Goal: Task Accomplishment & Management: Manage account settings

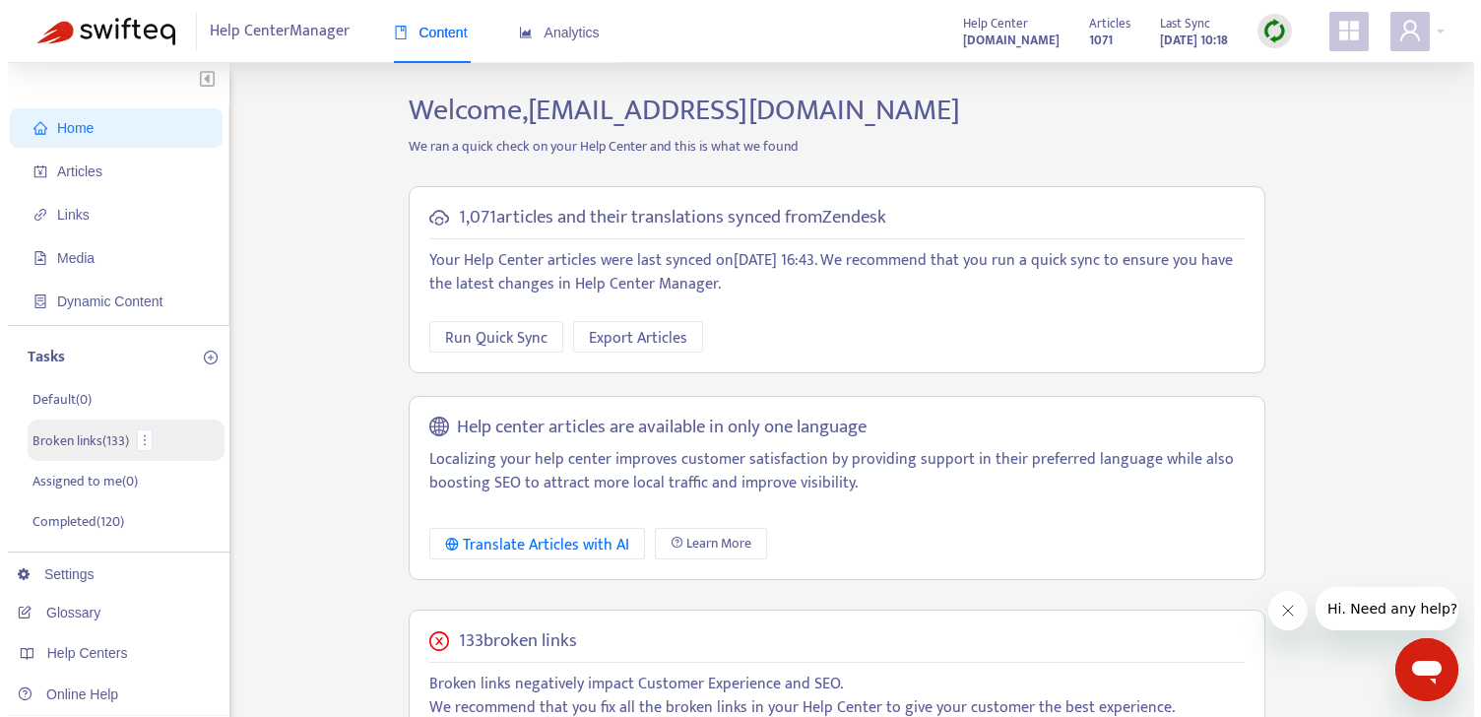
scroll to position [27, 0]
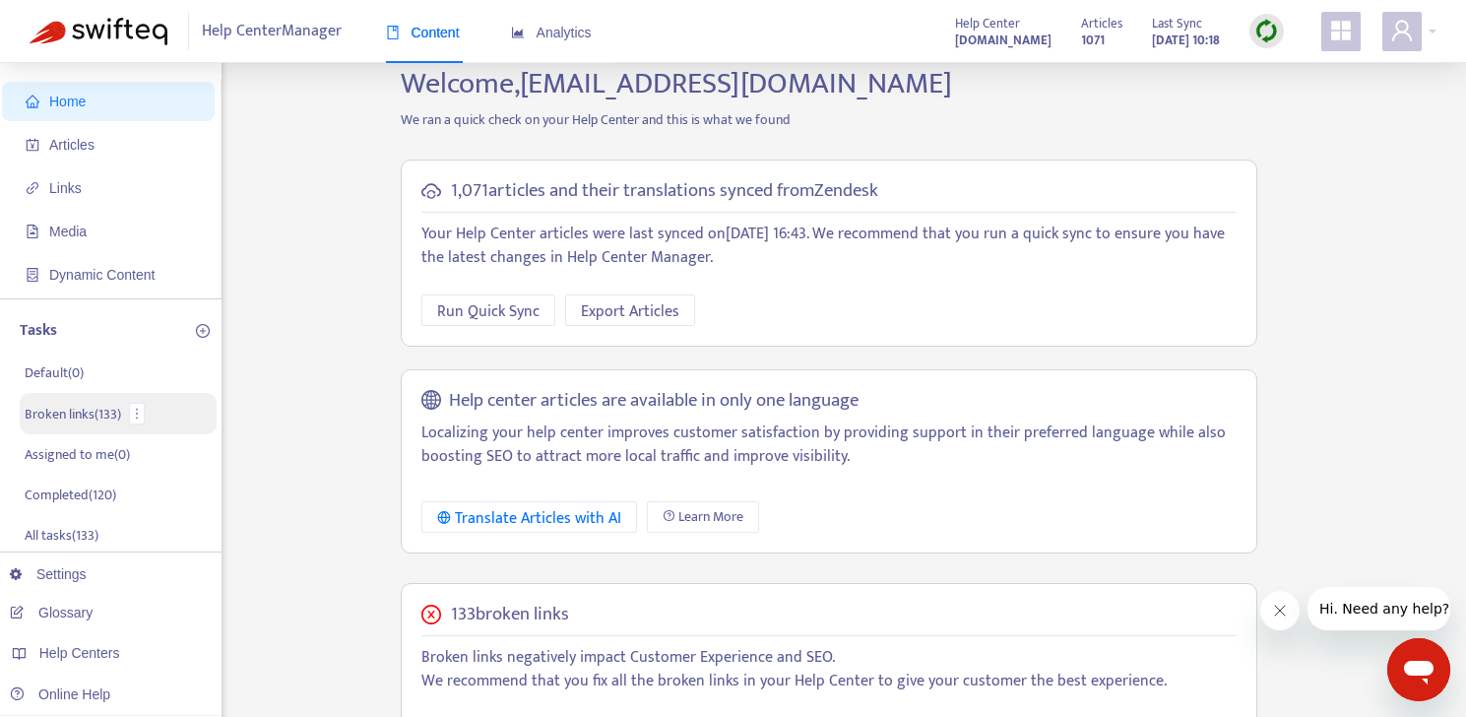
click at [97, 421] on p "Broken links ( 133 )" at bounding box center [73, 414] width 97 height 21
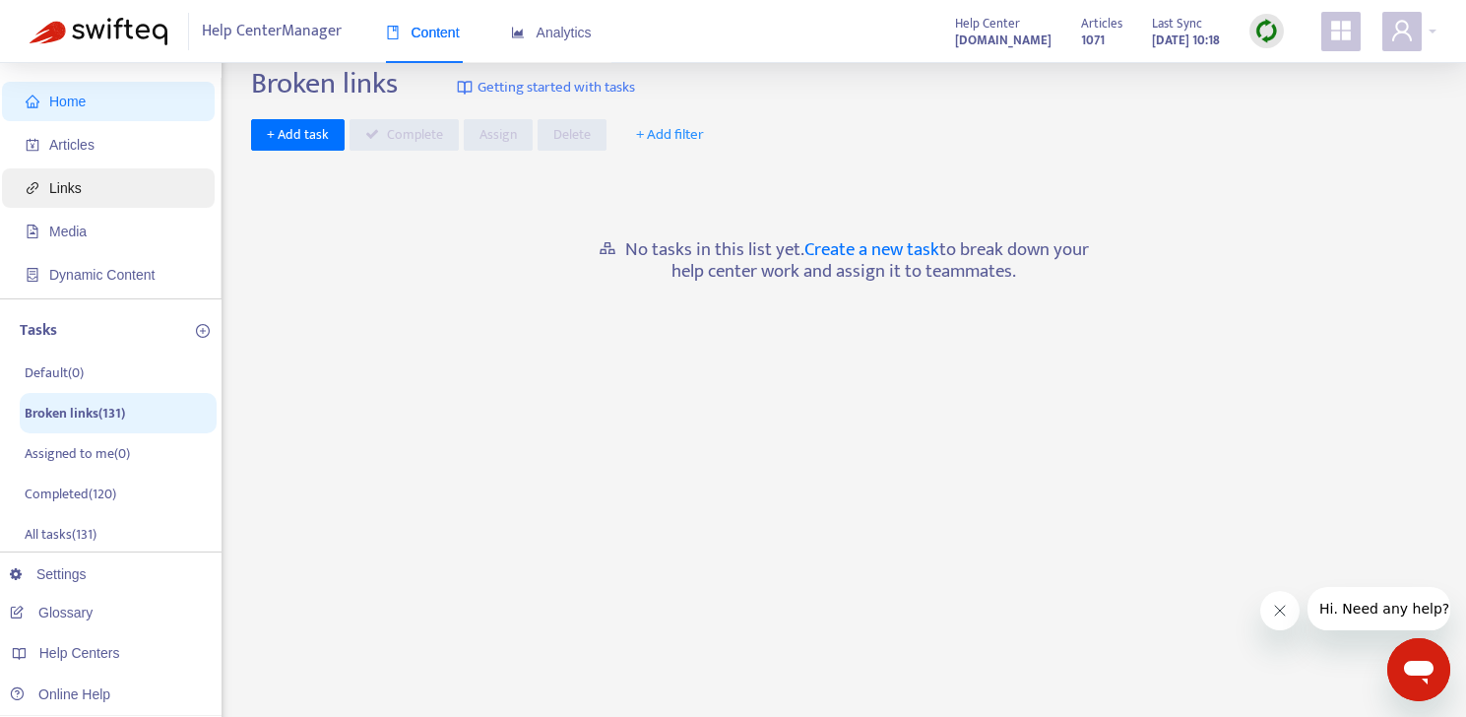
click at [39, 179] on span "Links" at bounding box center [112, 187] width 173 height 39
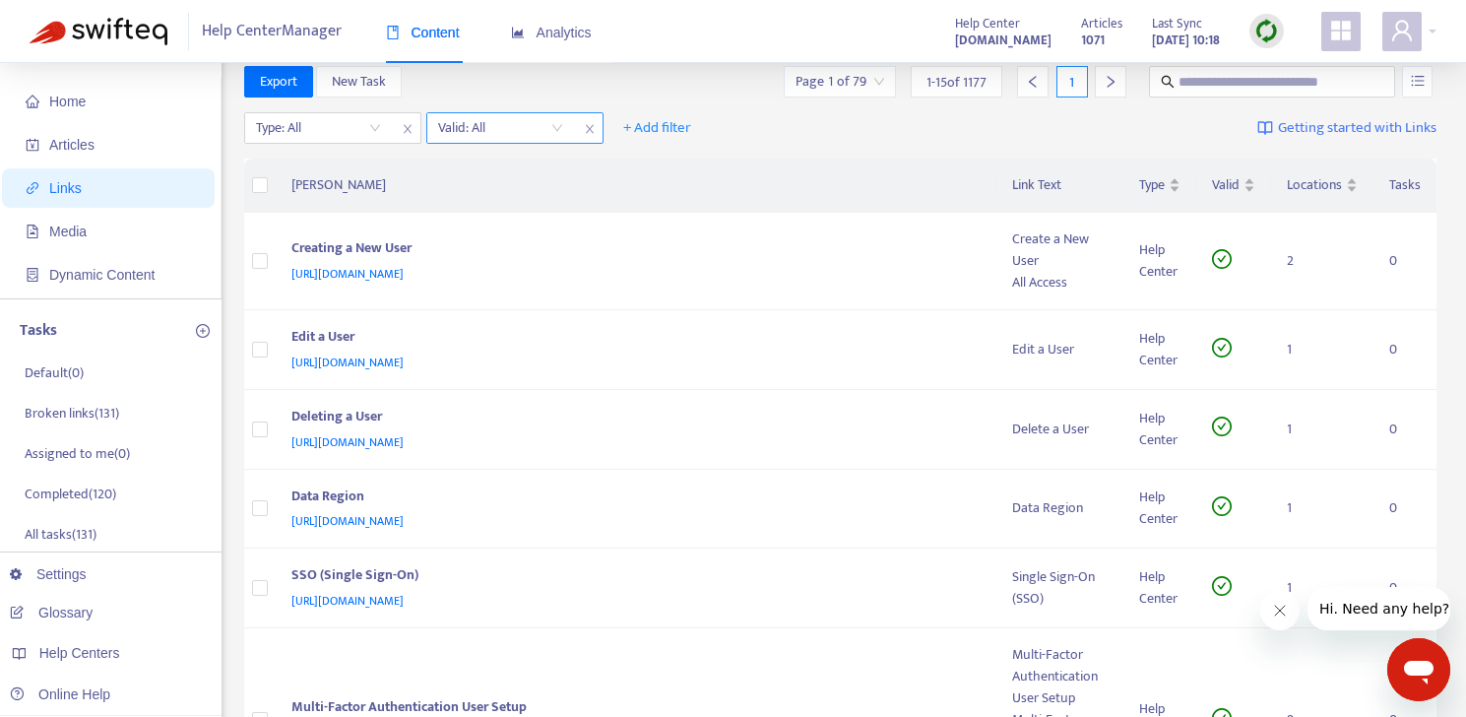
click at [473, 130] on input "search" at bounding box center [500, 128] width 125 height 30
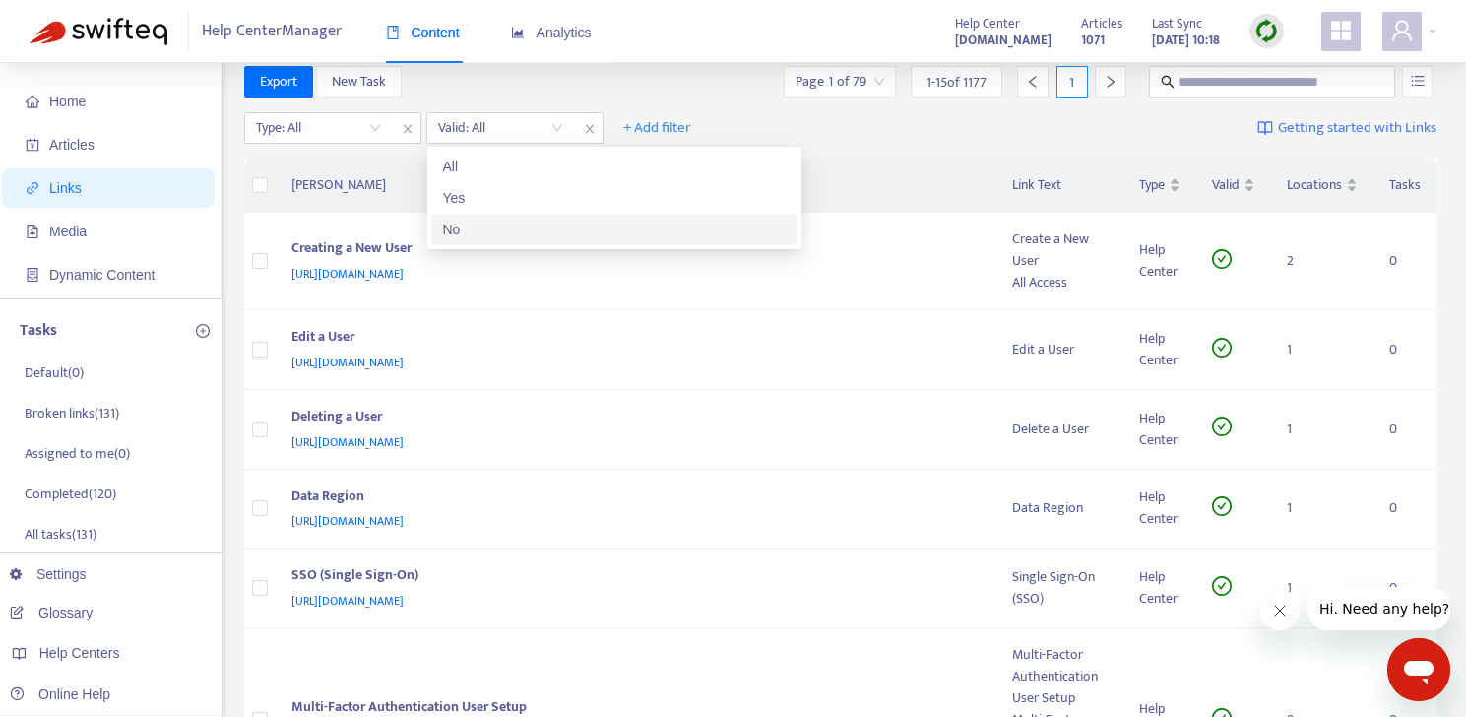
click at [493, 228] on div "No" at bounding box center [614, 230] width 343 height 22
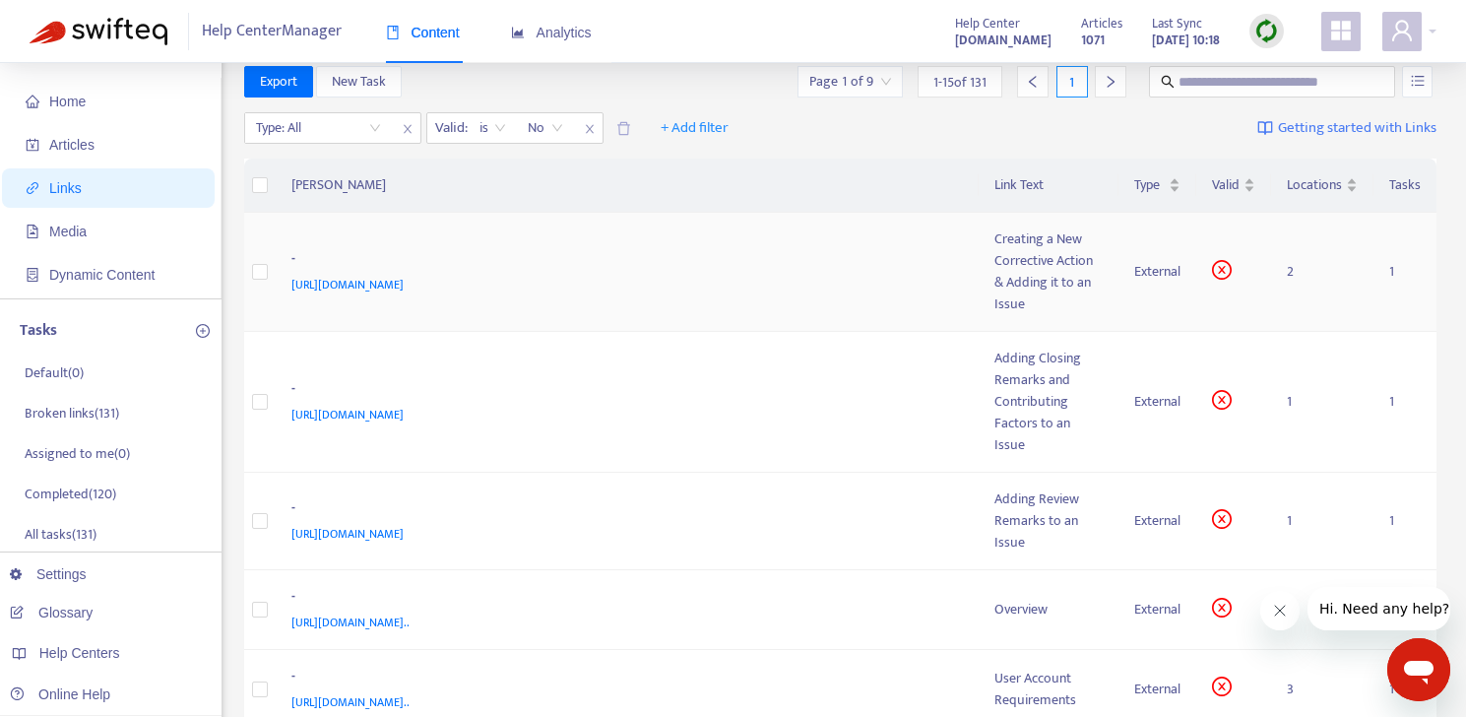
click at [404, 290] on span "https://customer-resource-hub.zendesk.com/hc/en-ca/articles/39630489650708" at bounding box center [347, 285] width 112 height 20
click at [1110, 310] on td "Creating a New Corrective Action & Adding it to an Issue" at bounding box center [1049, 272] width 140 height 119
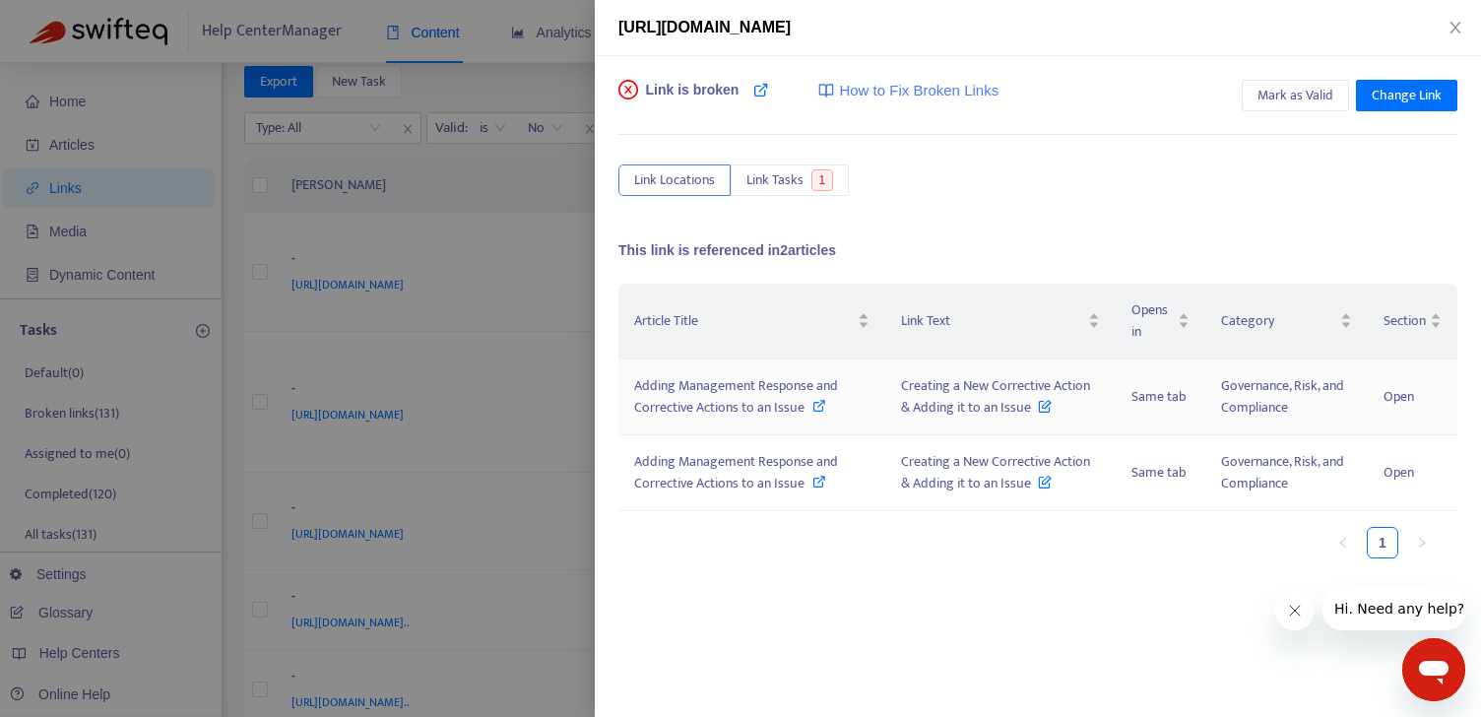
click at [820, 411] on icon at bounding box center [819, 406] width 14 height 14
click at [810, 405] on div "Adding Management Response and Corrective Actions to an Issue" at bounding box center [751, 396] width 235 height 43
click at [1410, 101] on span "Change Link" at bounding box center [1407, 96] width 70 height 22
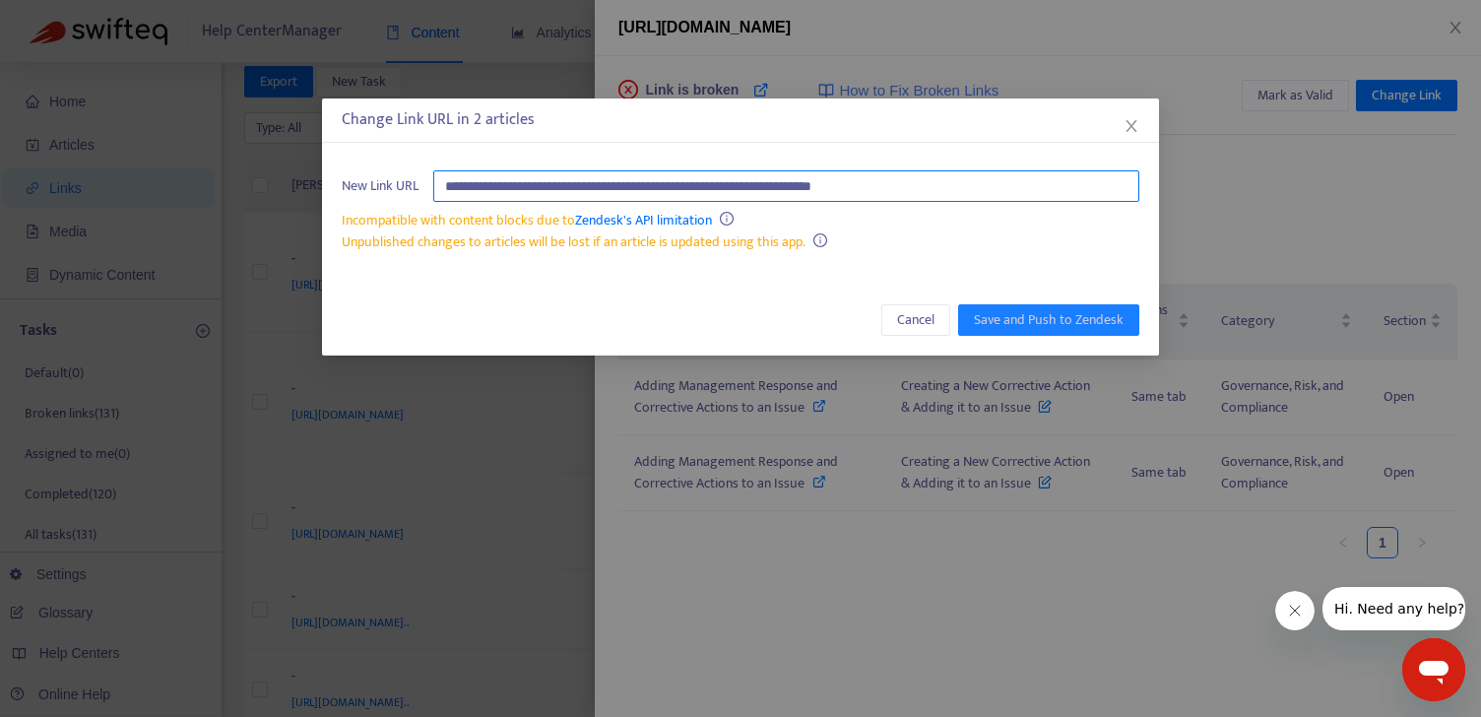
drag, startPoint x: 991, startPoint y: 185, endPoint x: 1041, endPoint y: 198, distance: 51.8
click at [1041, 198] on input "**********" at bounding box center [786, 186] width 706 height 32
click at [1041, 197] on input "**********" at bounding box center [786, 186] width 706 height 32
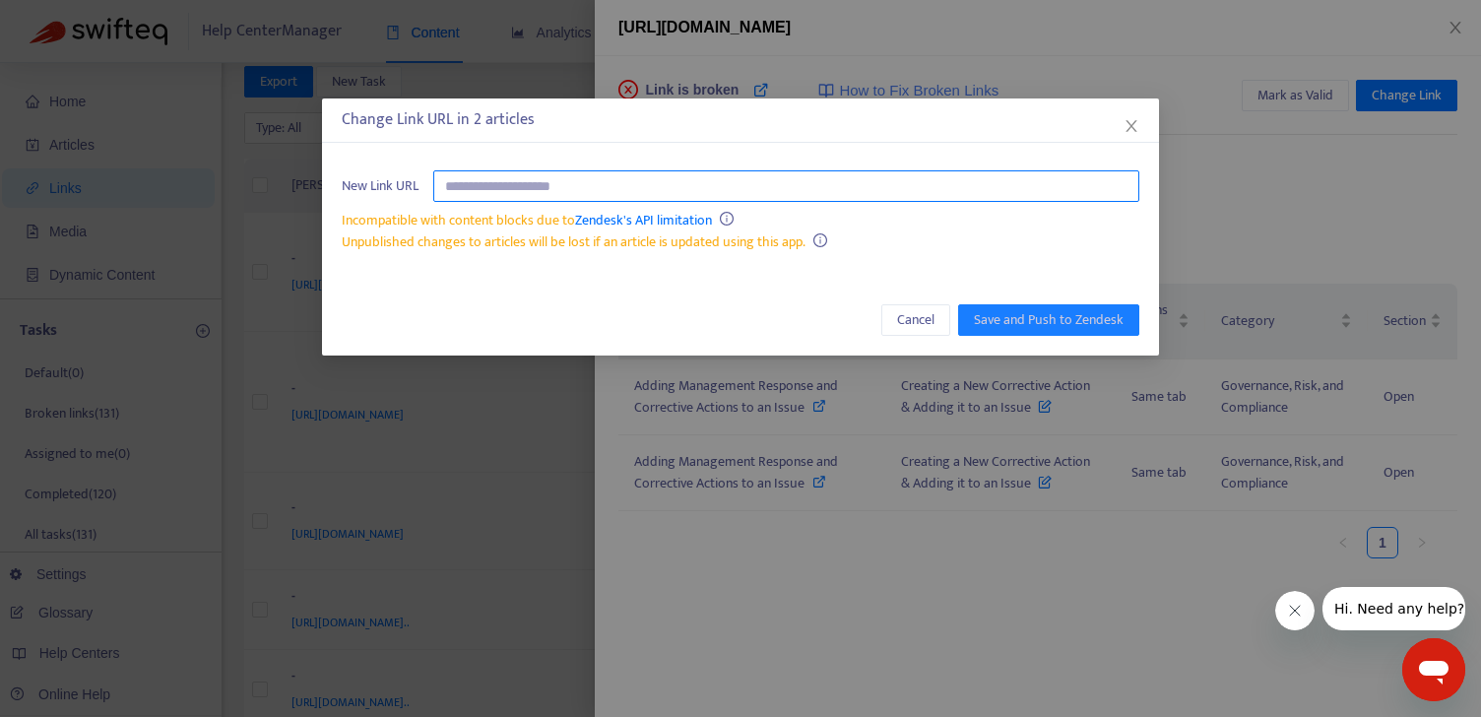
paste input "**********"
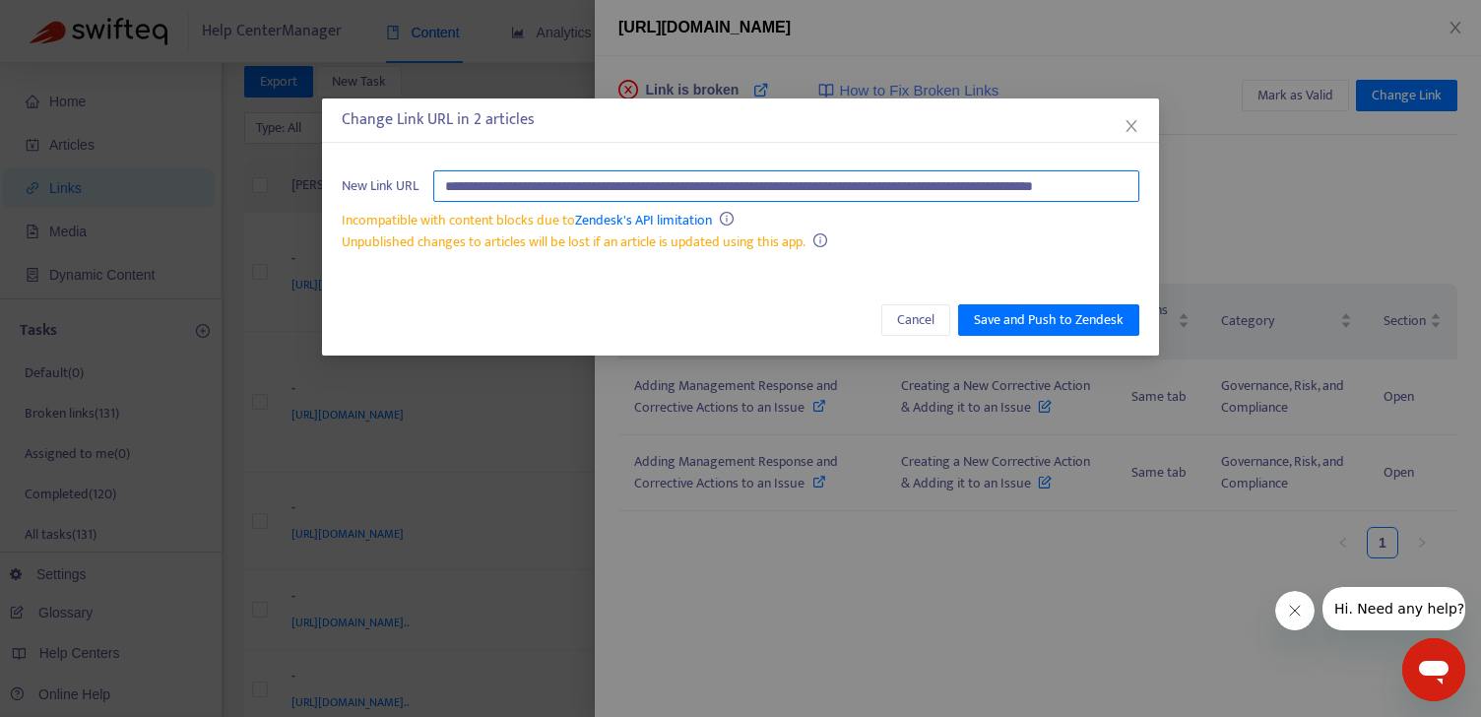
scroll to position [0, 123]
type input "**********"
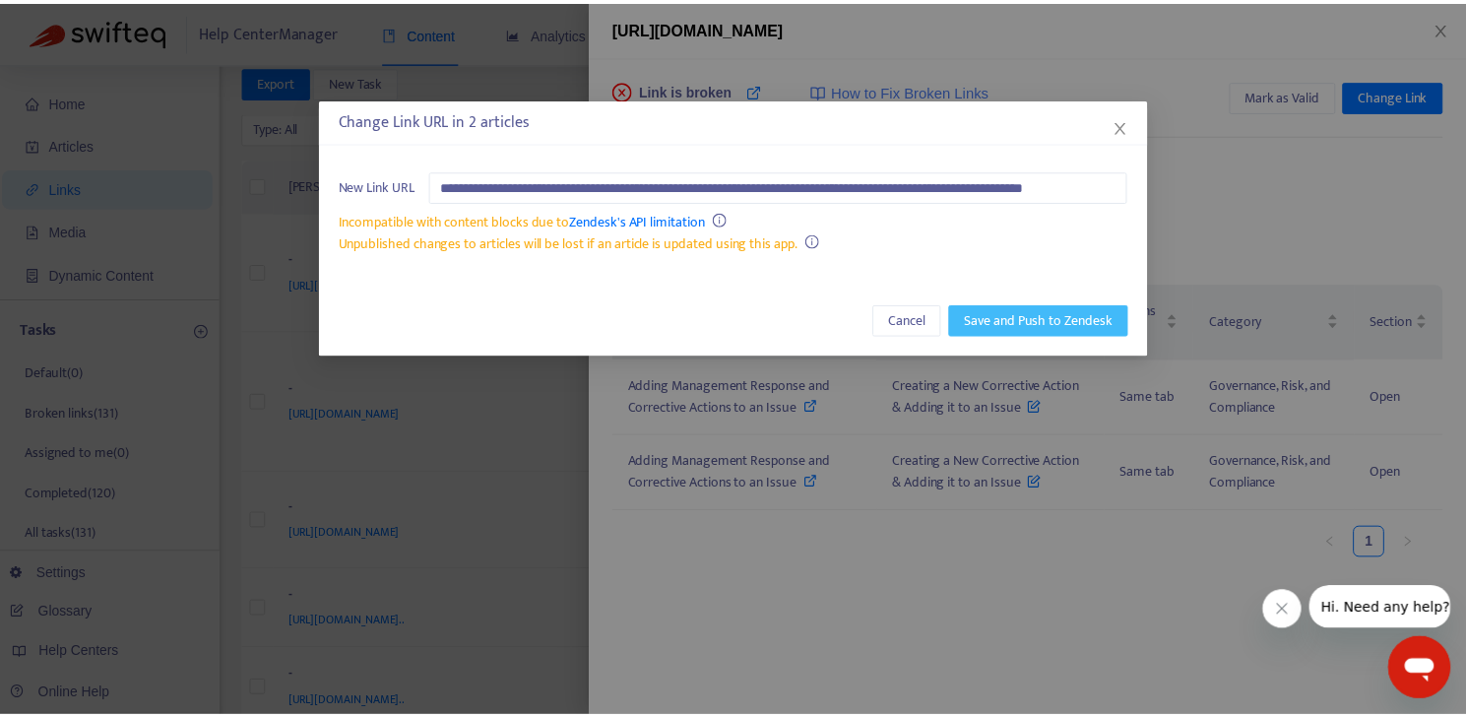
scroll to position [0, 0]
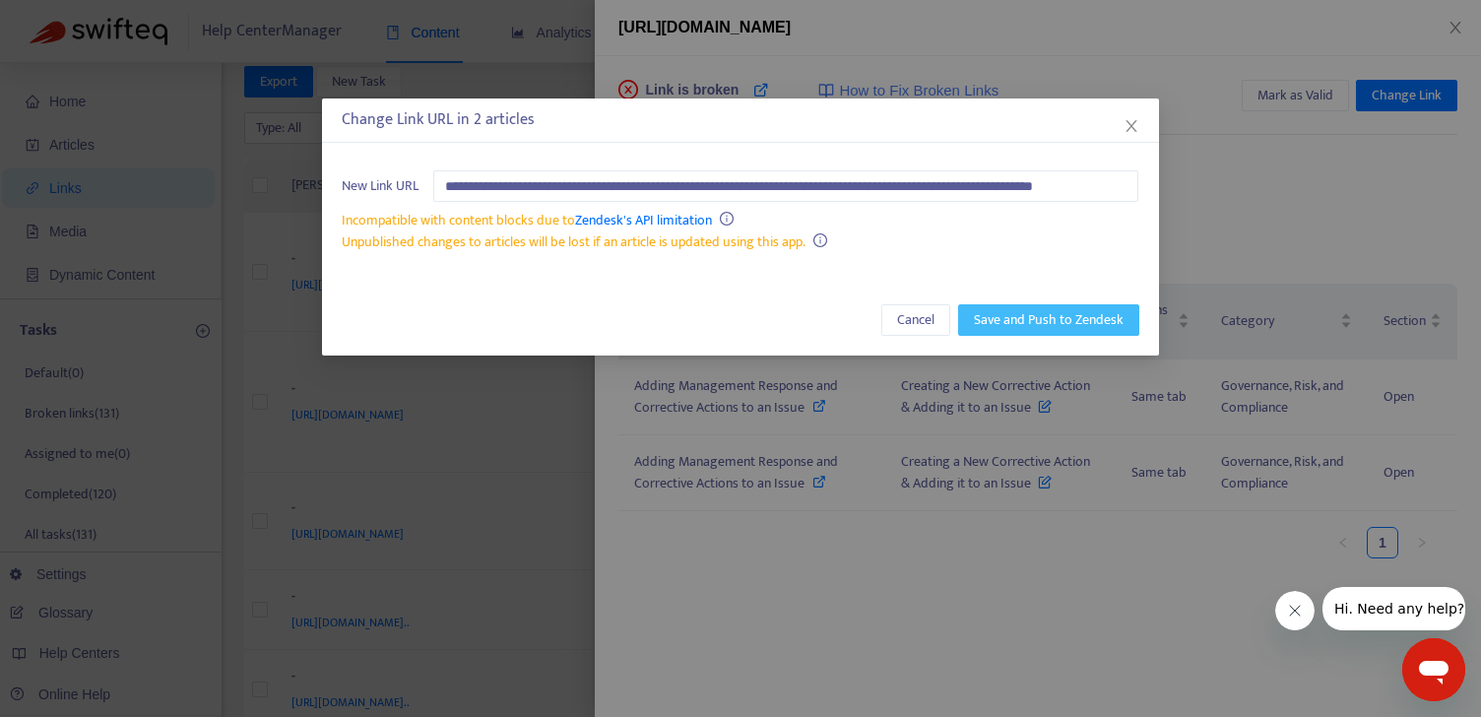
click at [1025, 318] on span "Save and Push to Zendesk" at bounding box center [1049, 320] width 150 height 22
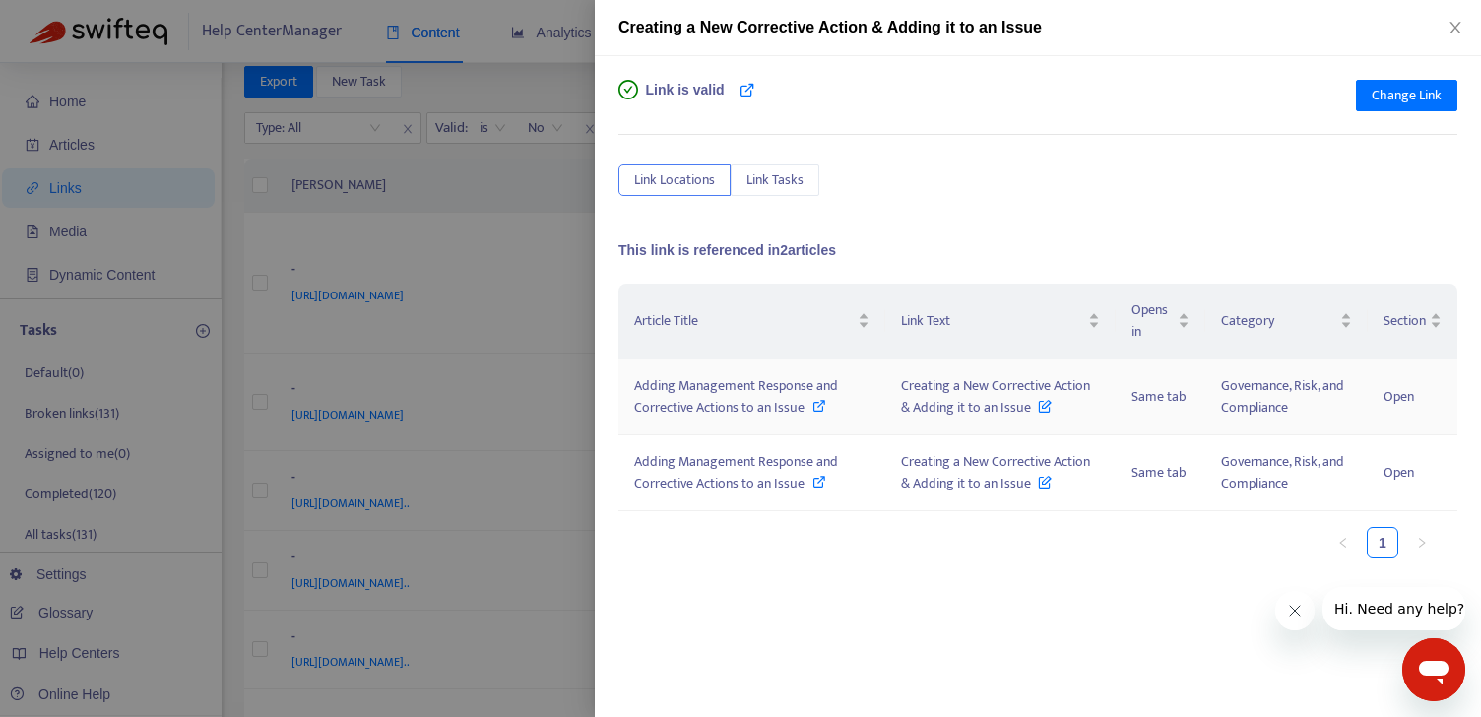
click at [825, 407] on div "Adding Management Response and Corrective Actions to an Issue" at bounding box center [751, 396] width 235 height 43
click at [825, 483] on icon at bounding box center [819, 482] width 14 height 14
click at [1451, 28] on icon "close" at bounding box center [1456, 28] width 16 height 16
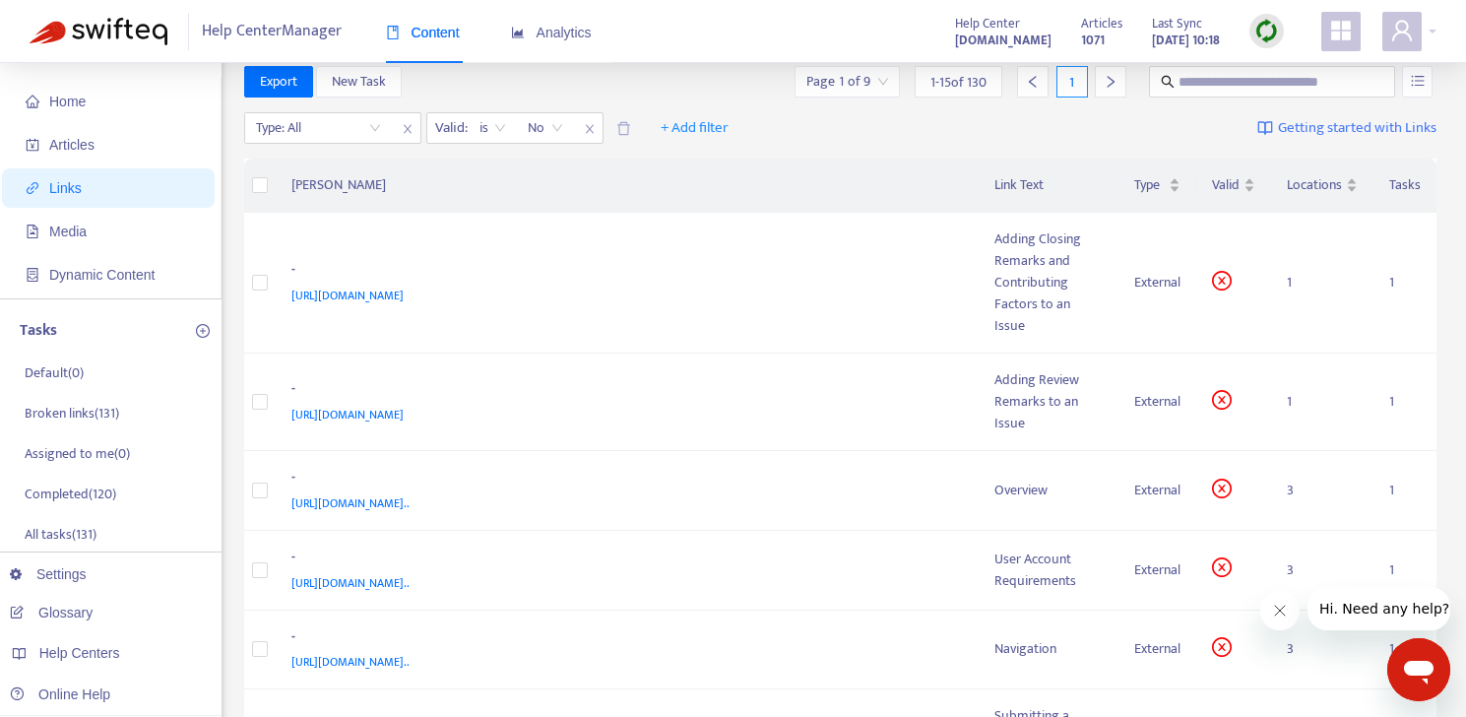
scroll to position [33, 0]
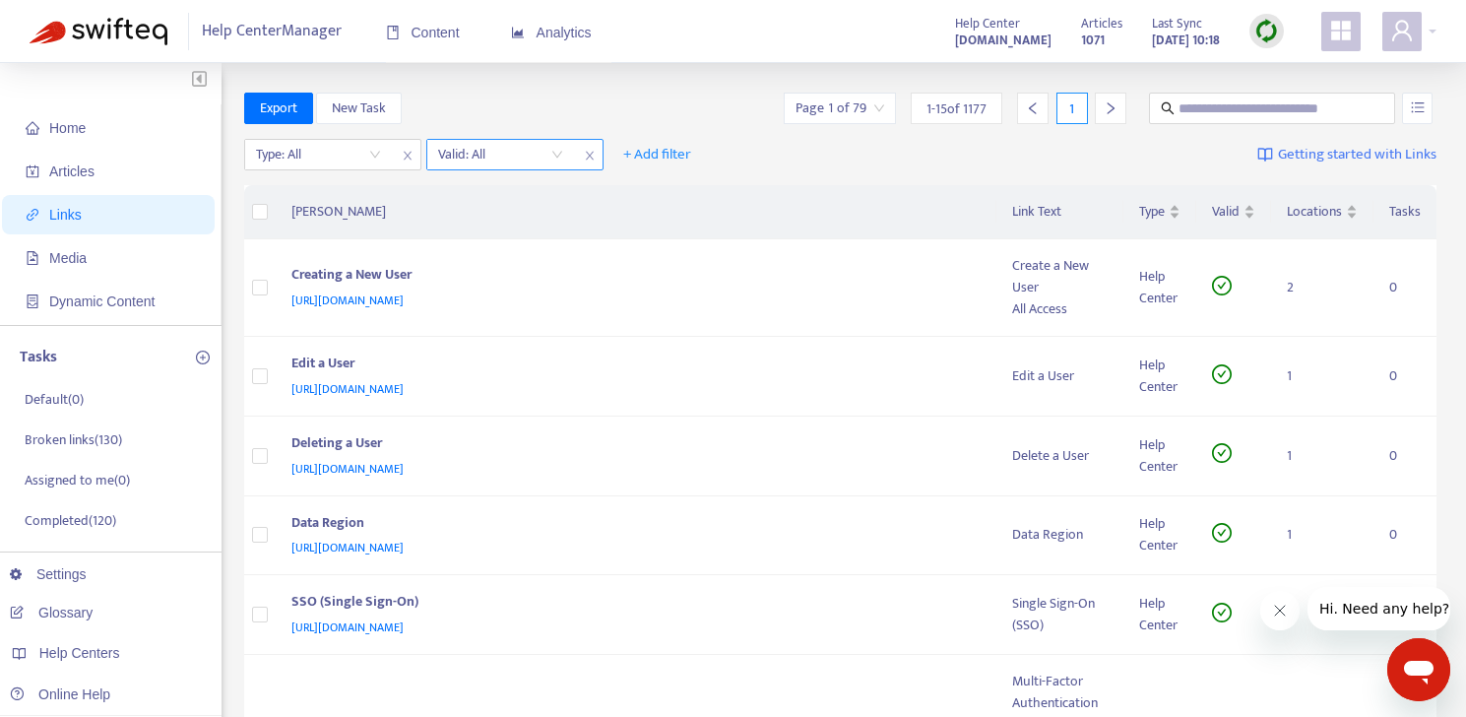
click at [495, 146] on input "search" at bounding box center [500, 155] width 125 height 30
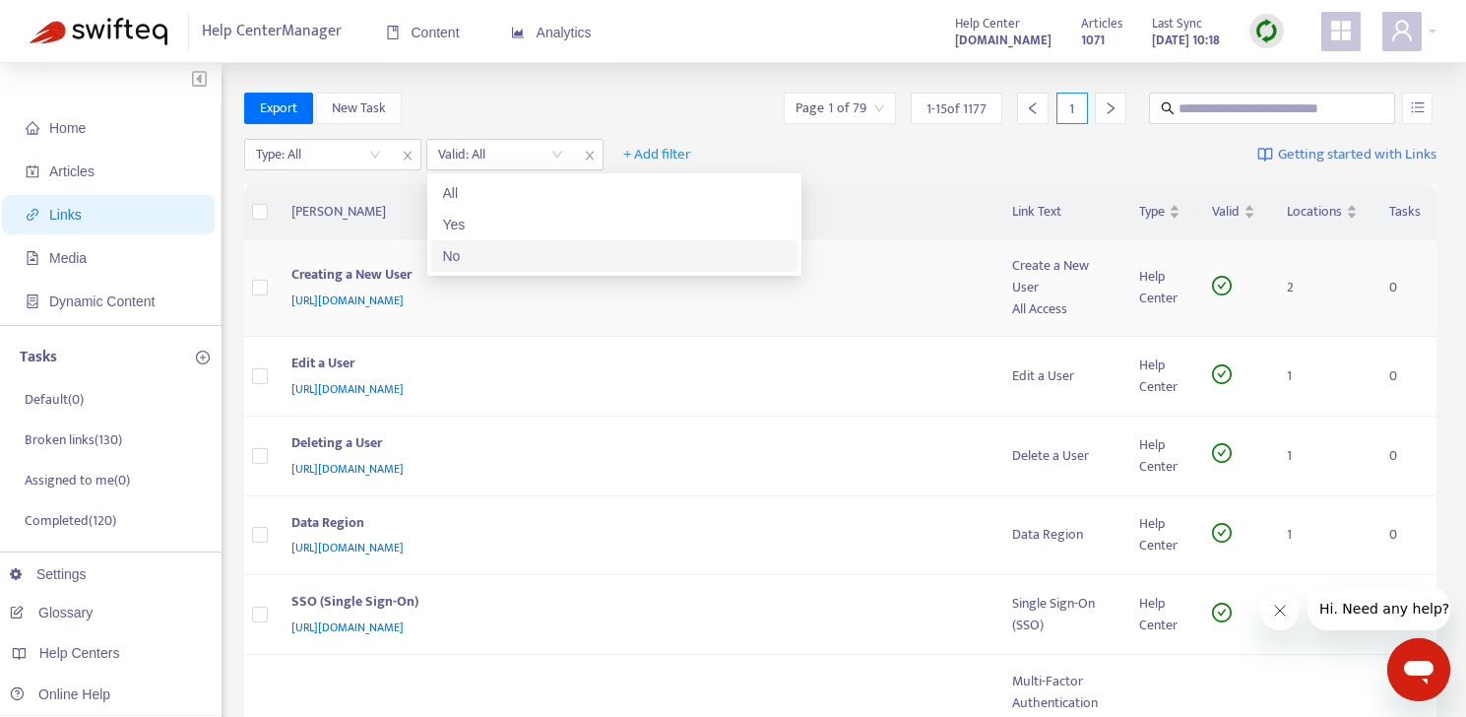
click at [487, 257] on div "No" at bounding box center [614, 256] width 343 height 22
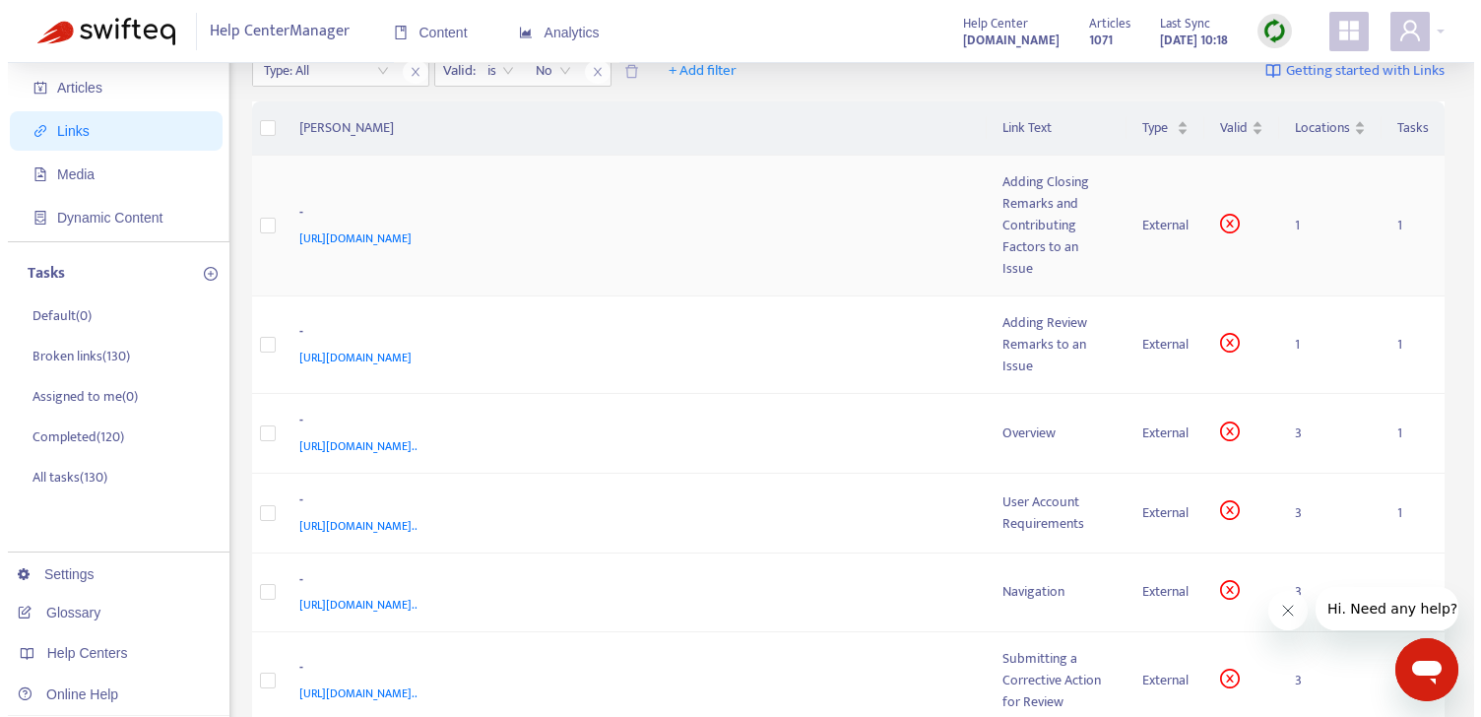
scroll to position [85, 0]
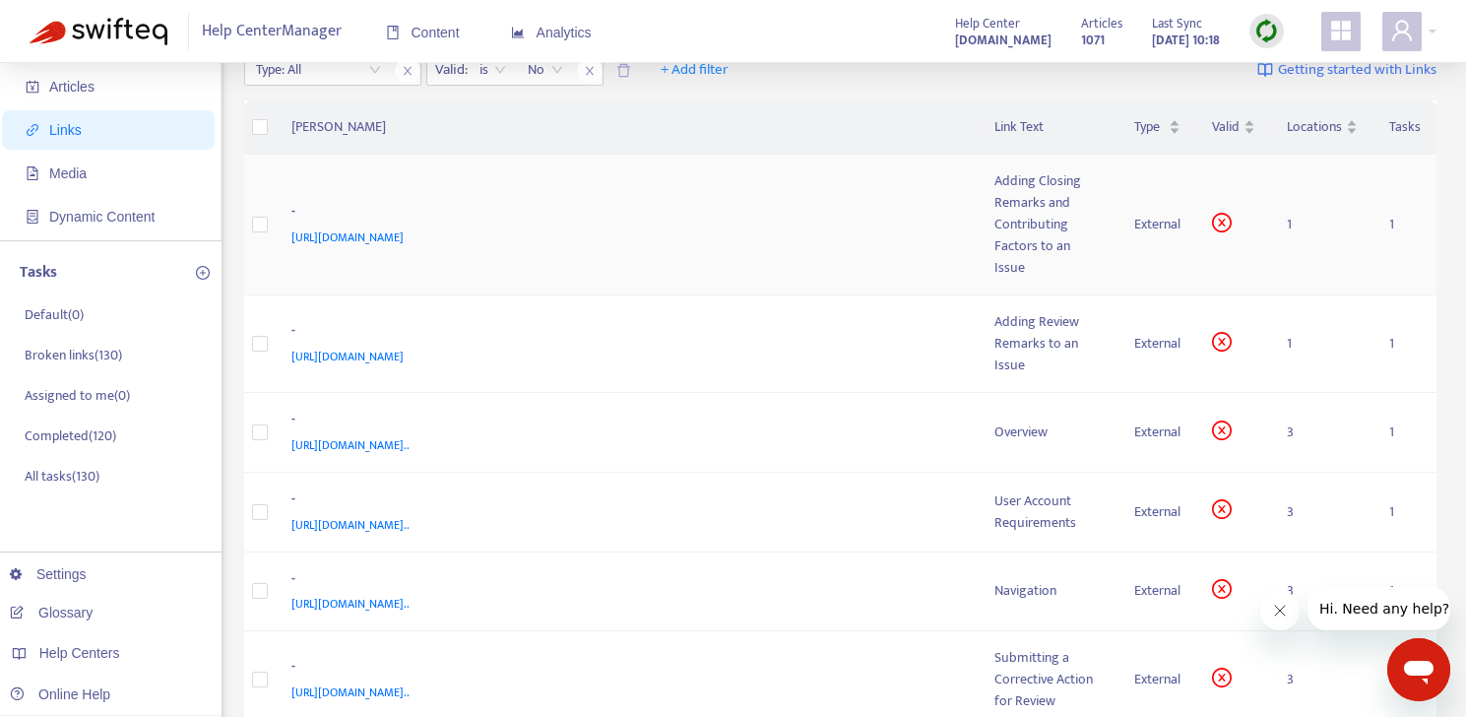
click at [404, 227] on span "https://customer-resource-hub.zendesk.com/hc/en-ca/articles/39630472170516" at bounding box center [347, 237] width 112 height 20
click at [1080, 213] on div "Adding Closing Remarks and Contributing Factors to an Issue" at bounding box center [1049, 224] width 108 height 108
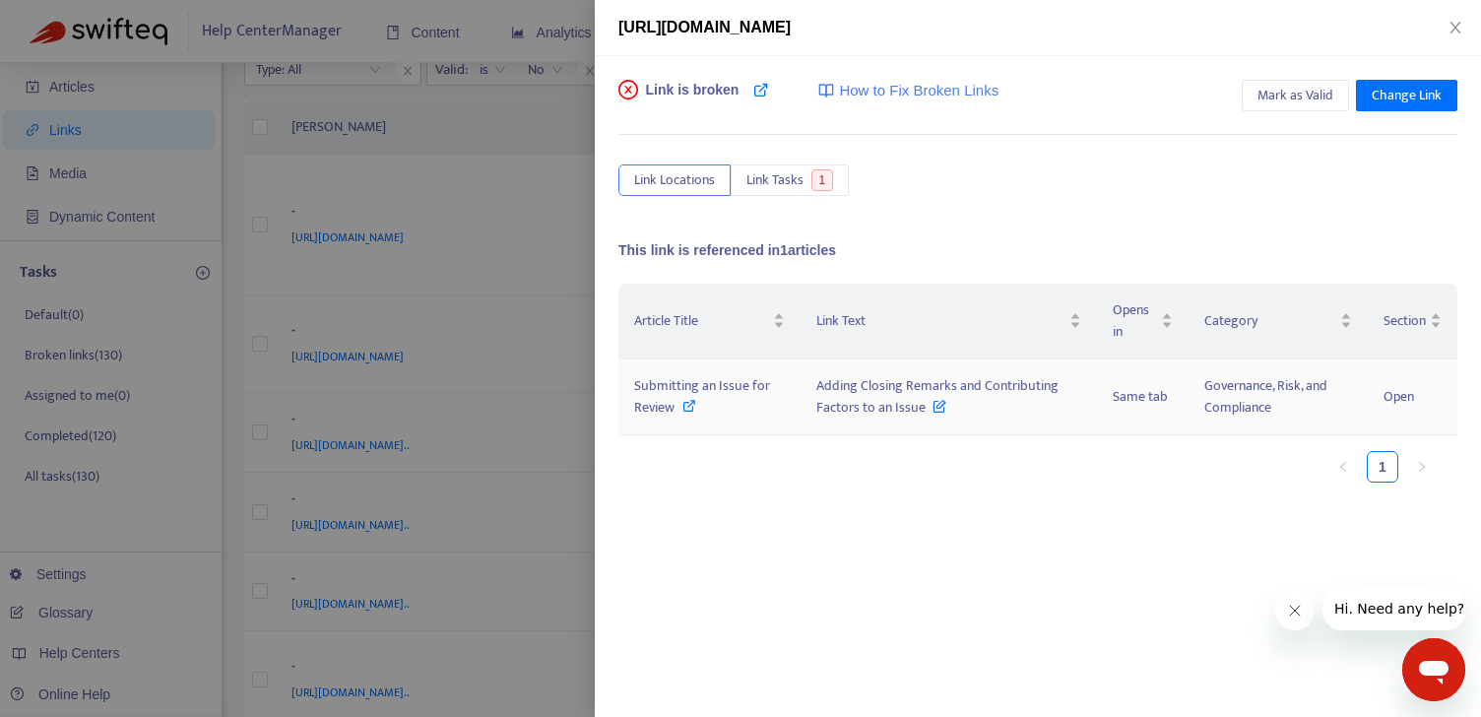
click at [686, 408] on icon at bounding box center [689, 406] width 14 height 14
drag, startPoint x: 808, startPoint y: 384, endPoint x: 920, endPoint y: 411, distance: 115.4
click at [920, 411] on td "Adding Closing Remarks and Contributing Factors to an Issue" at bounding box center [949, 397] width 296 height 76
copy span "Adding Closing Remarks and Contributing Factors to an Issue"
click at [1409, 105] on span "Change Link" at bounding box center [1407, 96] width 70 height 22
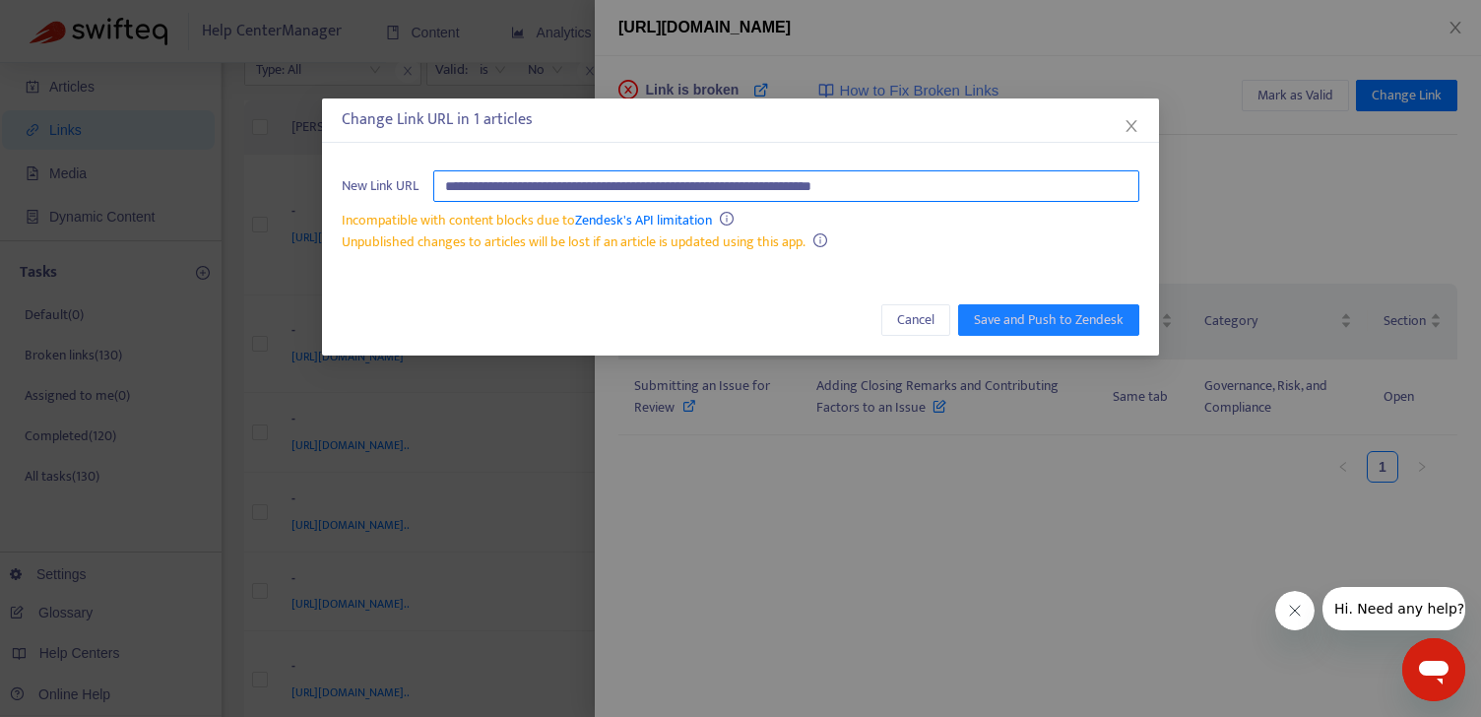
drag, startPoint x: 966, startPoint y: 182, endPoint x: 1149, endPoint y: 186, distance: 183.2
click at [1149, 186] on div "**********" at bounding box center [740, 212] width 837 height 122
paste input "**********"
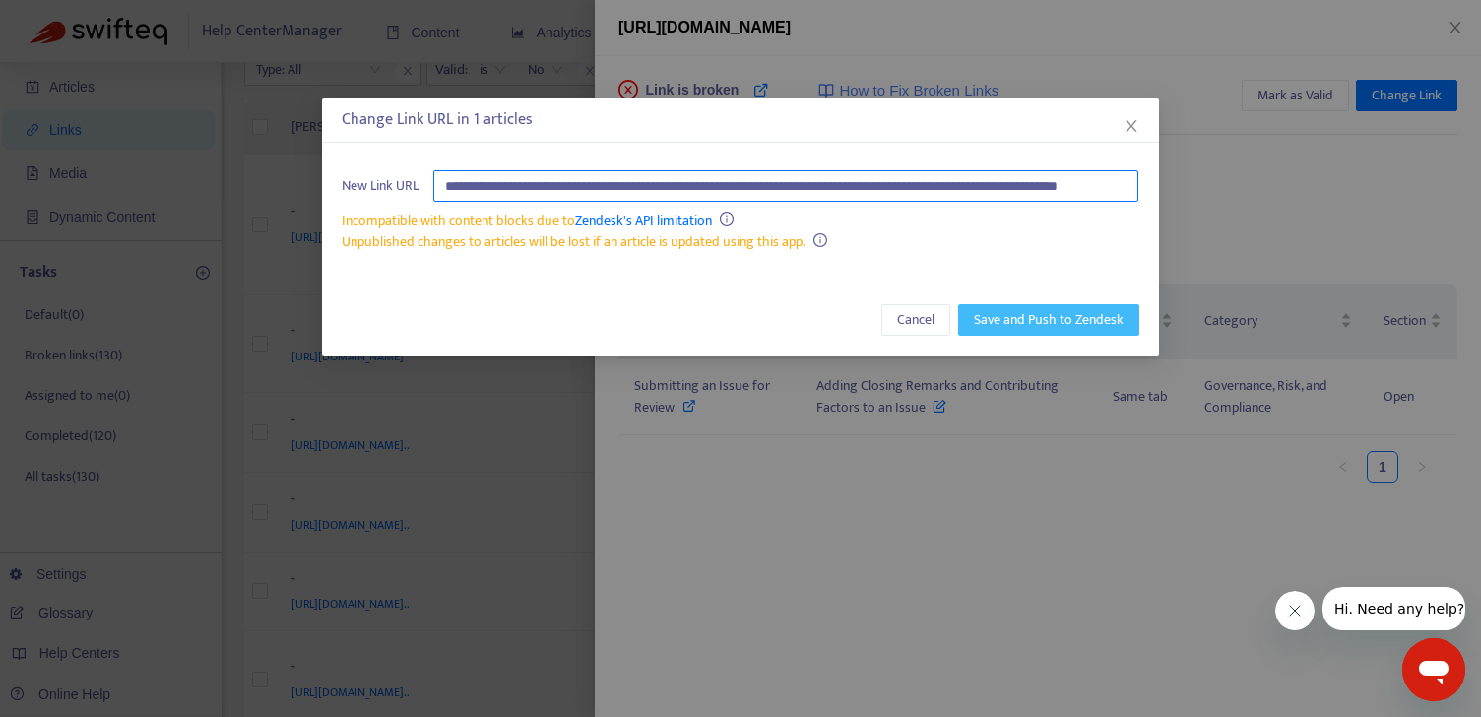
type input "**********"
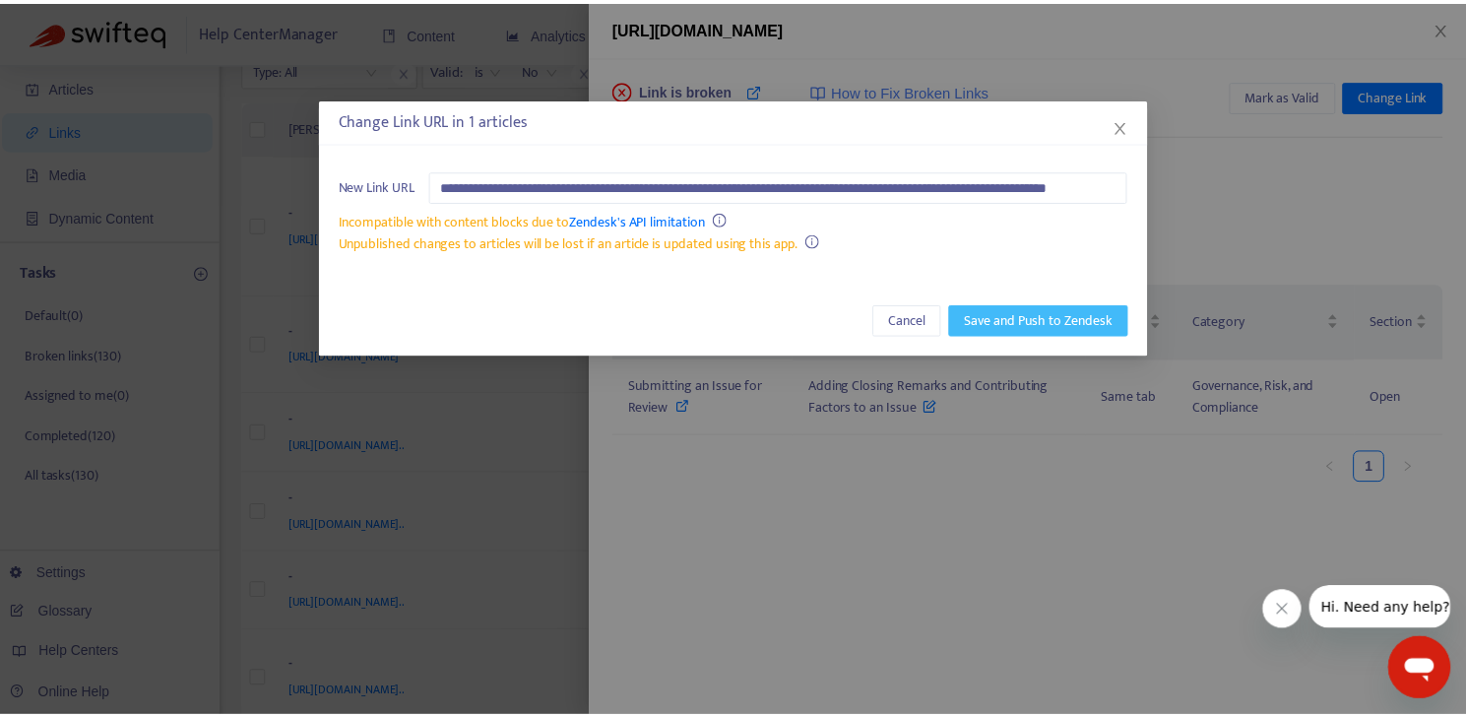
scroll to position [0, 0]
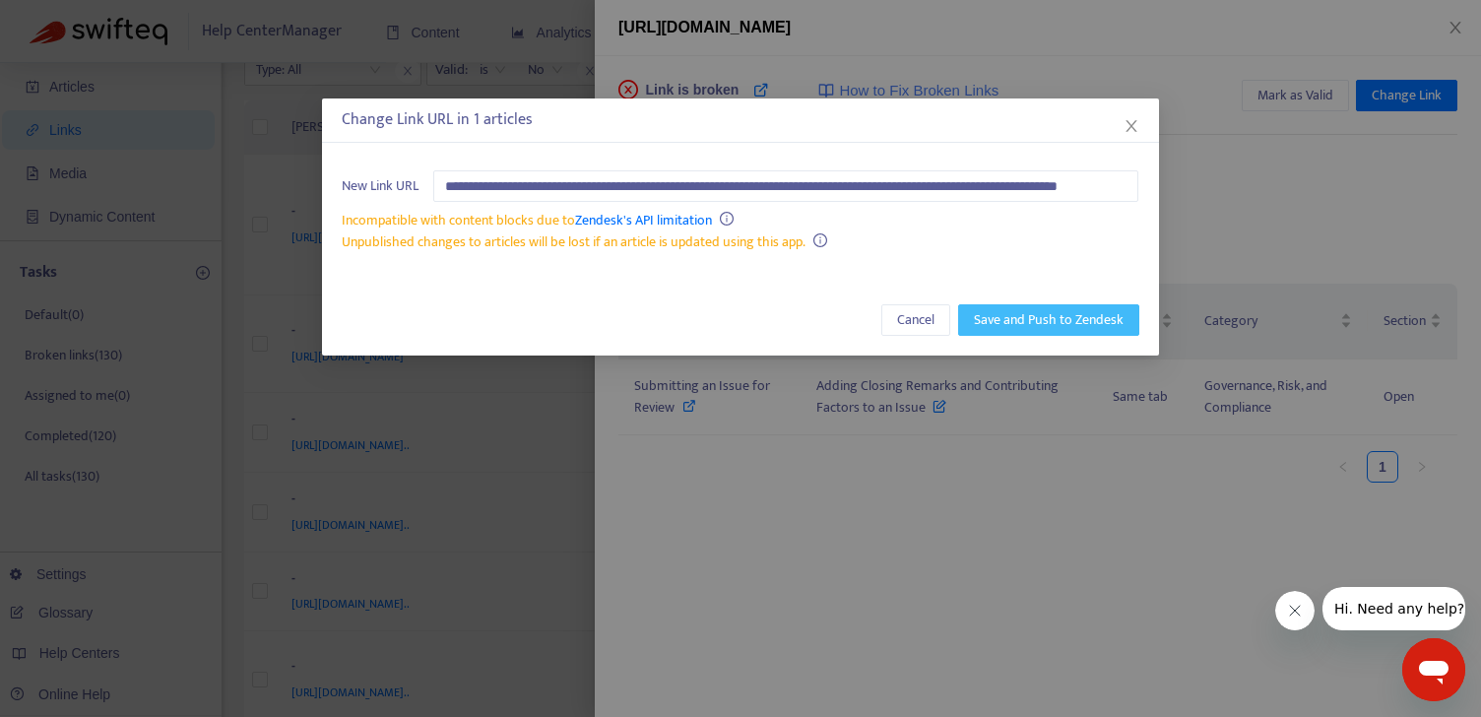
click at [1036, 327] on span "Save and Push to Zendesk" at bounding box center [1049, 320] width 150 height 22
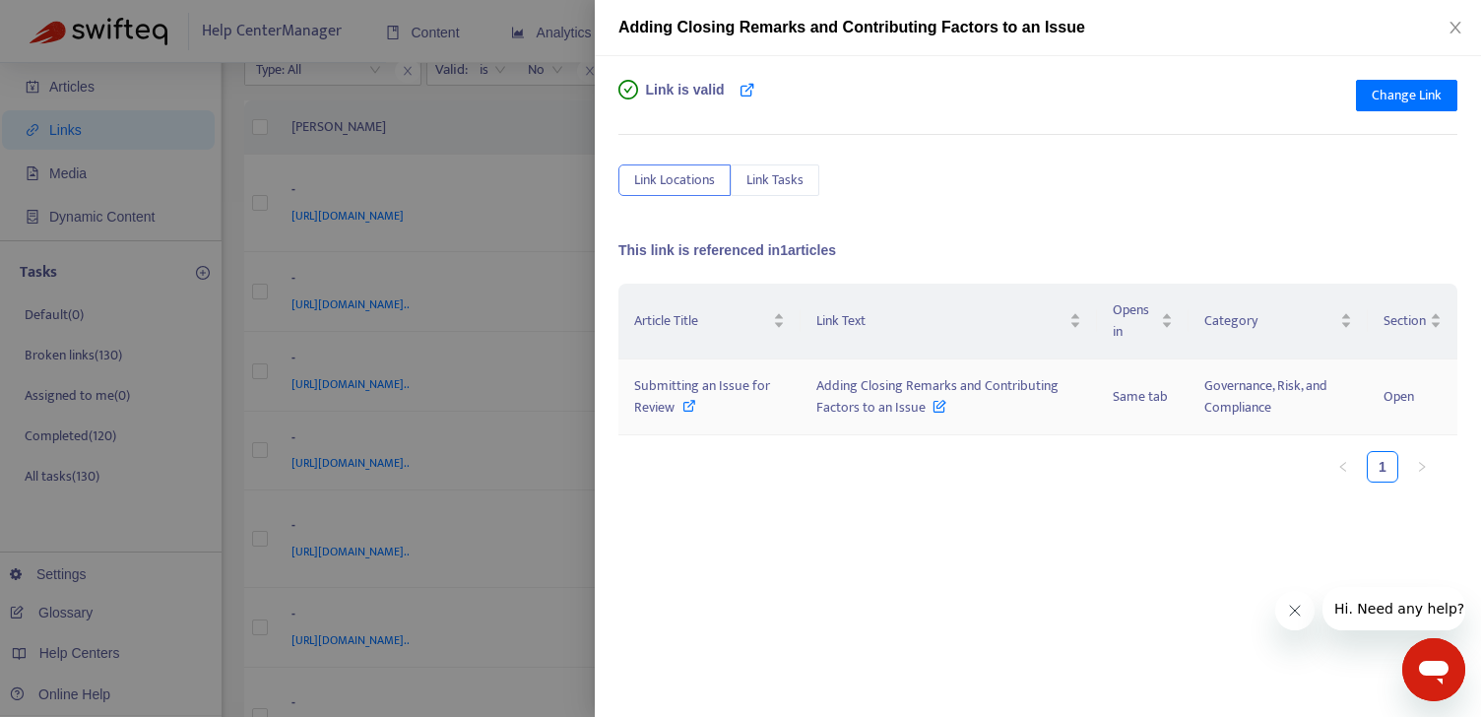
click at [689, 411] on icon at bounding box center [689, 406] width 14 height 14
click at [1455, 29] on icon "close" at bounding box center [1455, 28] width 11 height 12
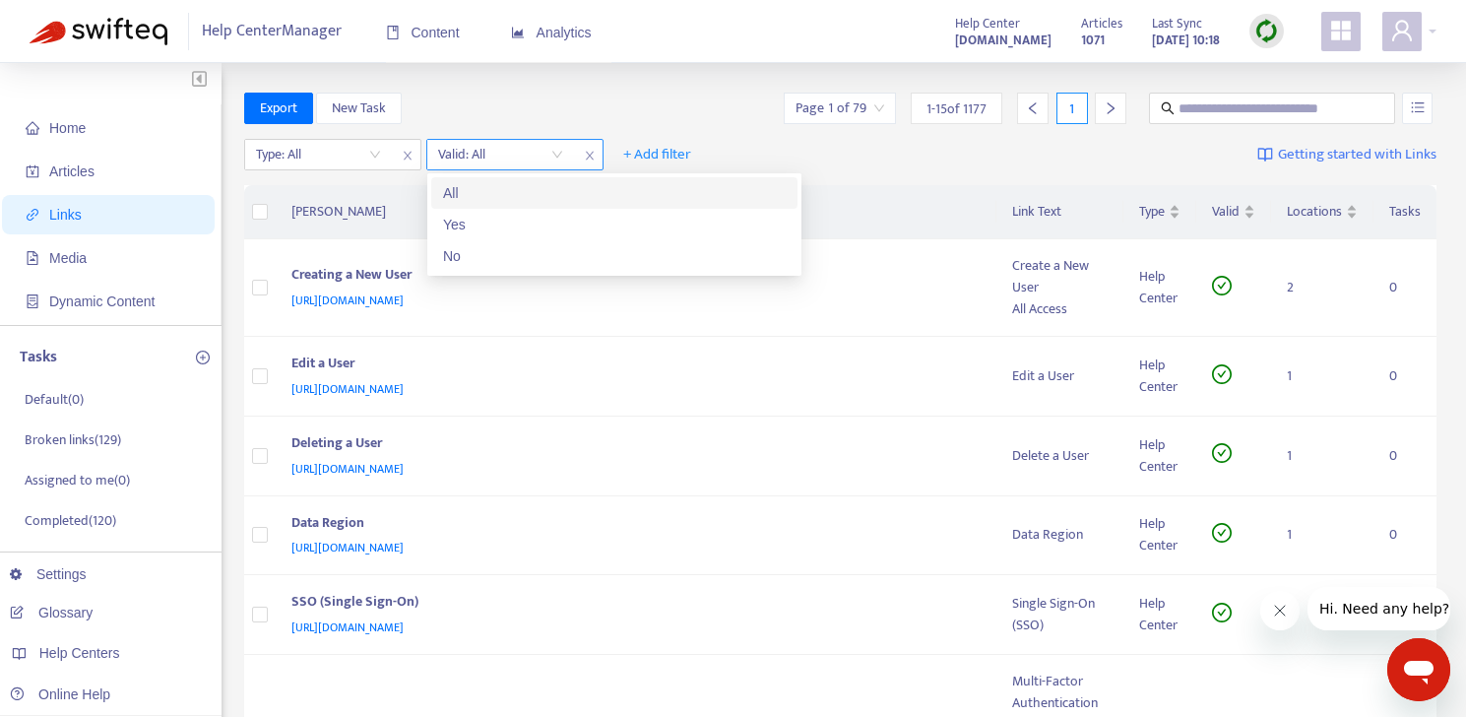
click at [485, 162] on input "search" at bounding box center [500, 155] width 125 height 30
click at [491, 262] on div "No" at bounding box center [614, 256] width 343 height 22
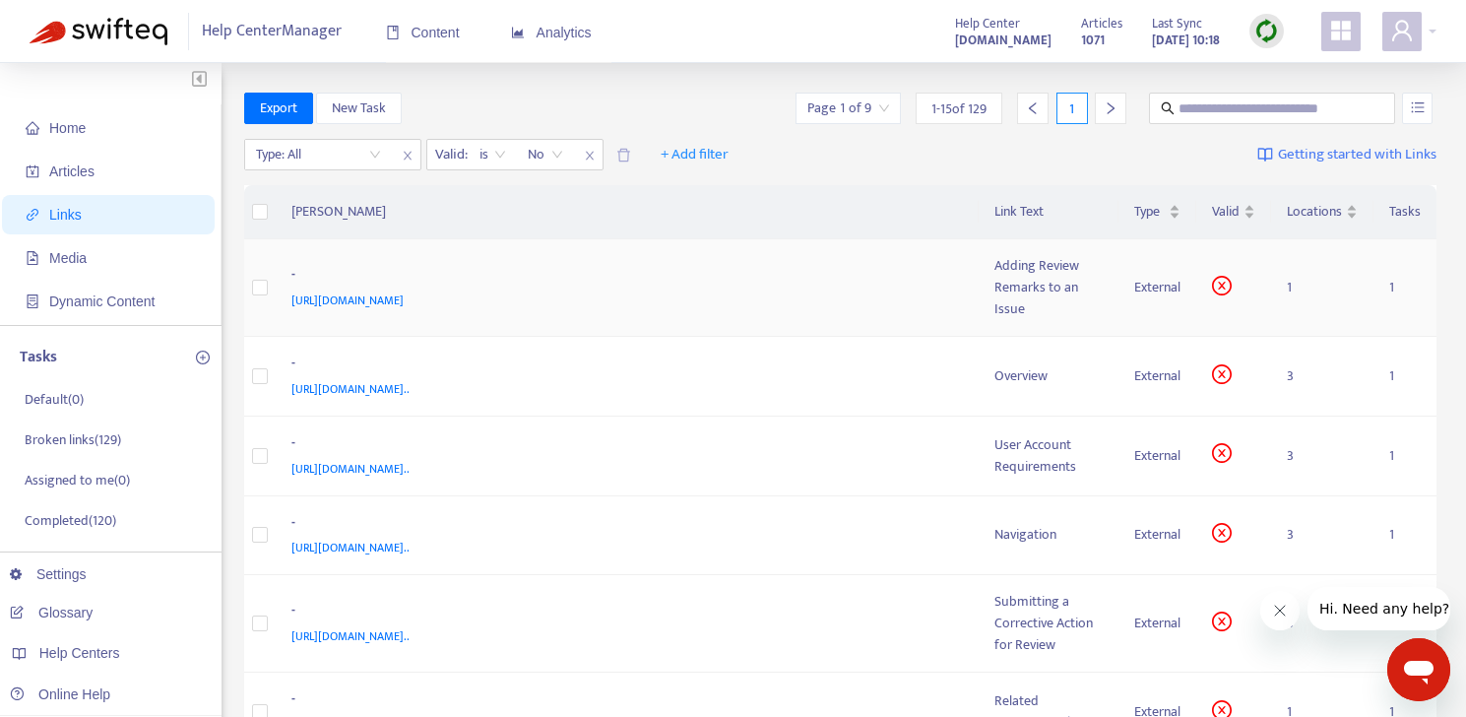
click at [1002, 281] on div "Adding Review Remarks to an Issue" at bounding box center [1049, 287] width 108 height 65
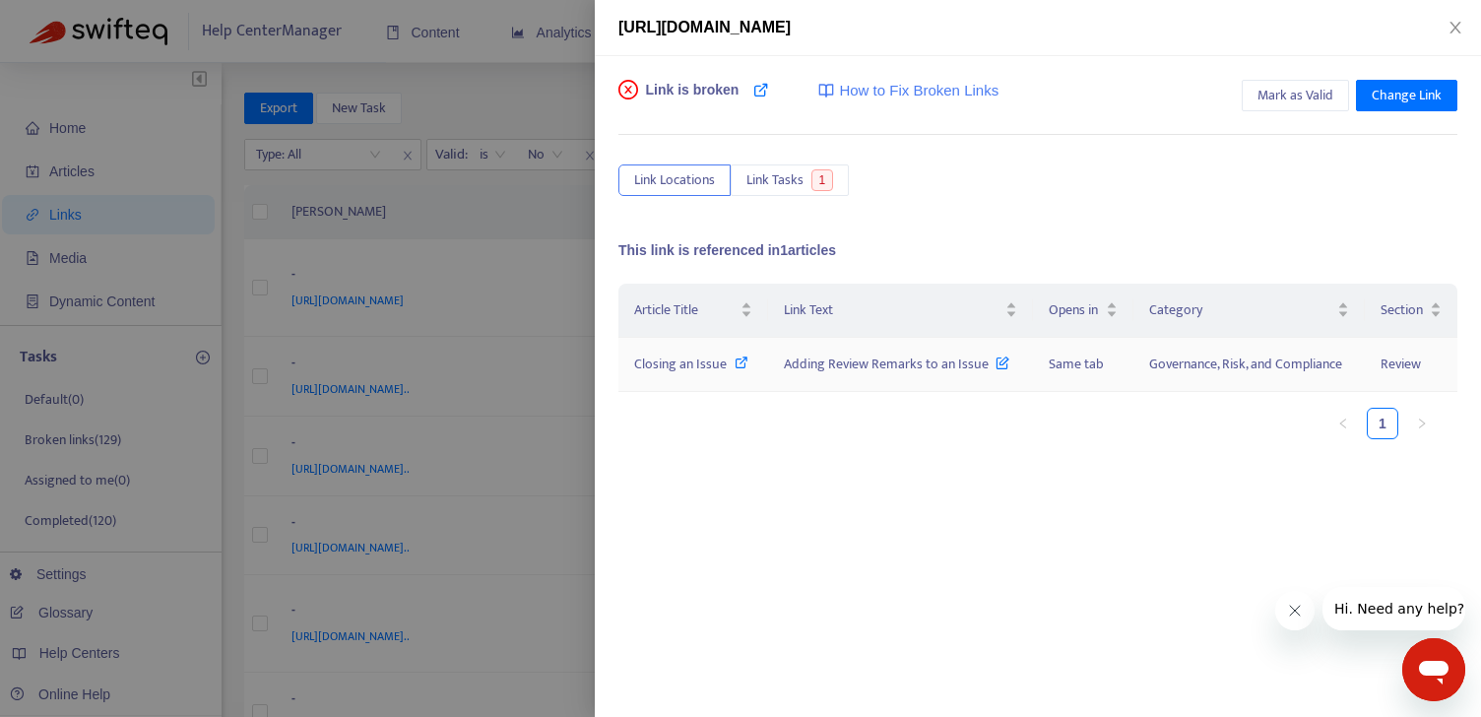
click at [736, 363] on icon at bounding box center [742, 363] width 14 height 14
click at [1372, 97] on span "Change Link" at bounding box center [1407, 96] width 70 height 22
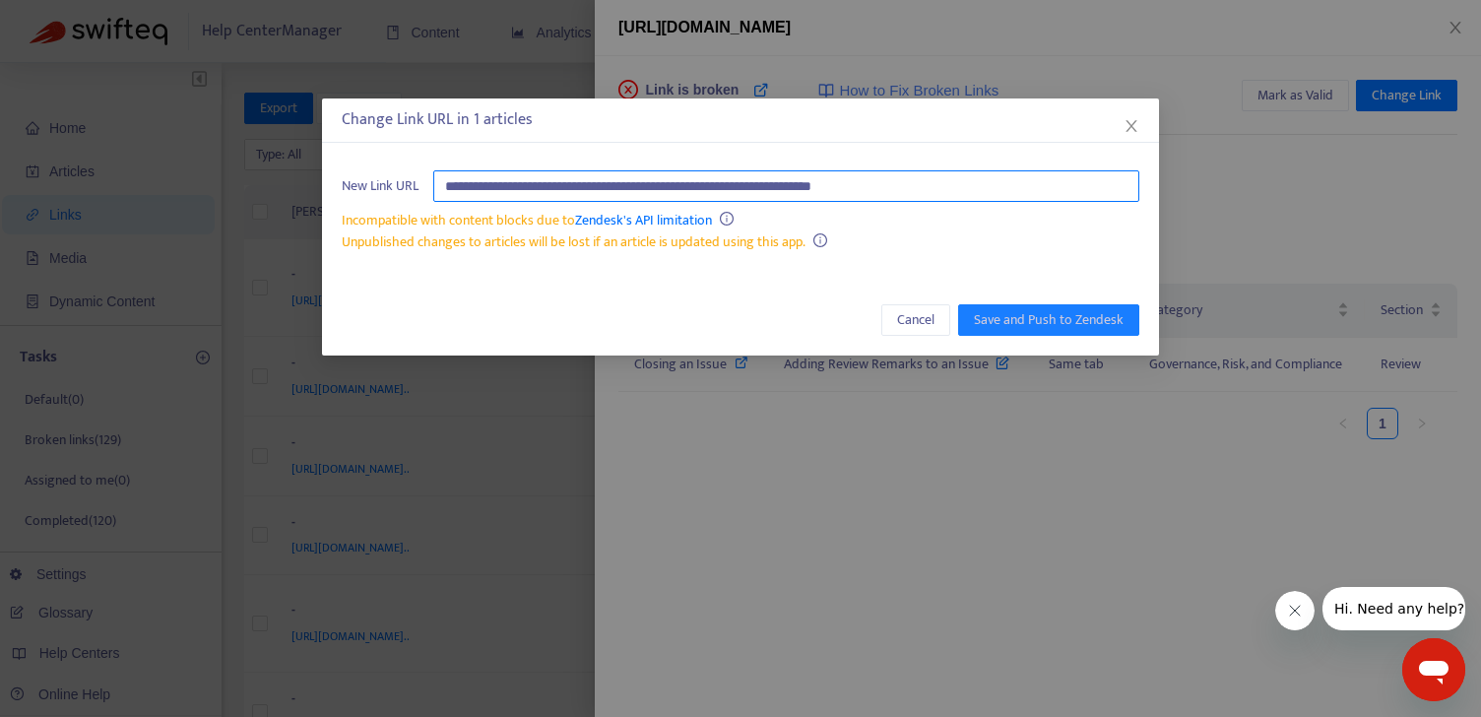
drag, startPoint x: 998, startPoint y: 182, endPoint x: 1147, endPoint y: 180, distance: 149.7
click at [1147, 180] on div "**********" at bounding box center [740, 212] width 837 height 122
paste input "**********"
type input "**********"
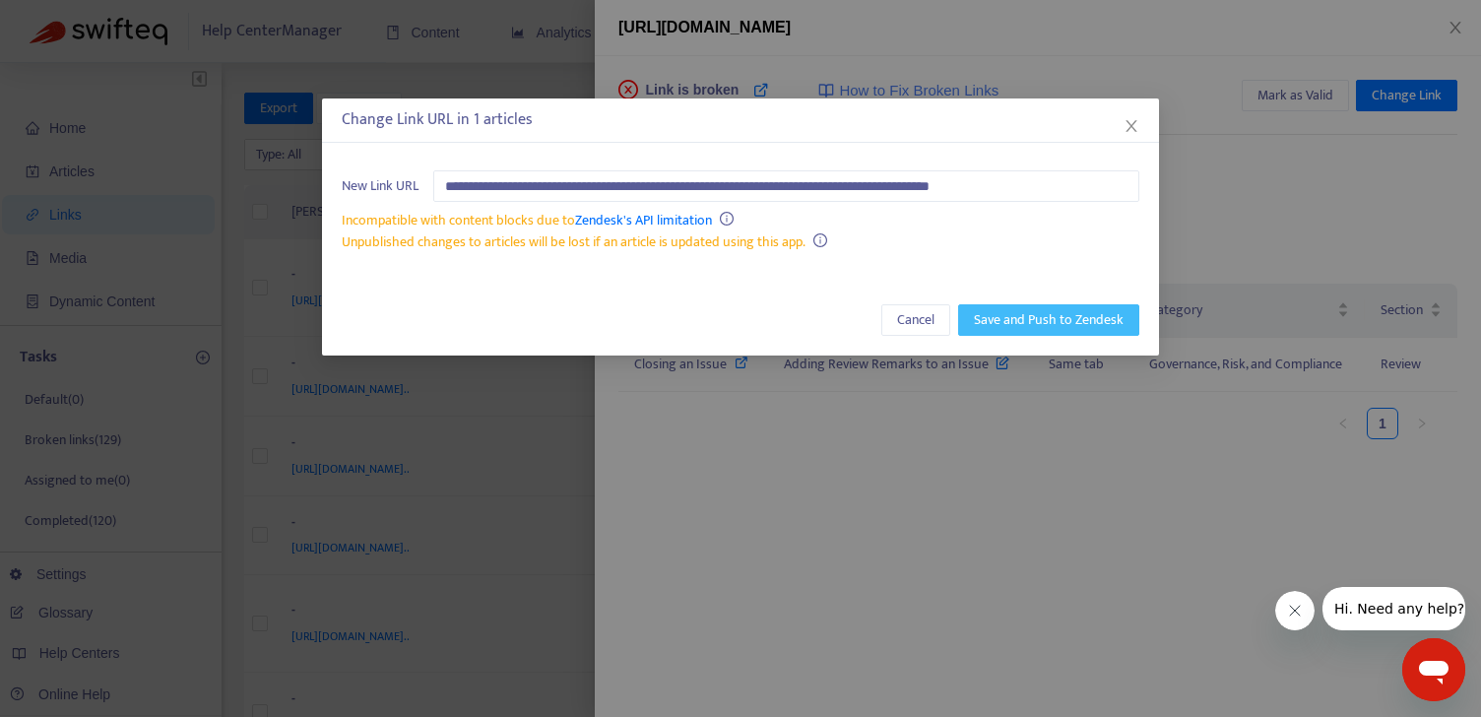
click at [1048, 310] on span "Save and Push to Zendesk" at bounding box center [1049, 320] width 150 height 22
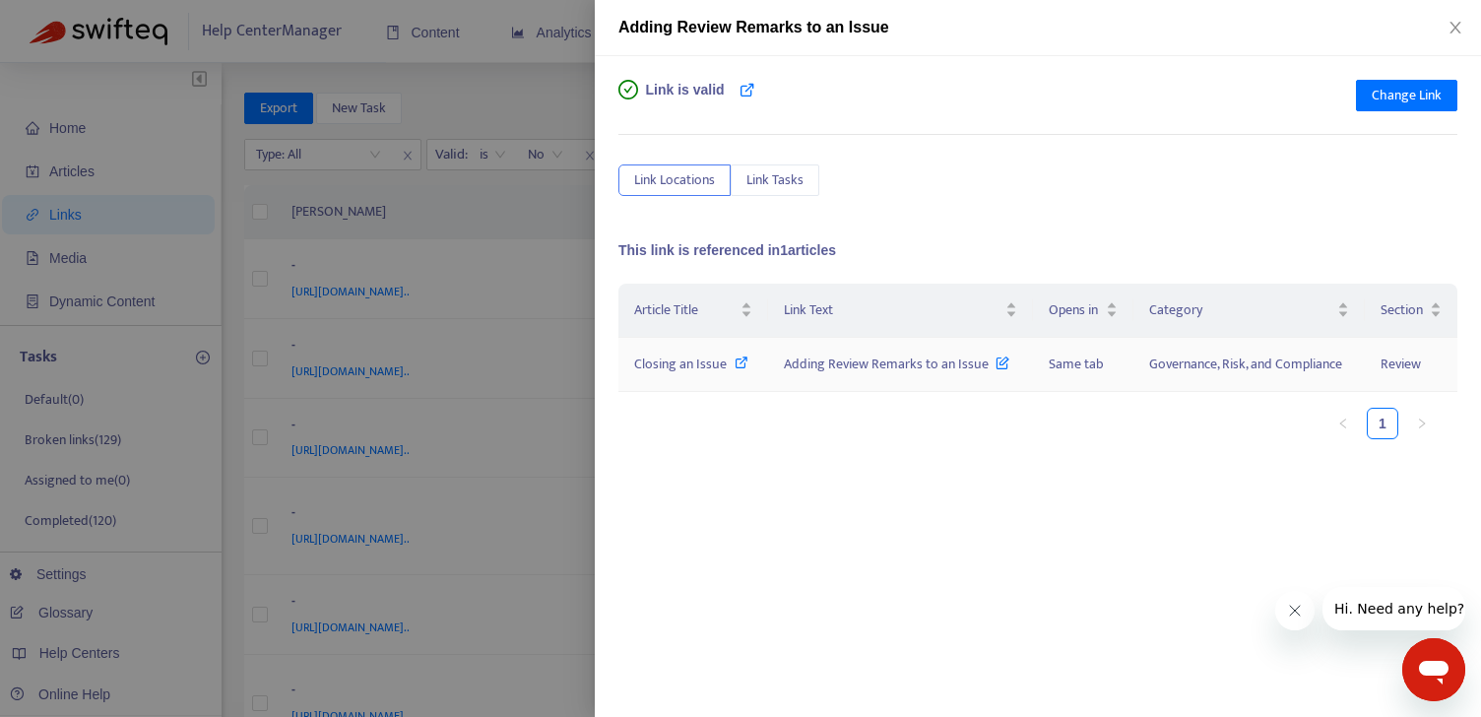
click at [744, 359] on icon at bounding box center [742, 363] width 14 height 14
click at [1456, 32] on icon "close" at bounding box center [1456, 28] width 16 height 16
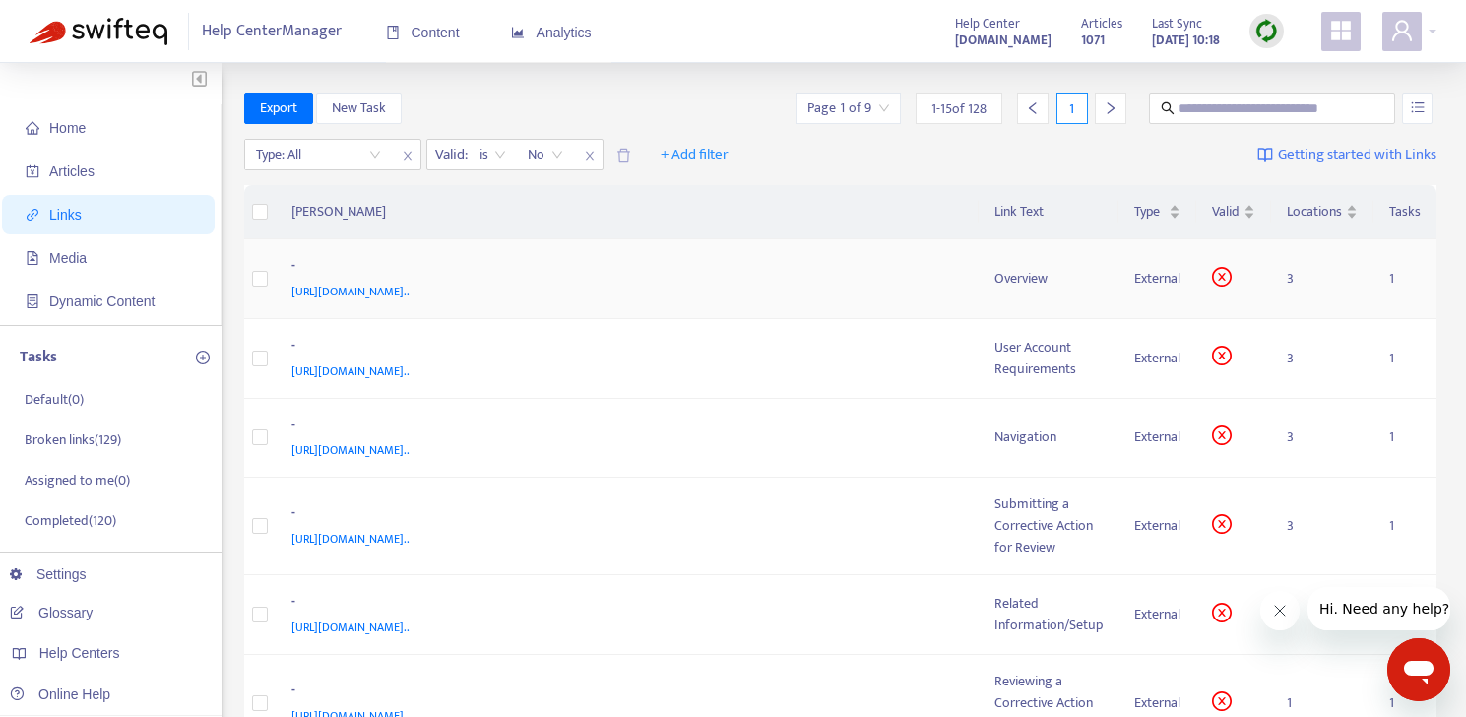
click at [861, 296] on div "[URL][DOMAIN_NAME].." at bounding box center [623, 292] width 665 height 22
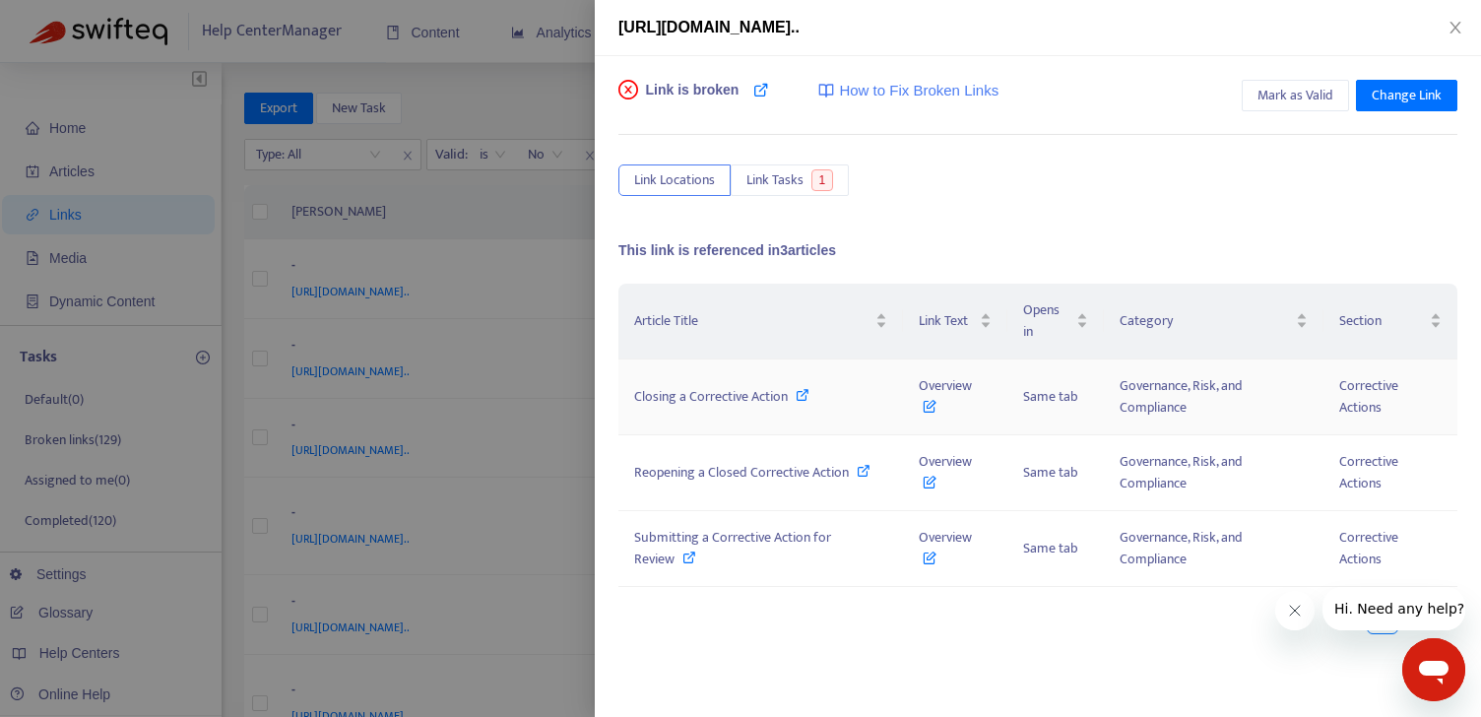
click at [808, 399] on icon at bounding box center [803, 395] width 14 height 14
click at [867, 471] on icon at bounding box center [864, 471] width 14 height 14
click at [687, 557] on icon at bounding box center [689, 557] width 14 height 14
click at [686, 556] on icon at bounding box center [689, 557] width 14 height 14
click at [1462, 23] on button "Close" at bounding box center [1456, 28] width 28 height 19
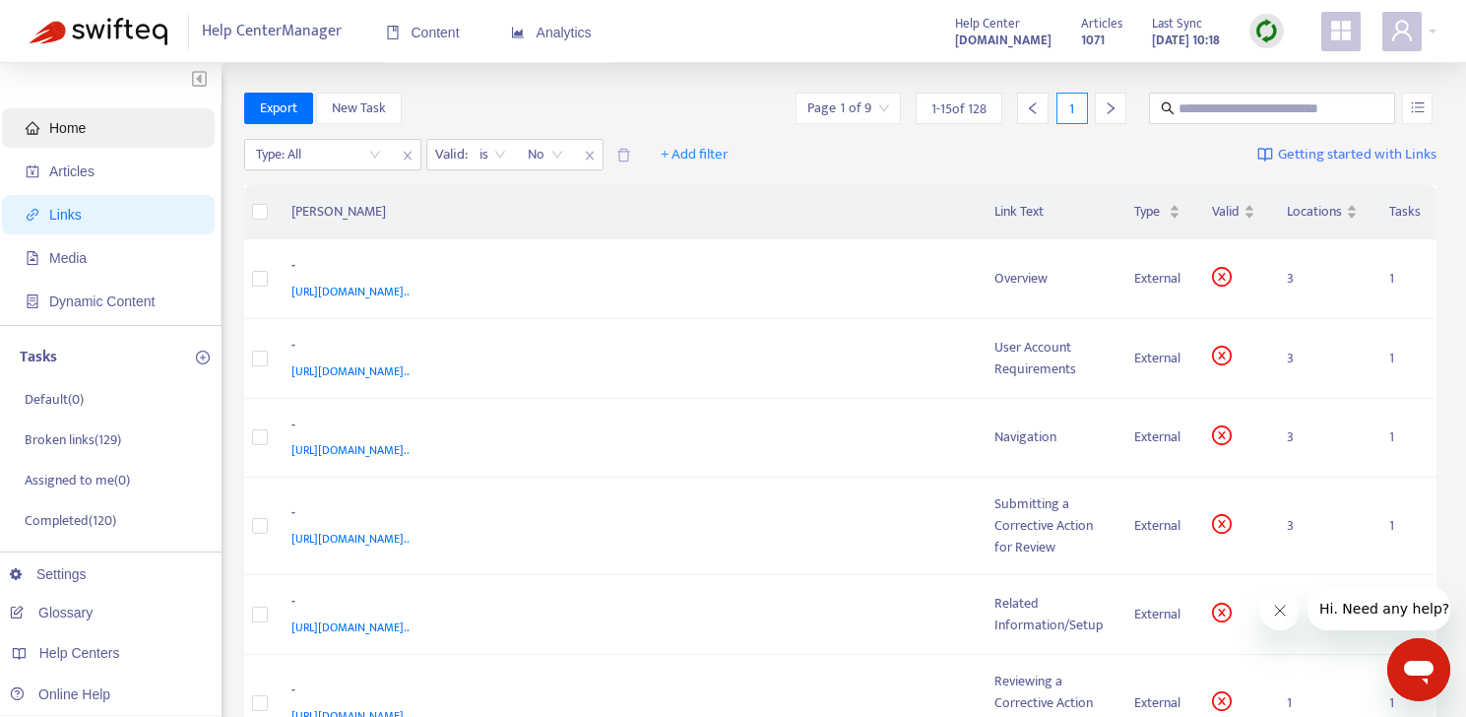
click at [70, 134] on span "Home" at bounding box center [67, 128] width 36 height 16
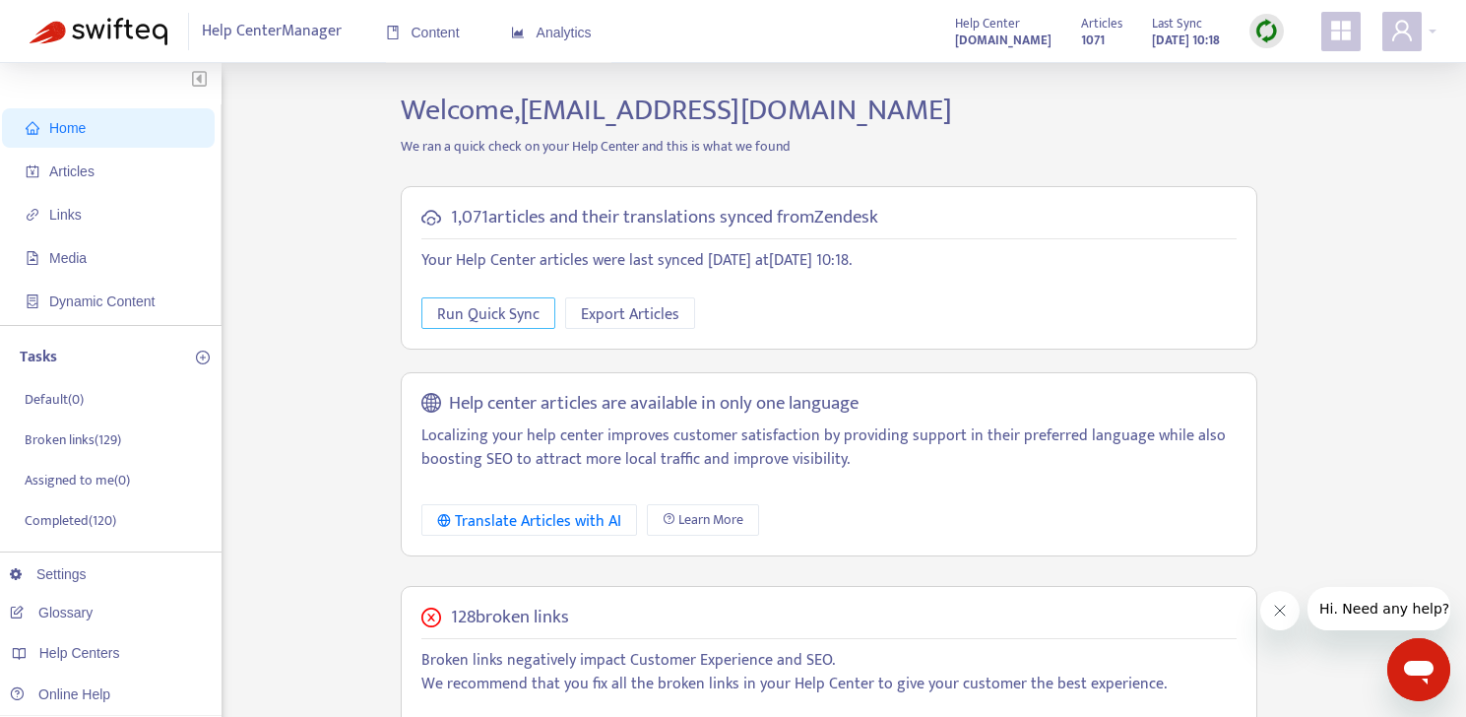
click at [498, 318] on span "Run Quick Sync" at bounding box center [488, 314] width 102 height 25
click at [62, 219] on span "Links" at bounding box center [65, 215] width 32 height 16
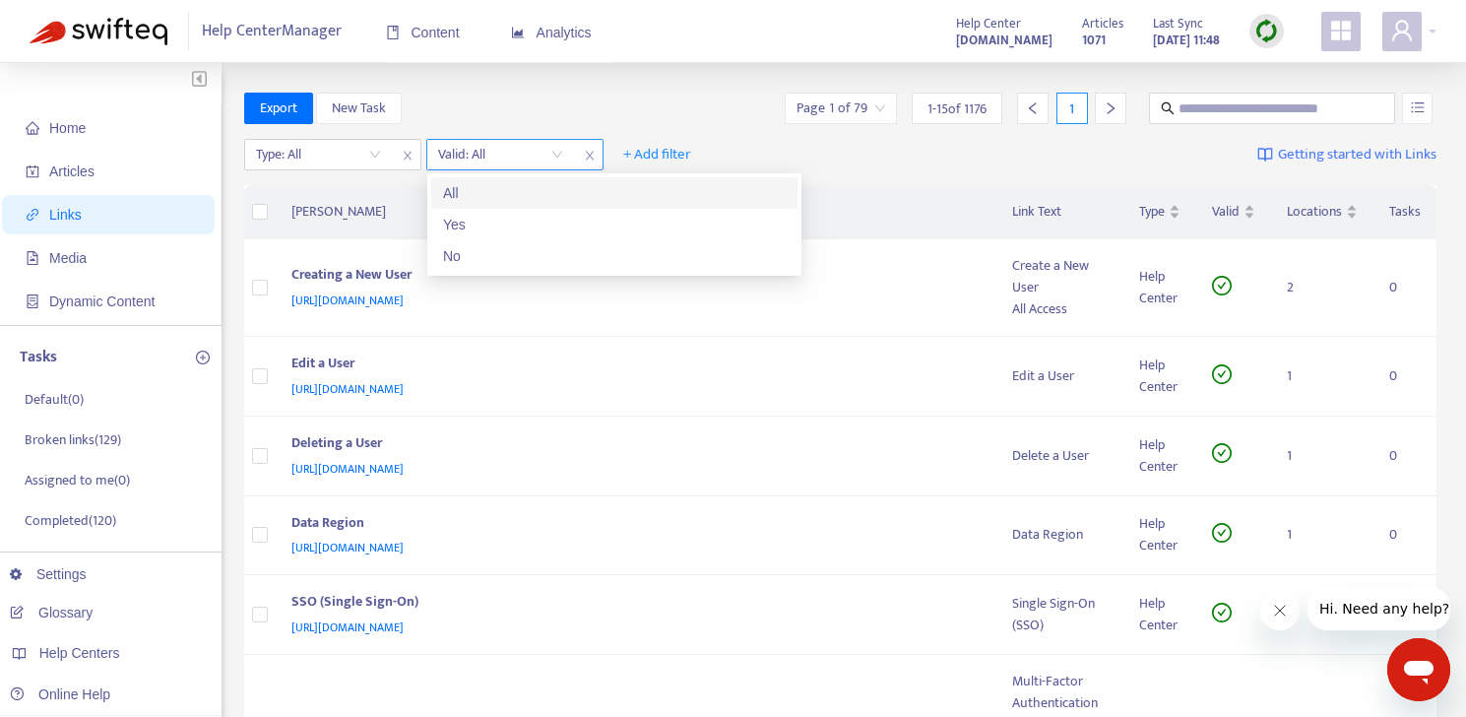
click at [490, 146] on input "search" at bounding box center [500, 155] width 125 height 30
click at [495, 247] on div "No" at bounding box center [614, 256] width 343 height 22
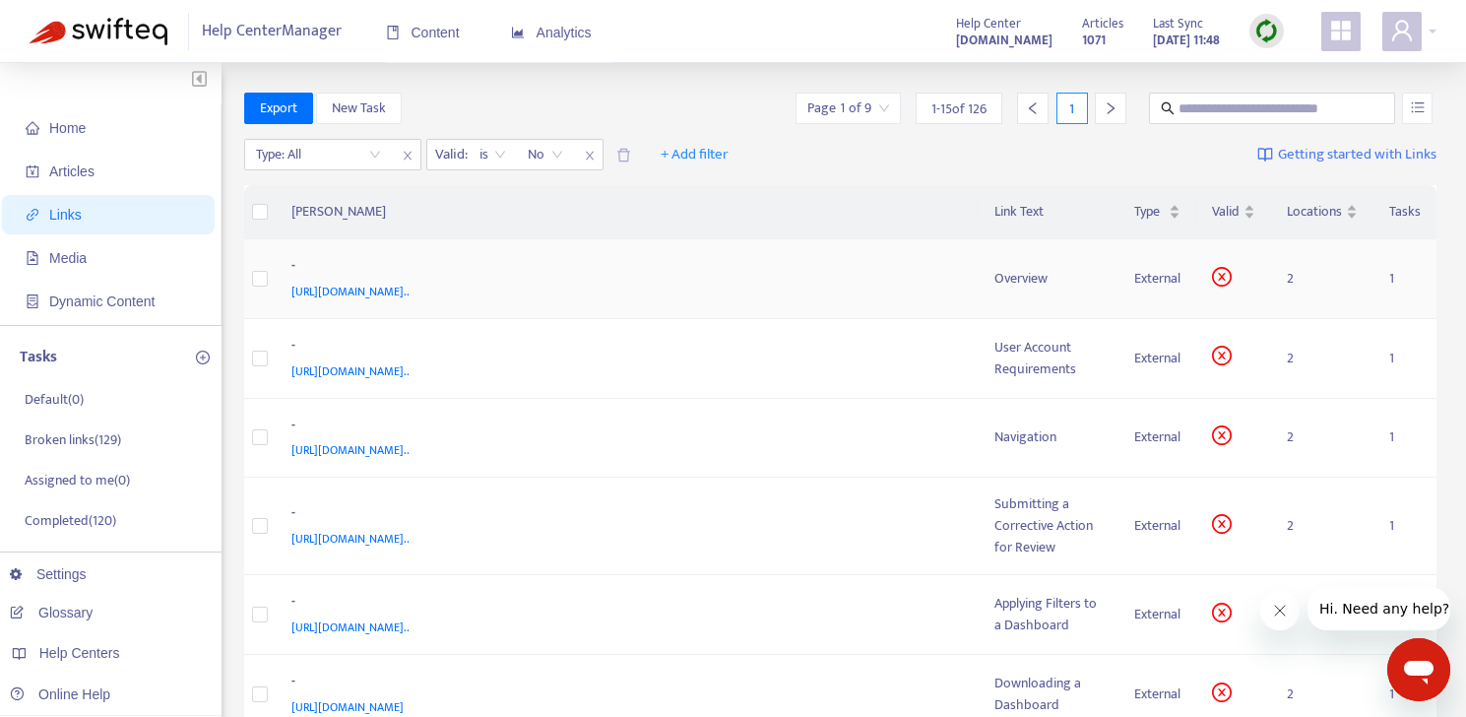
click at [1060, 308] on td "Overview" at bounding box center [1049, 279] width 140 height 80
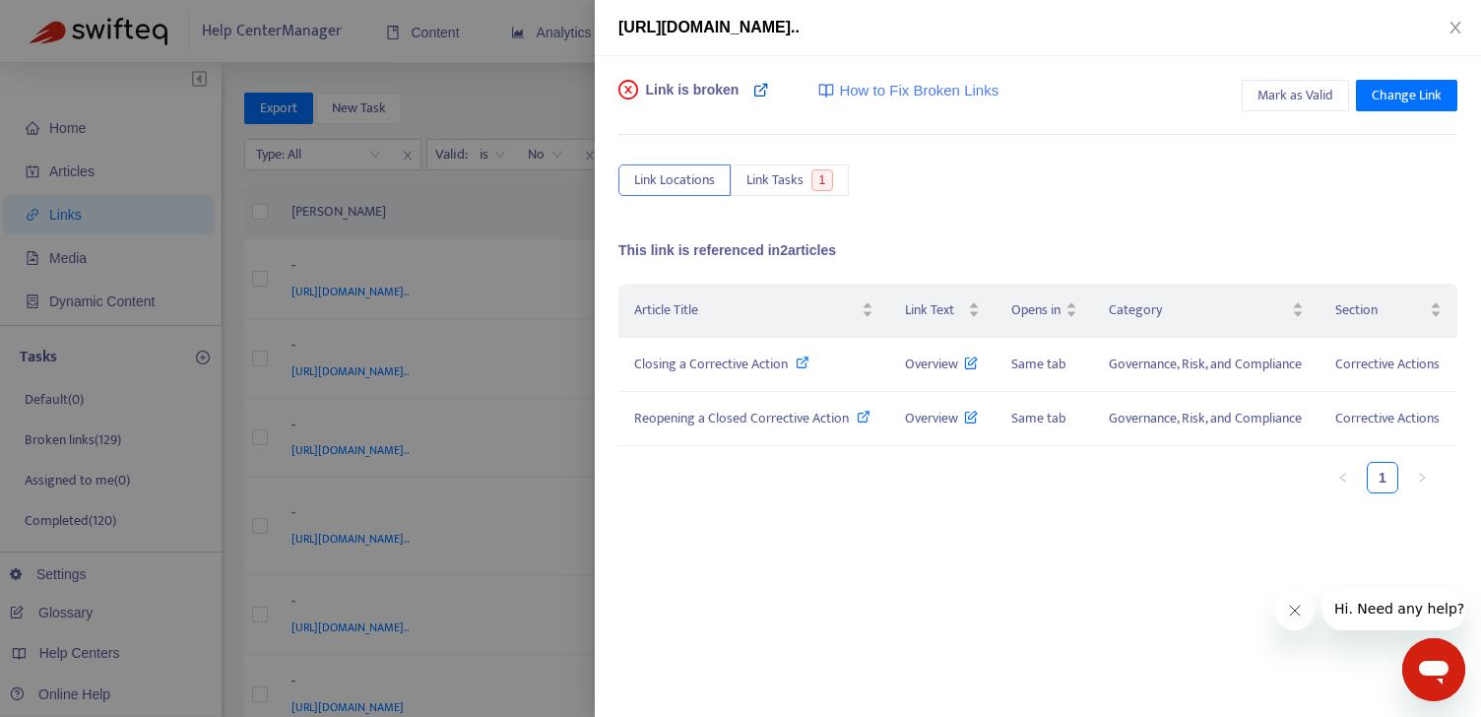
click at [754, 89] on icon at bounding box center [761, 90] width 16 height 16
click at [1455, 22] on icon "close" at bounding box center [1456, 28] width 16 height 16
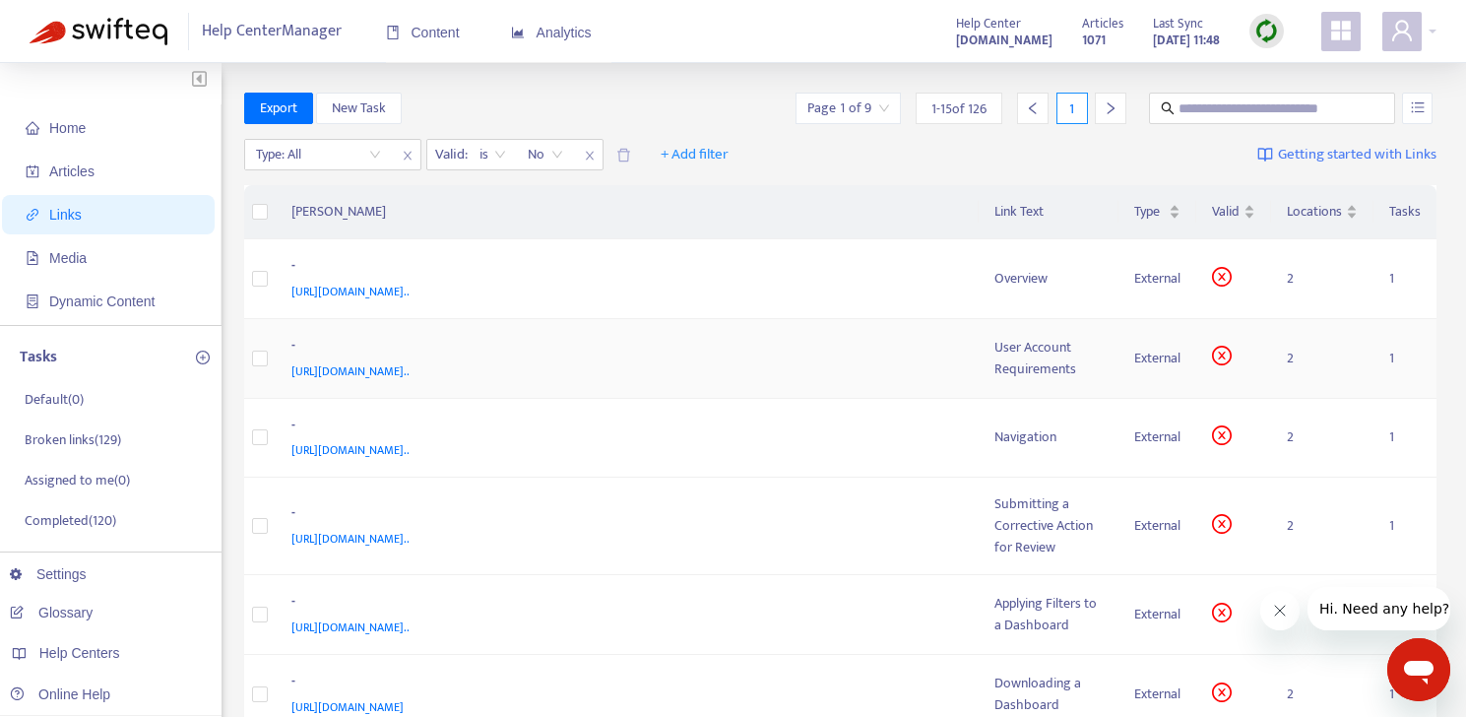
click at [1022, 367] on div "User Account Requirements" at bounding box center [1049, 358] width 108 height 43
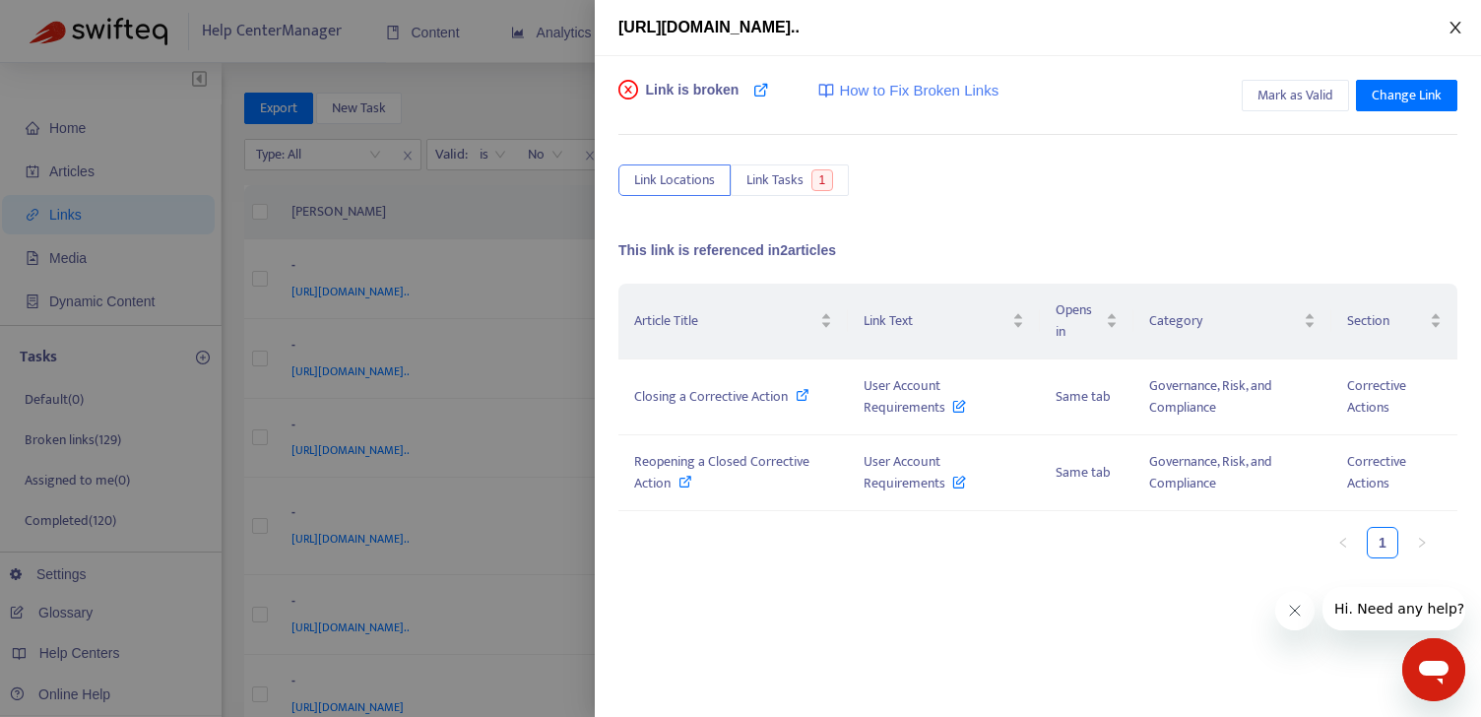
click at [1462, 35] on button "Close" at bounding box center [1456, 28] width 28 height 19
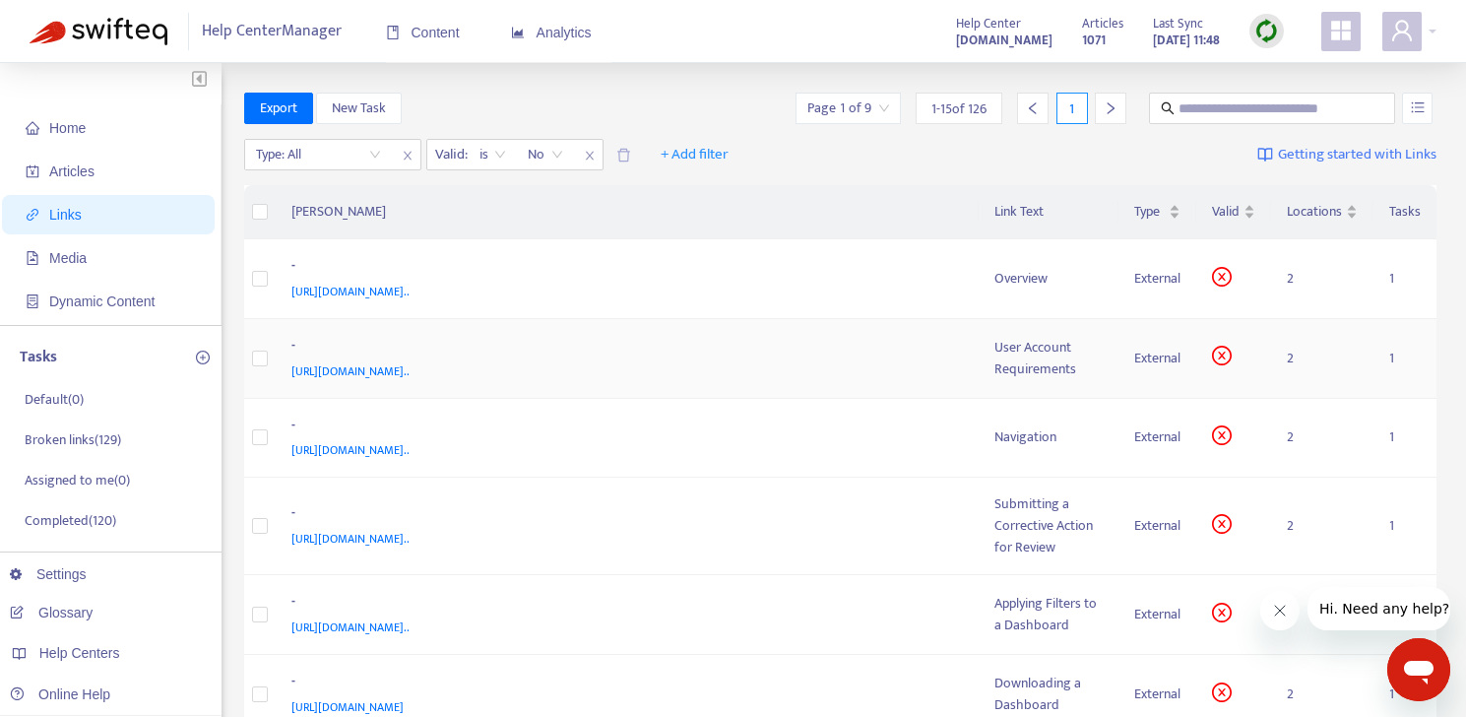
click at [799, 382] on td "- https://customer-resource-hub.zendesk.com/hc/en-ca/articles/39630656735764#h_…" at bounding box center [628, 359] width 704 height 80
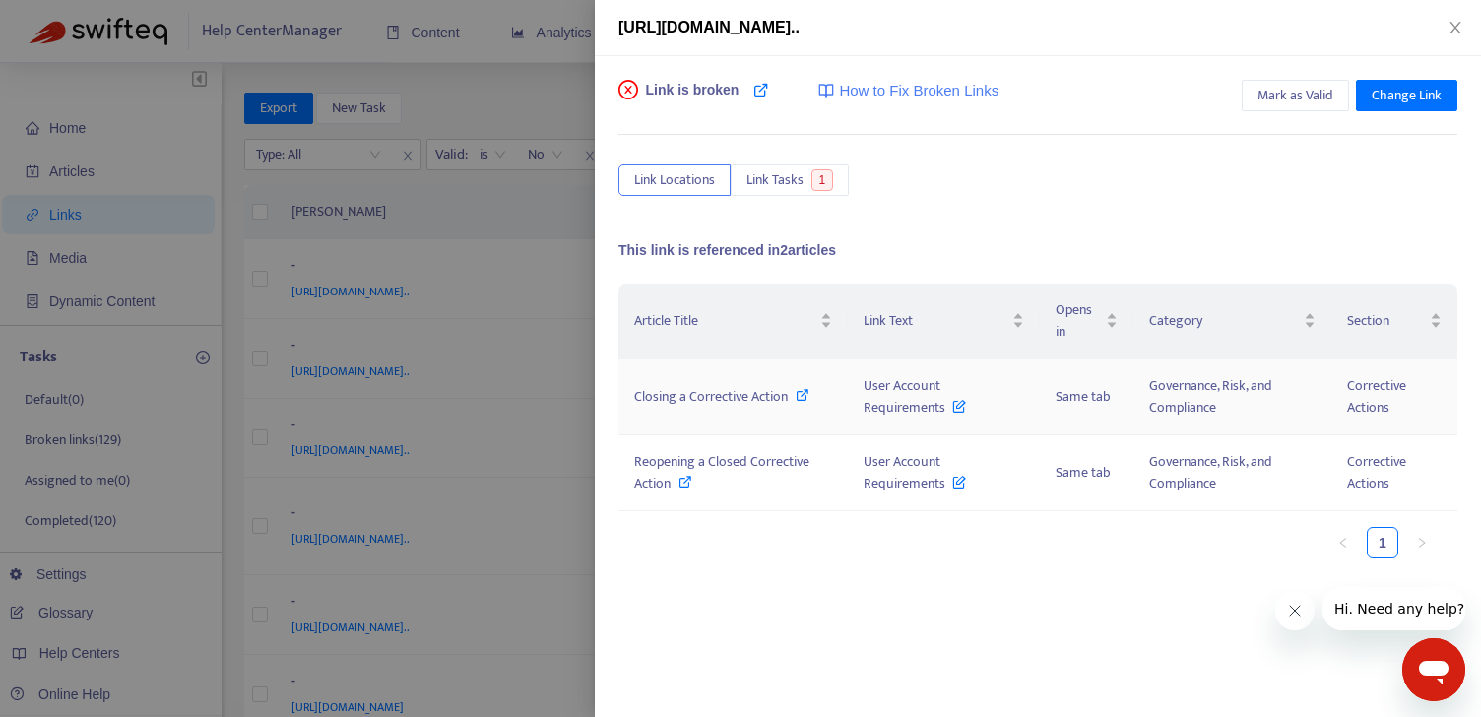
click at [802, 395] on icon at bounding box center [803, 395] width 14 height 14
click at [691, 478] on icon at bounding box center [686, 482] width 14 height 14
click at [1459, 28] on icon "close" at bounding box center [1456, 28] width 16 height 16
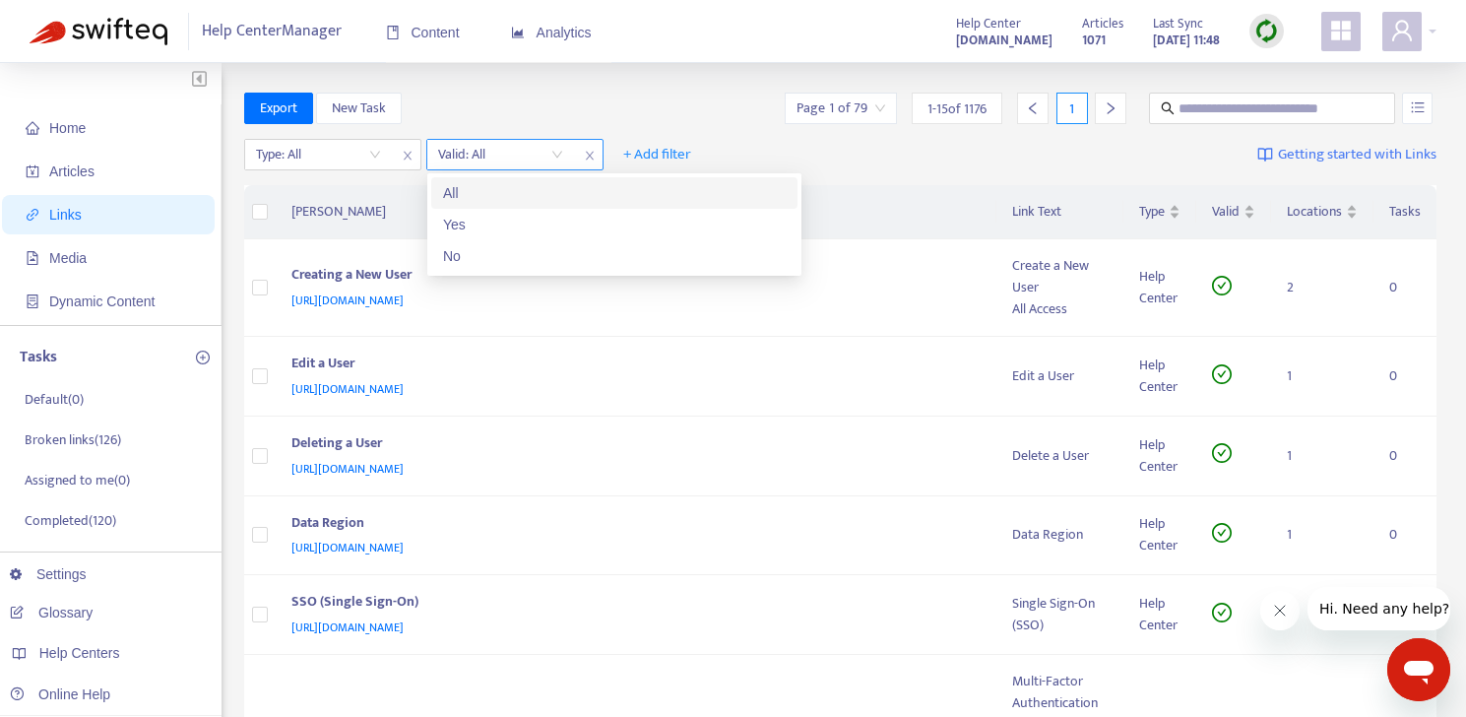
click at [572, 151] on div "Valid: All" at bounding box center [500, 155] width 147 height 30
click at [563, 257] on div "No" at bounding box center [614, 256] width 343 height 22
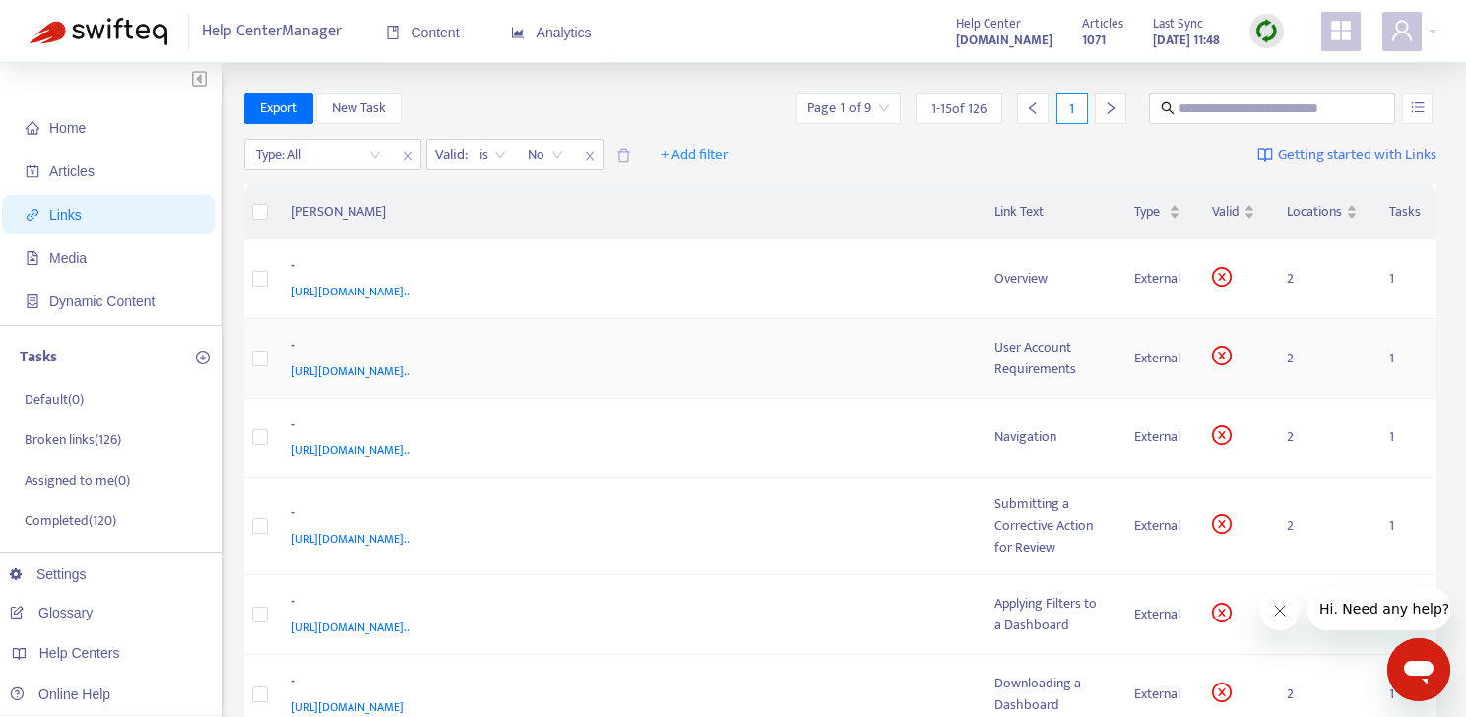
click at [908, 383] on td "- [URL][DOMAIN_NAME].." at bounding box center [628, 359] width 704 height 80
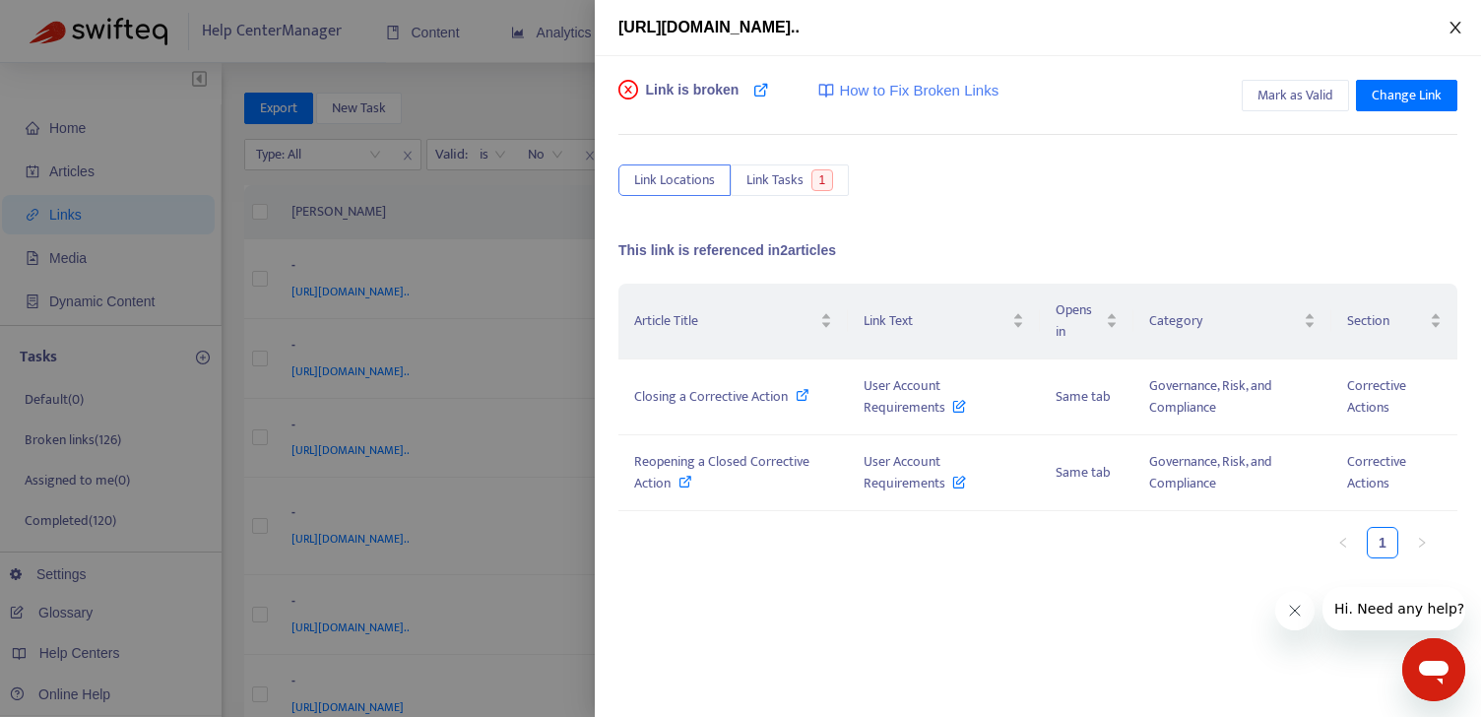
click at [1456, 28] on icon "close" at bounding box center [1455, 28] width 11 height 12
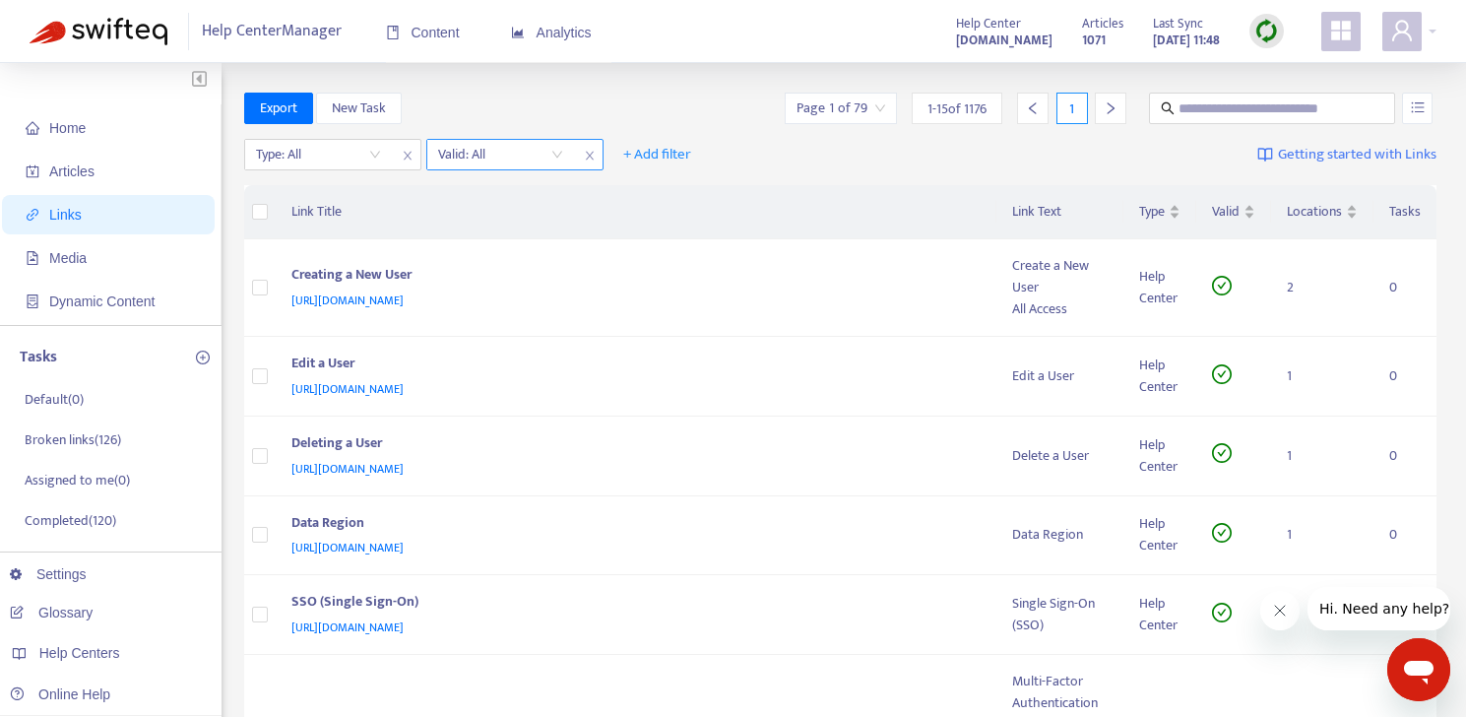
click at [546, 147] on input "search" at bounding box center [500, 155] width 125 height 30
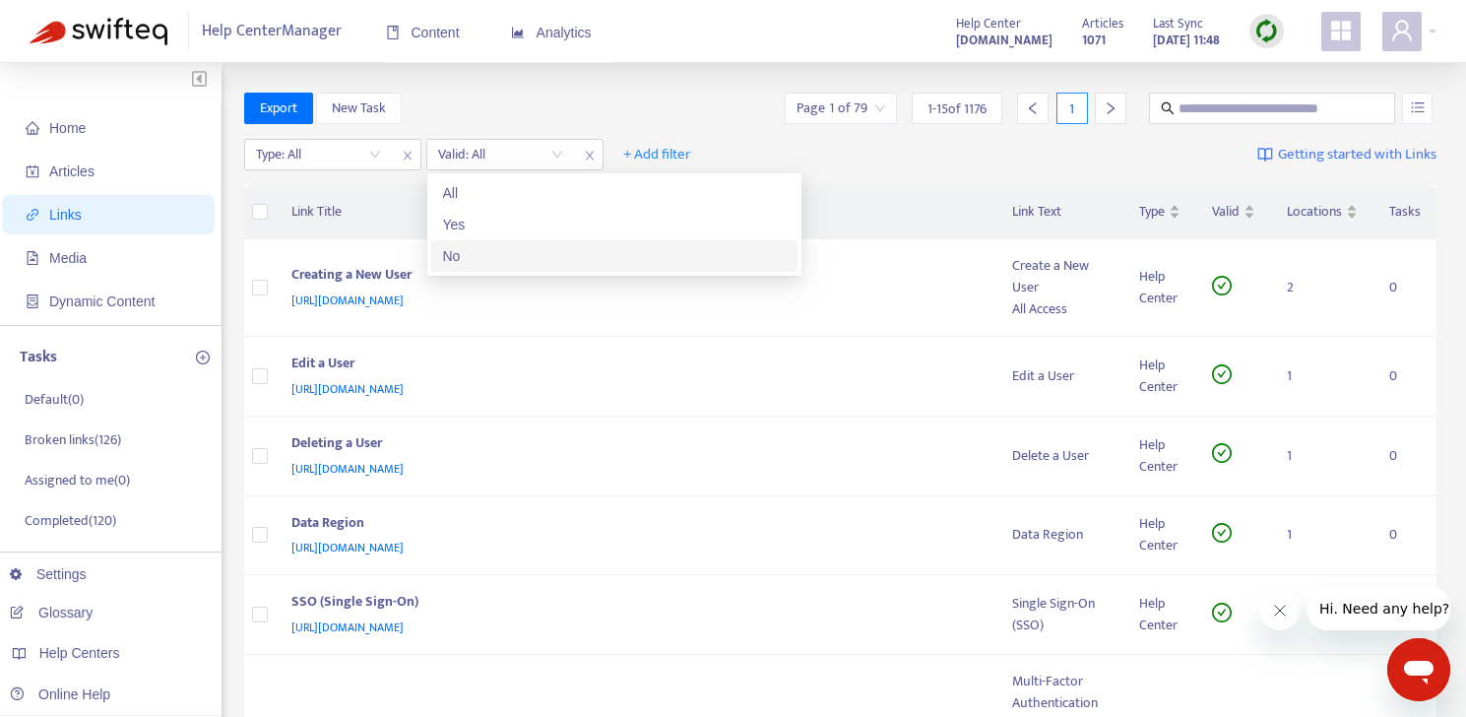
click at [526, 264] on div "No" at bounding box center [614, 256] width 343 height 22
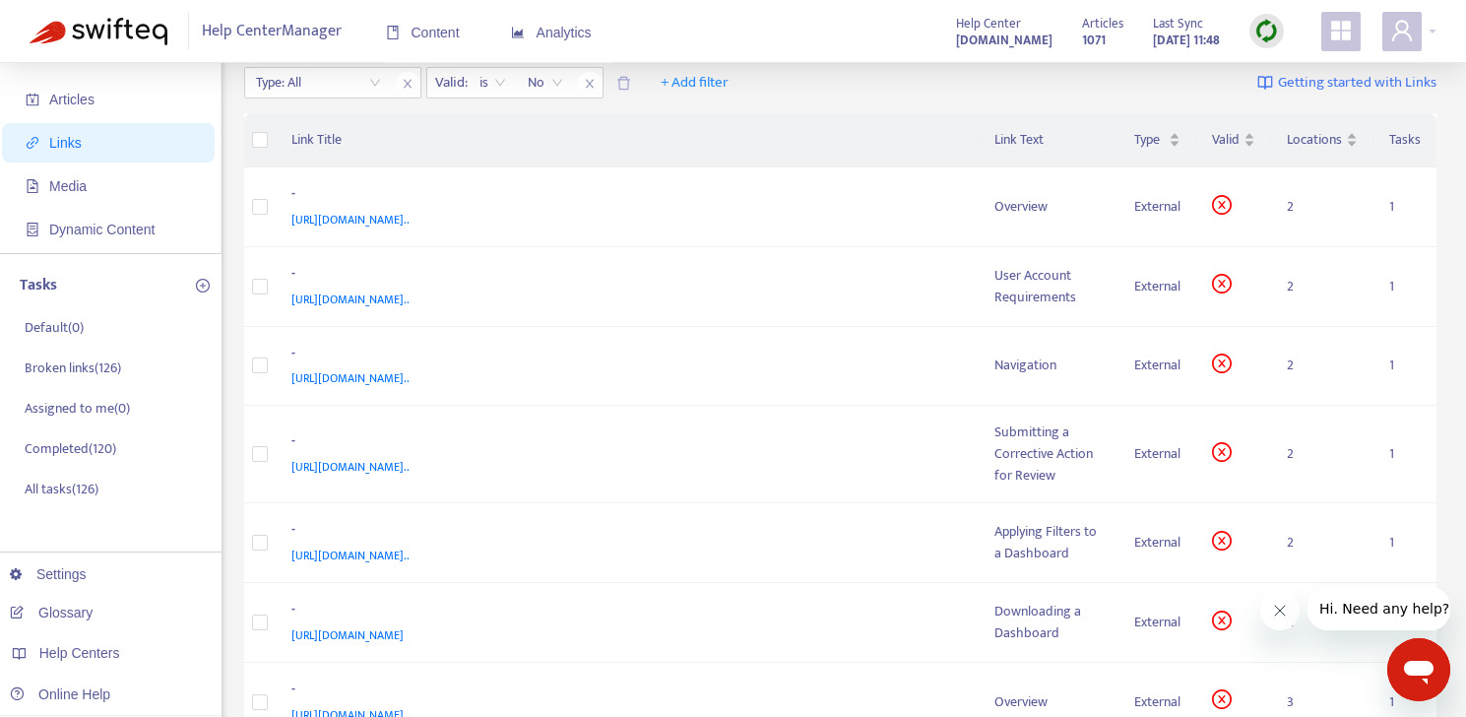
scroll to position [74, 0]
click at [879, 486] on td "- [URL][DOMAIN_NAME].." at bounding box center [628, 452] width 704 height 97
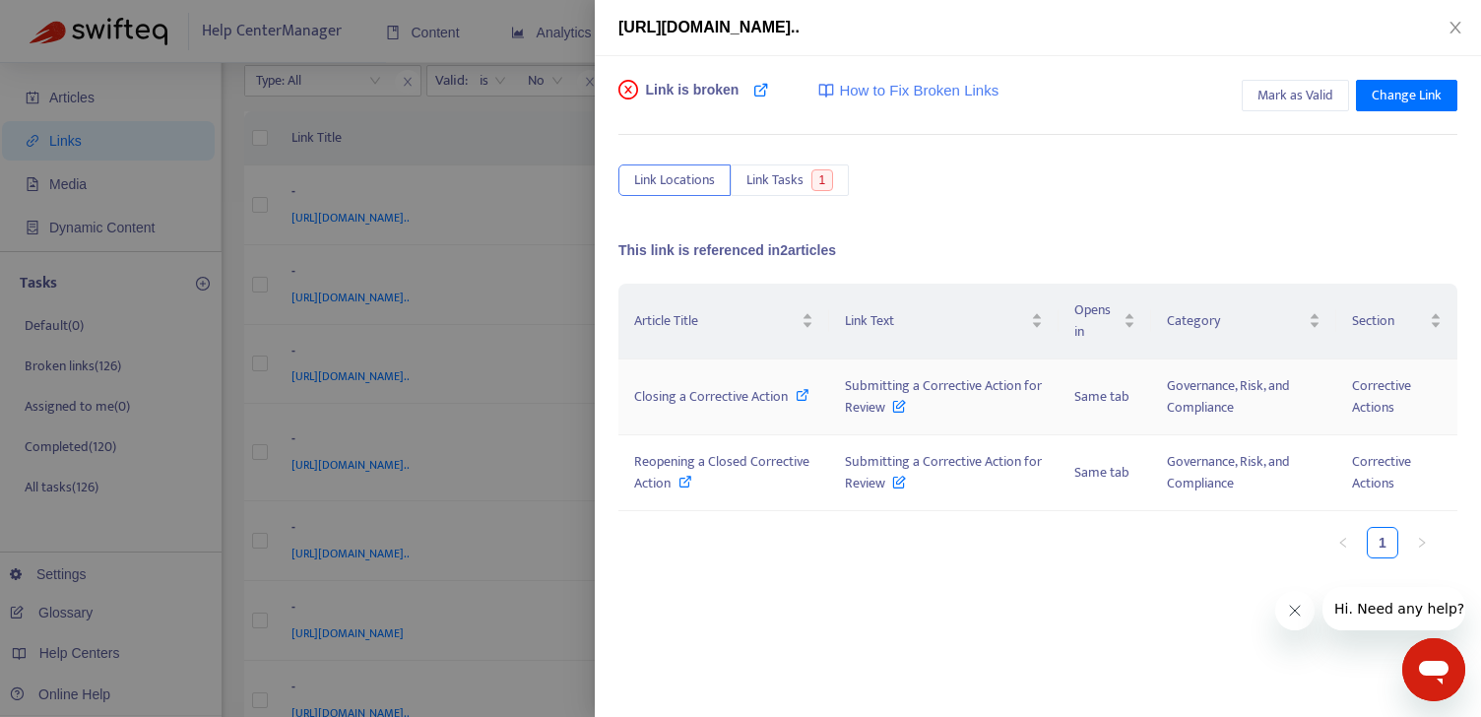
click at [798, 402] on span at bounding box center [803, 396] width 14 height 23
click at [1455, 28] on icon "close" at bounding box center [1455, 28] width 11 height 12
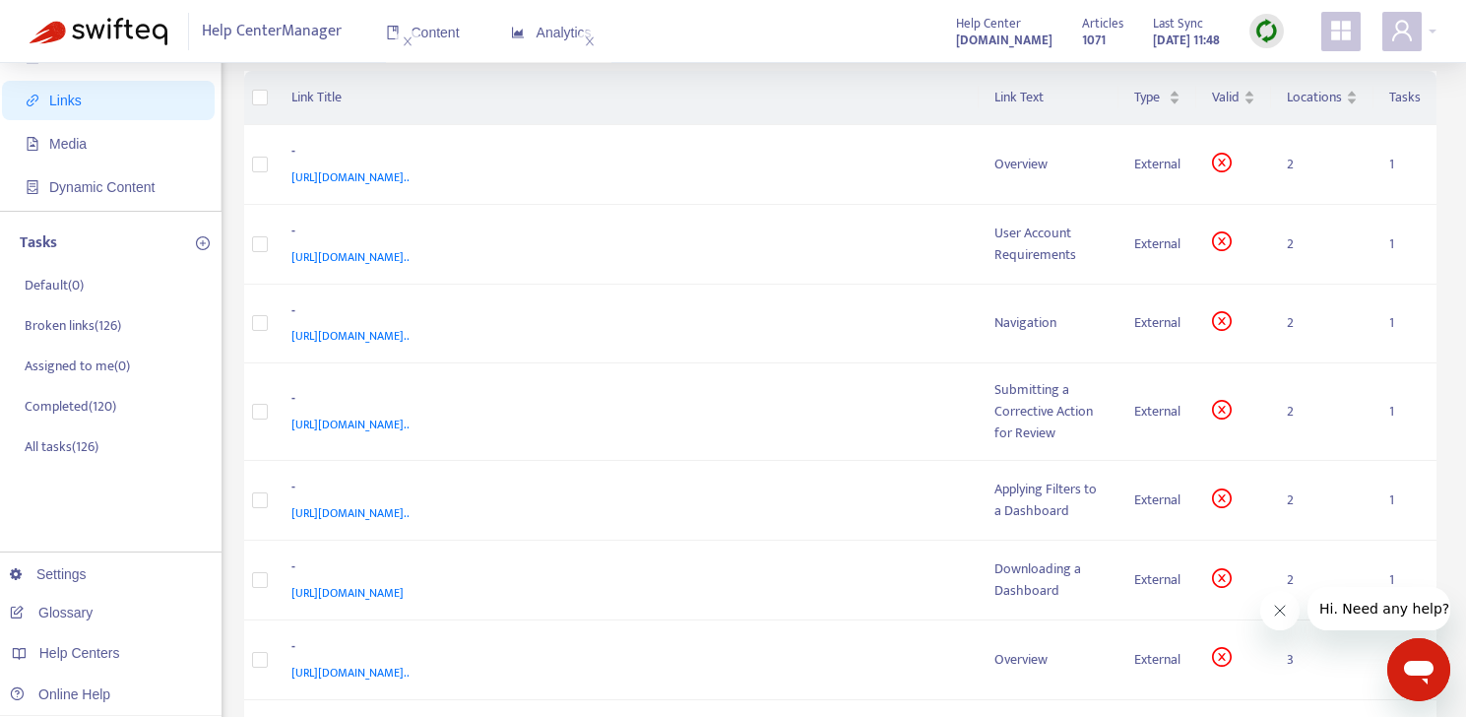
scroll to position [142, 0]
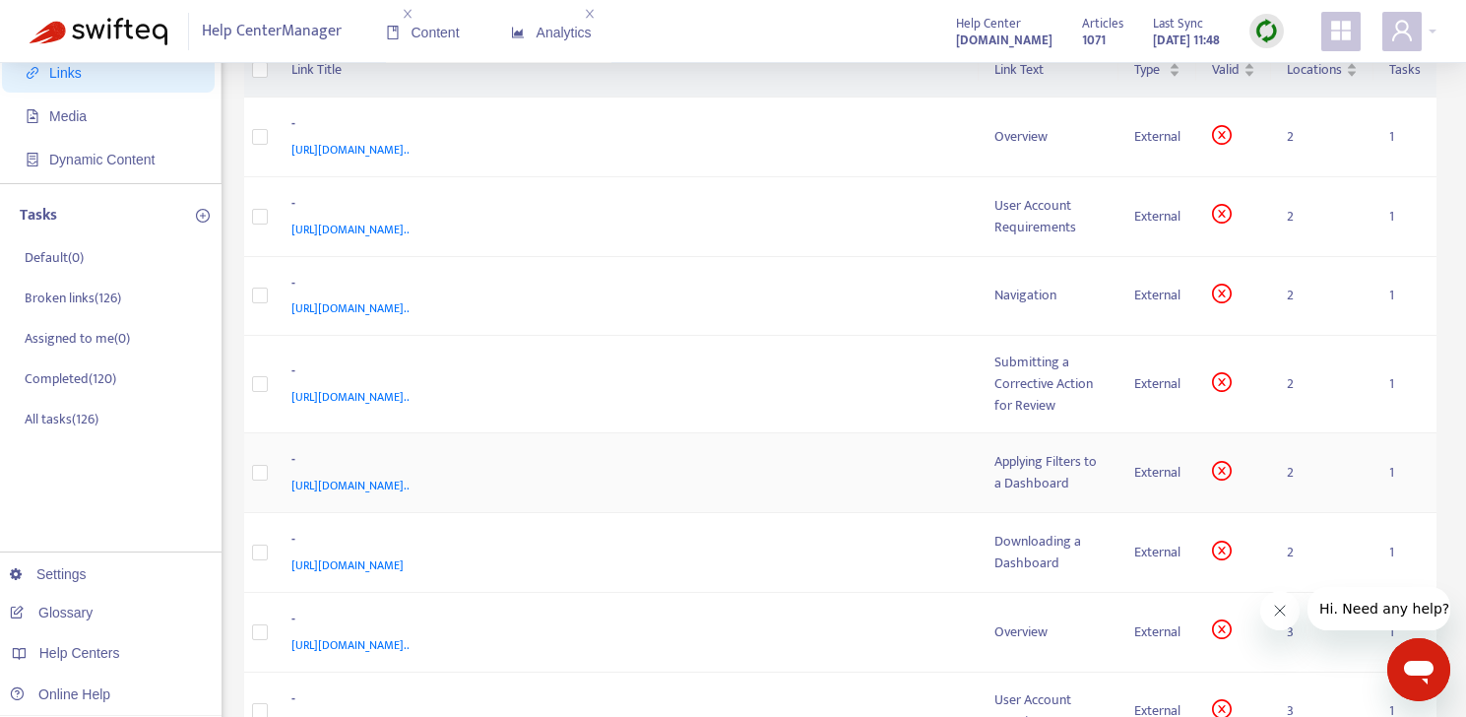
click at [1009, 479] on div "Applying Filters to a Dashboard" at bounding box center [1049, 472] width 108 height 43
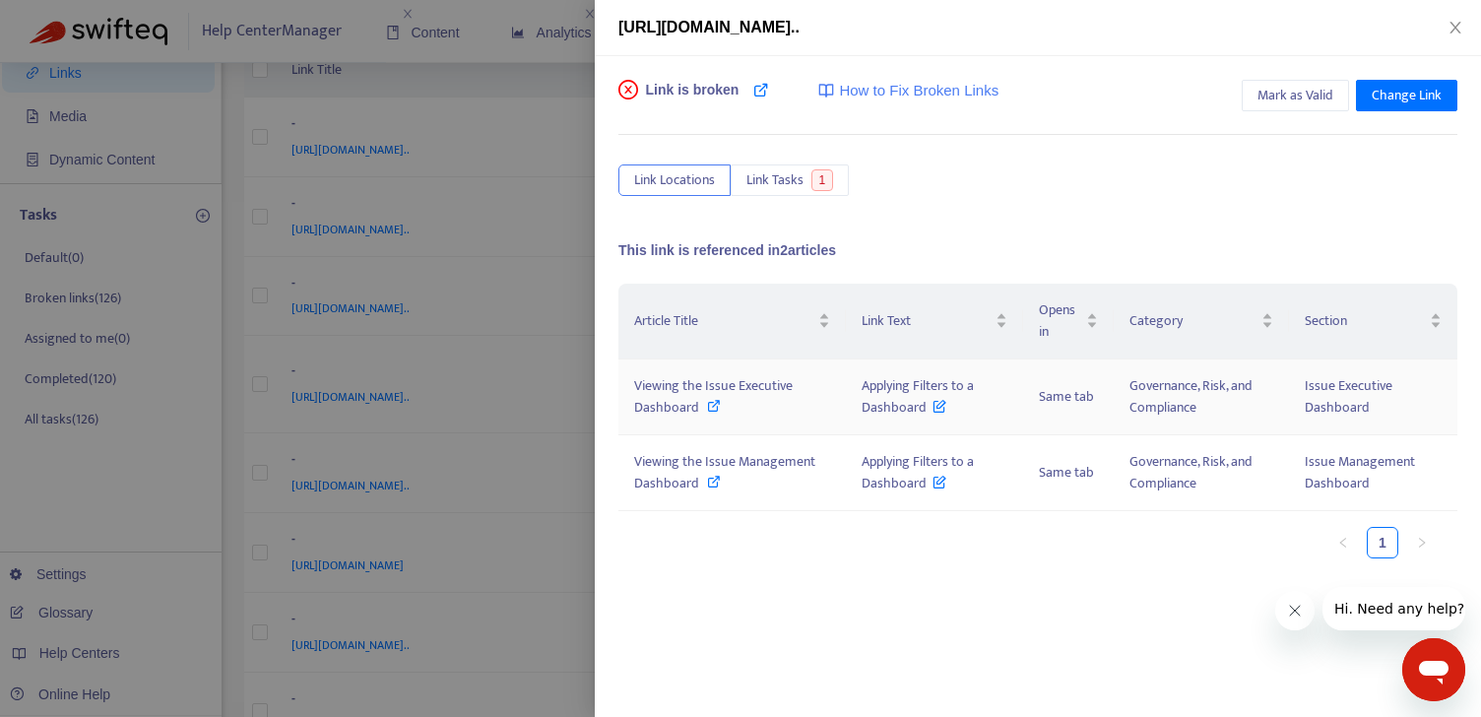
click at [714, 401] on icon at bounding box center [714, 406] width 14 height 14
click at [1407, 96] on span "Change Link" at bounding box center [1407, 96] width 70 height 22
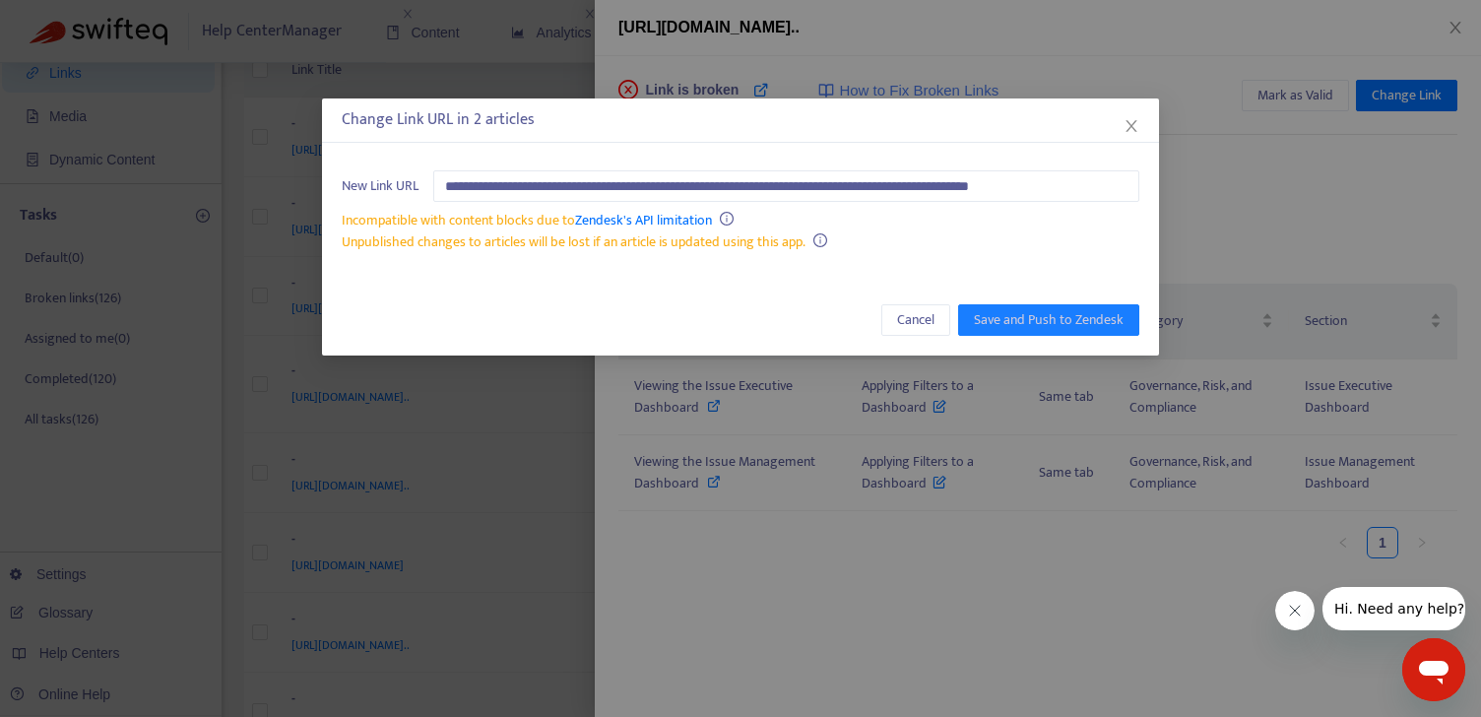
click at [836, 168] on div "**********" at bounding box center [740, 212] width 837 height 122
click at [836, 172] on input "**********" at bounding box center [786, 186] width 706 height 32
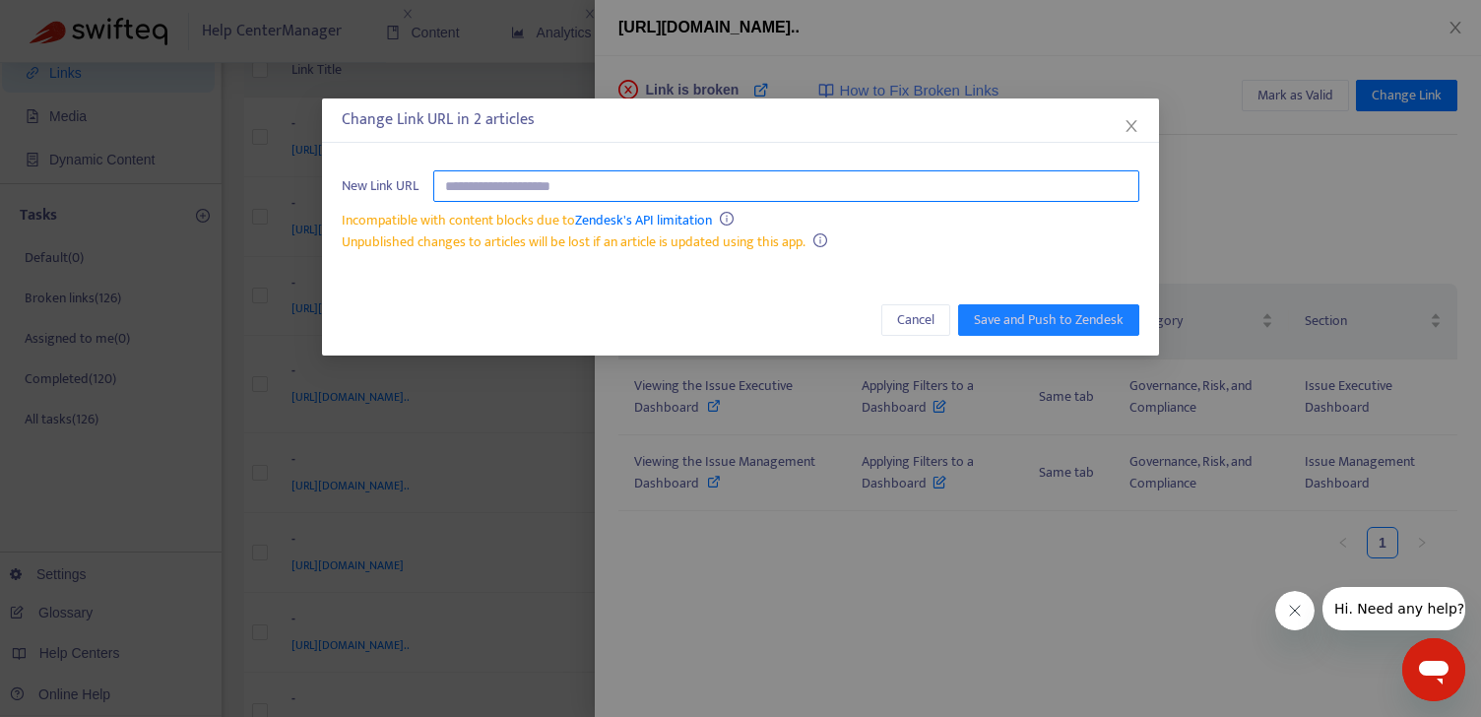
paste input "**********"
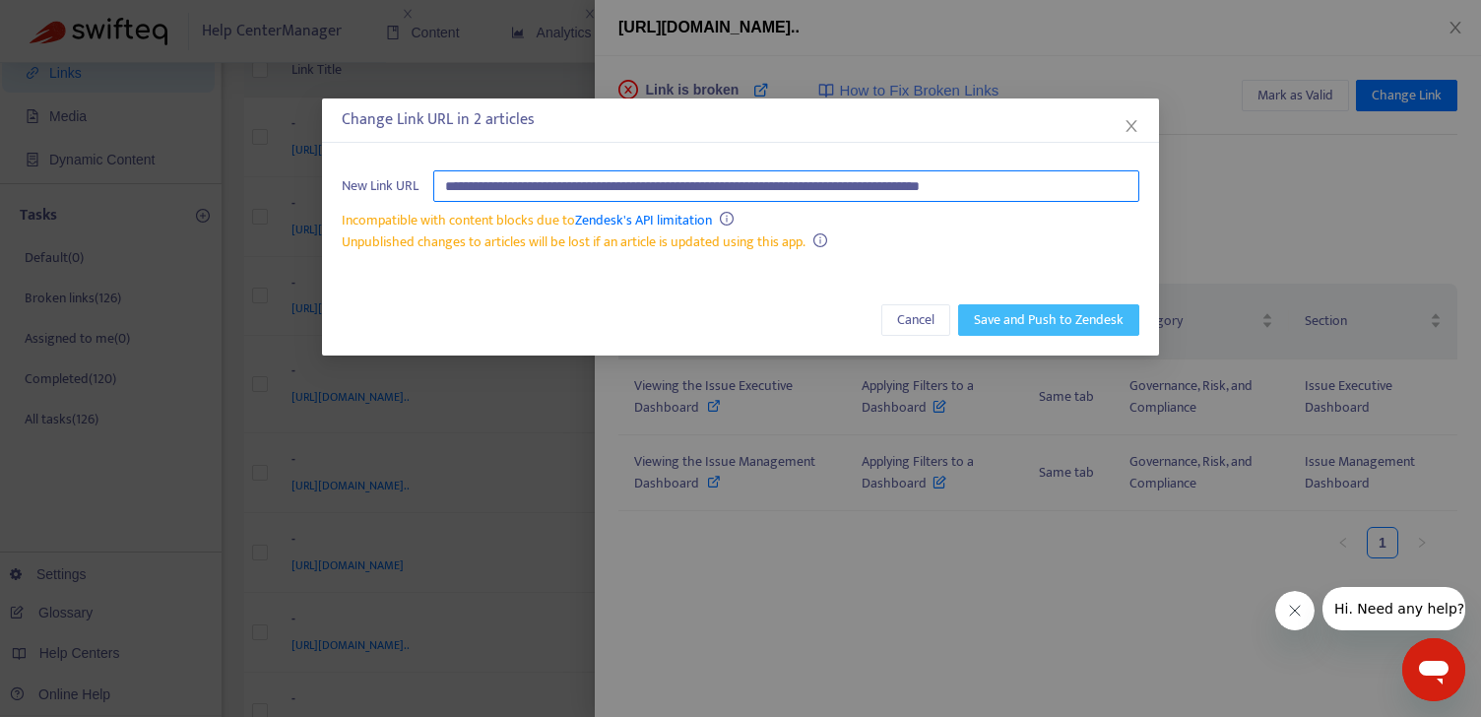
type input "**********"
click at [1006, 310] on span "Save and Push to Zendesk" at bounding box center [1049, 320] width 150 height 22
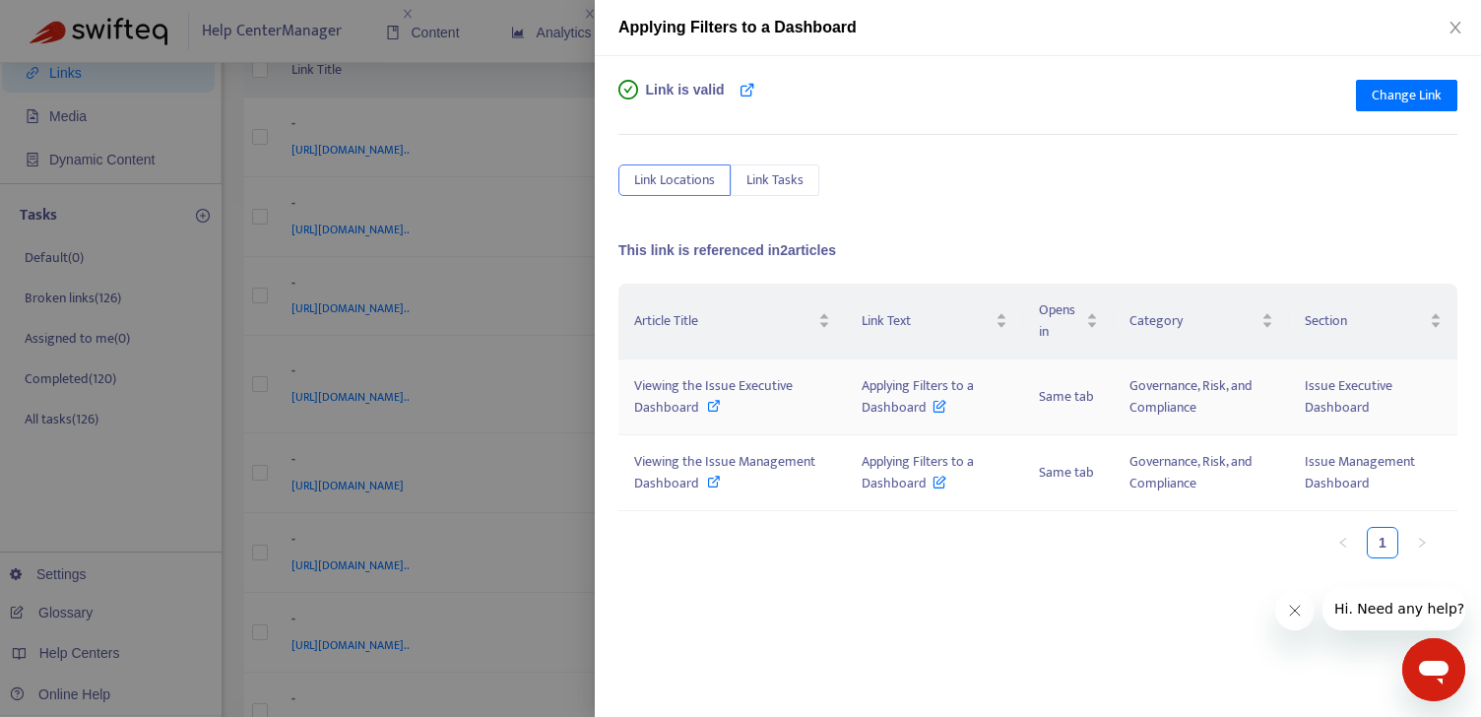
click at [713, 409] on icon at bounding box center [714, 406] width 14 height 14
click at [712, 477] on icon at bounding box center [714, 482] width 14 height 14
click at [1455, 24] on icon "close" at bounding box center [1456, 28] width 16 height 16
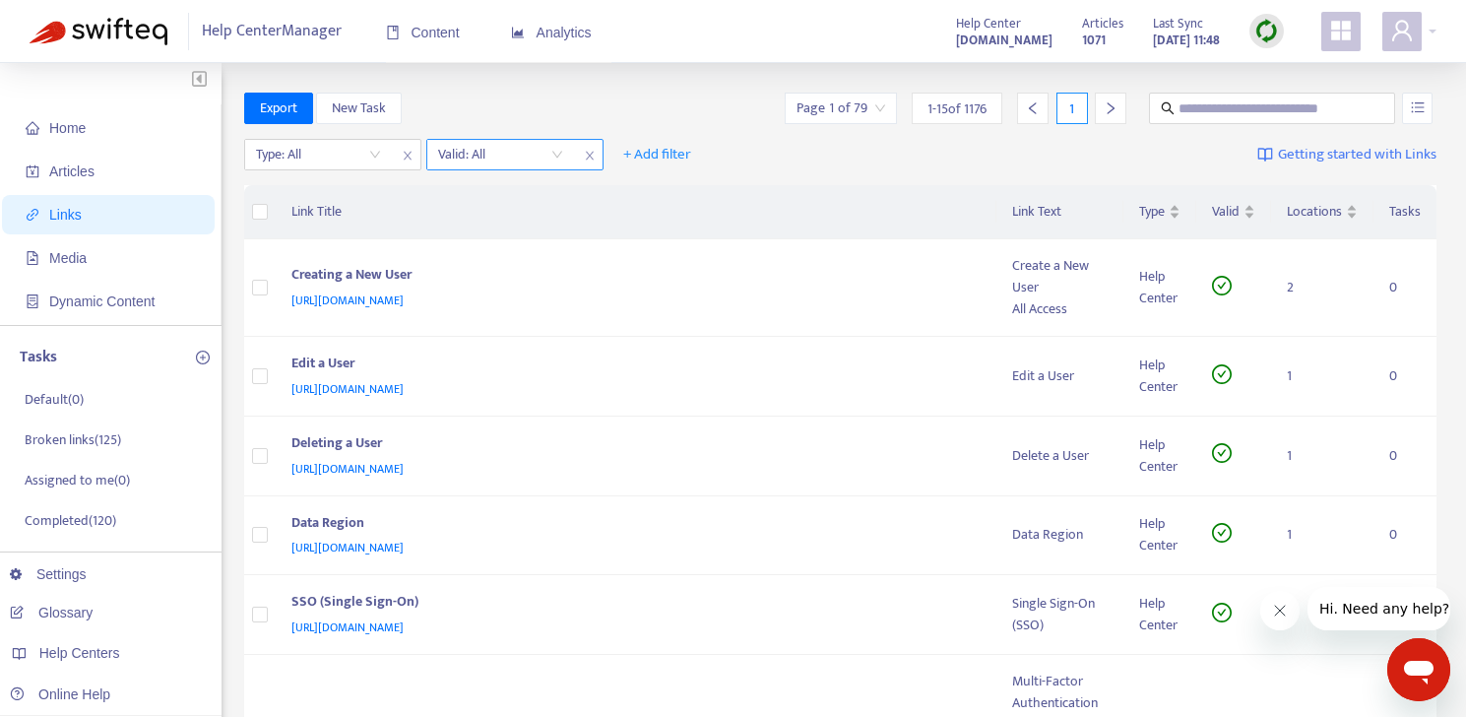
click at [550, 160] on input "search" at bounding box center [500, 155] width 125 height 30
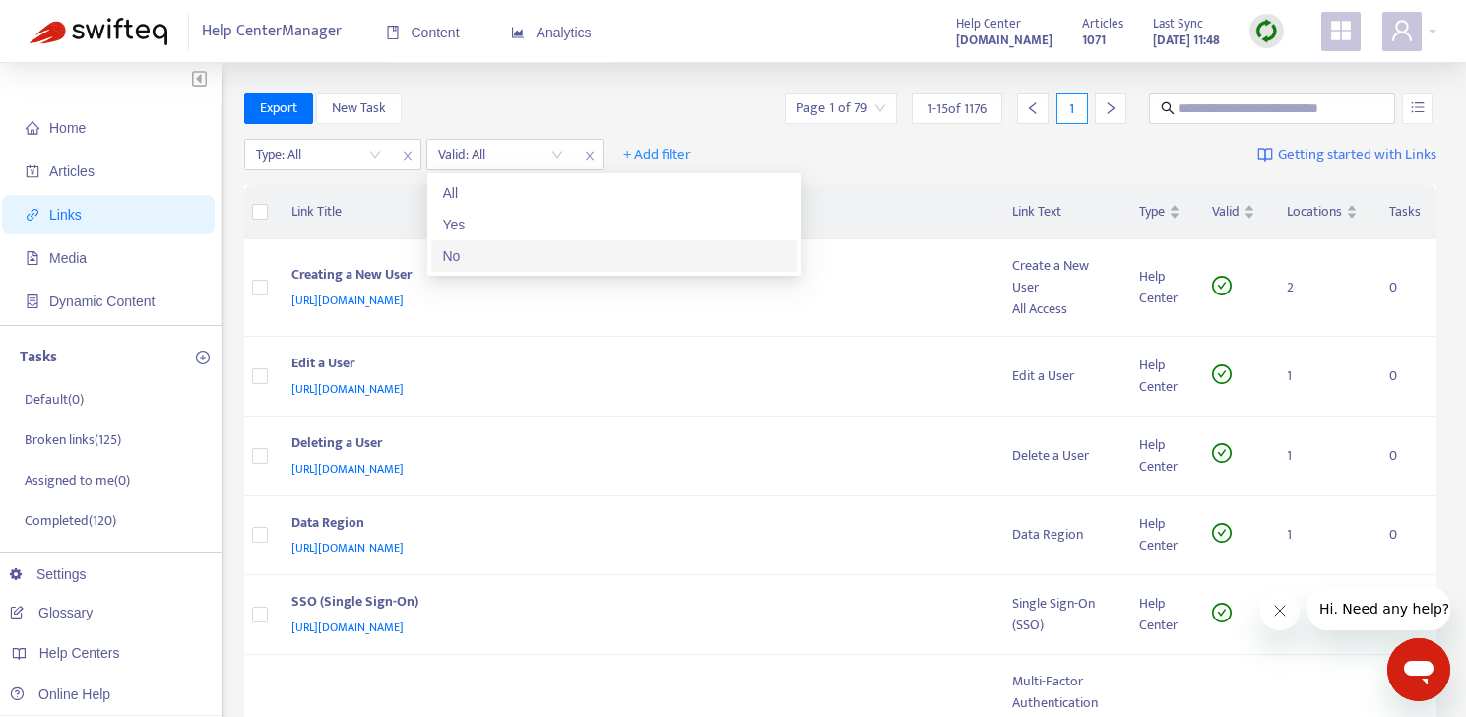
click at [544, 257] on div "No" at bounding box center [614, 256] width 343 height 22
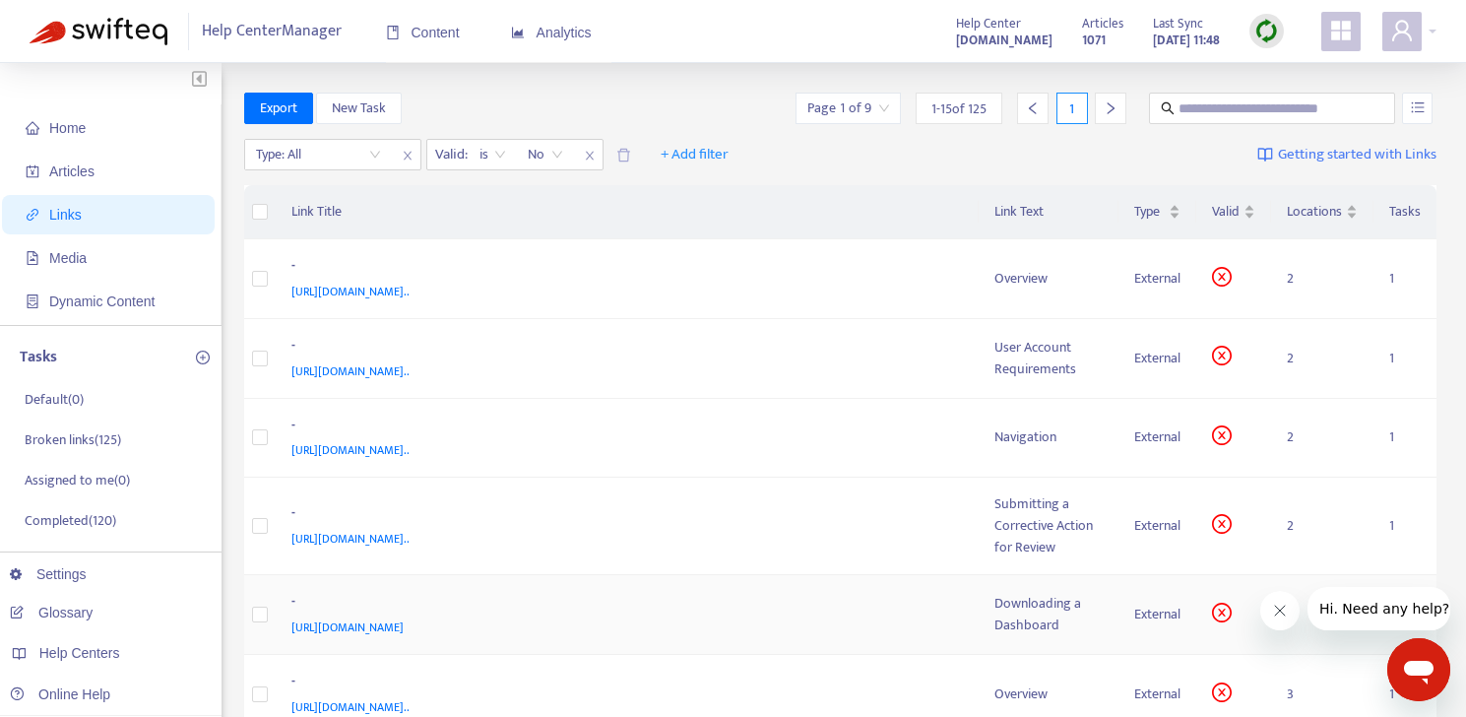
click at [404, 635] on span "[URL][DOMAIN_NAME]" at bounding box center [347, 627] width 112 height 20
click at [1047, 615] on div "Downloading a Dashboard" at bounding box center [1049, 614] width 108 height 43
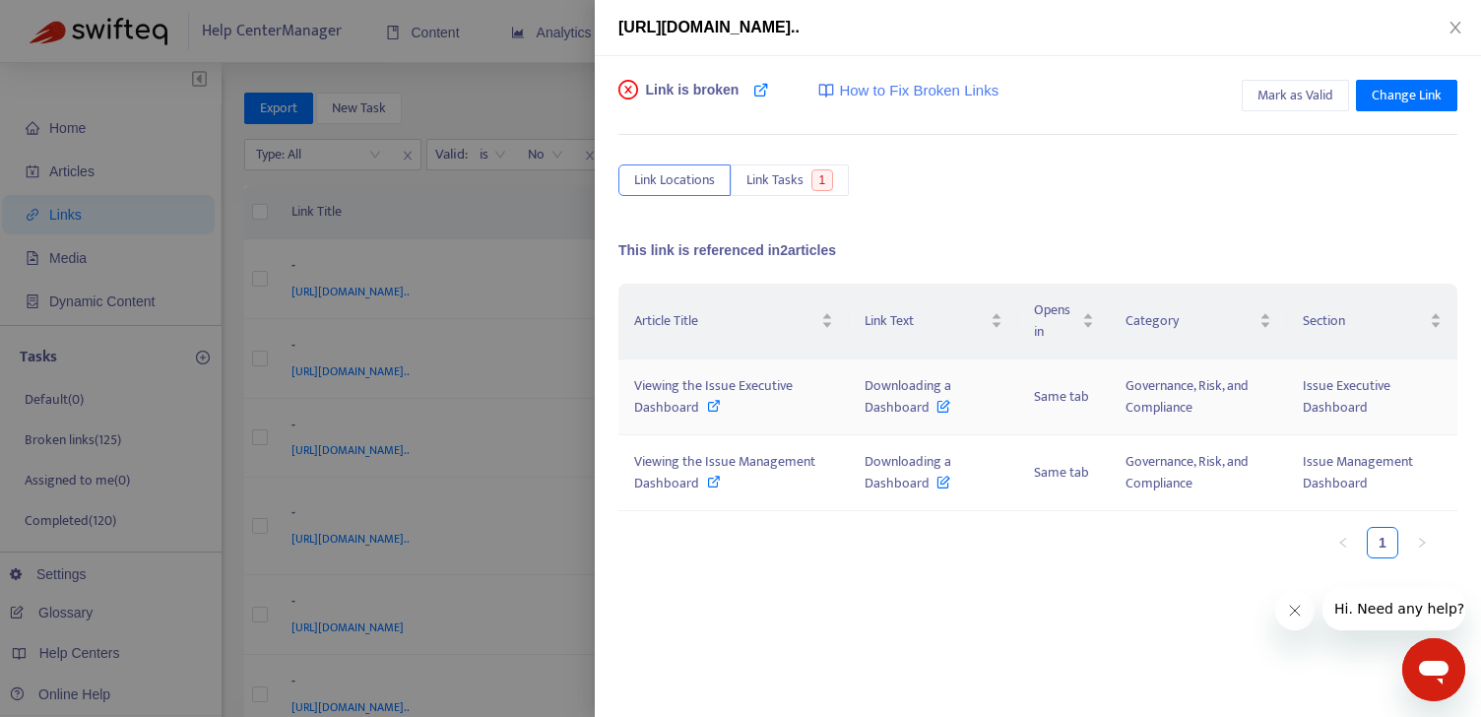
click at [713, 402] on icon at bounding box center [714, 406] width 14 height 14
click at [1415, 92] on span "Change Link" at bounding box center [1407, 96] width 70 height 22
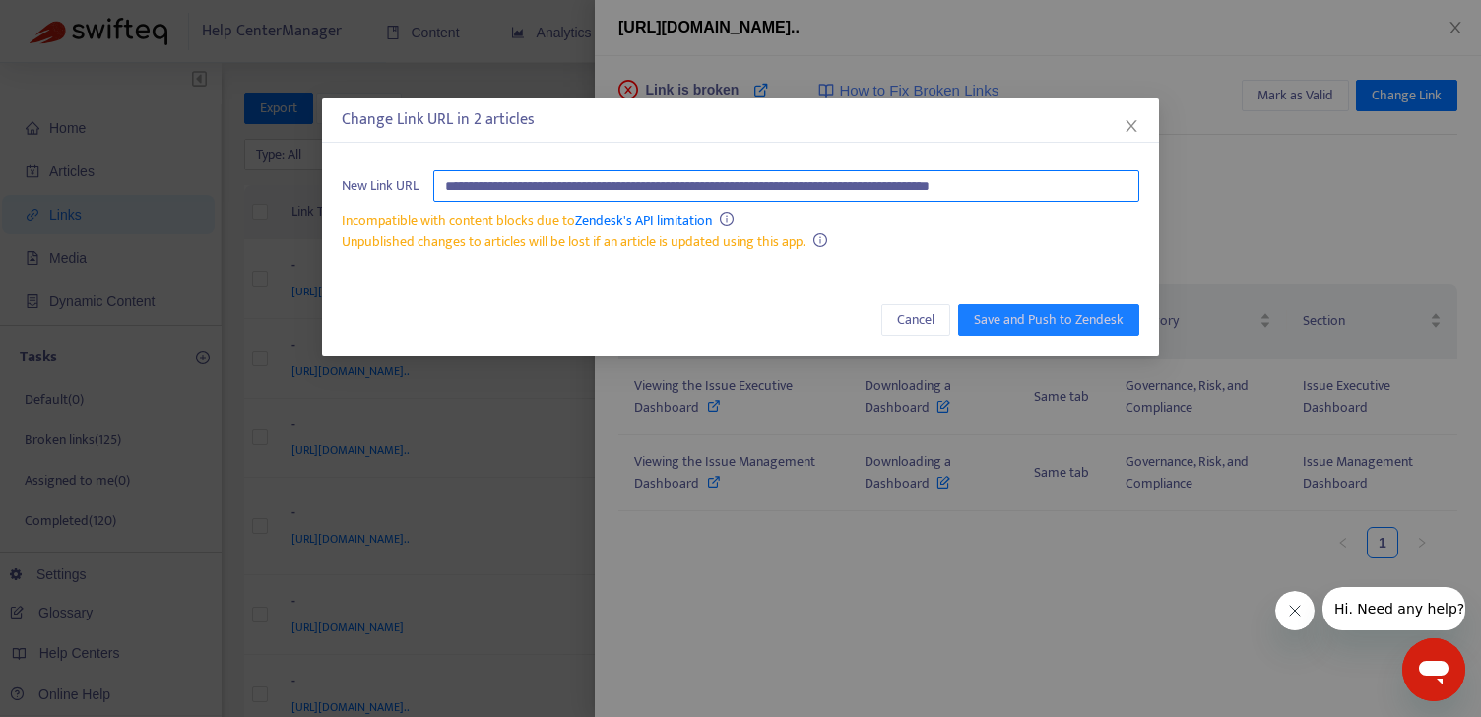
click at [867, 191] on input "**********" at bounding box center [786, 186] width 706 height 32
paste input "**********"
type input "**********"
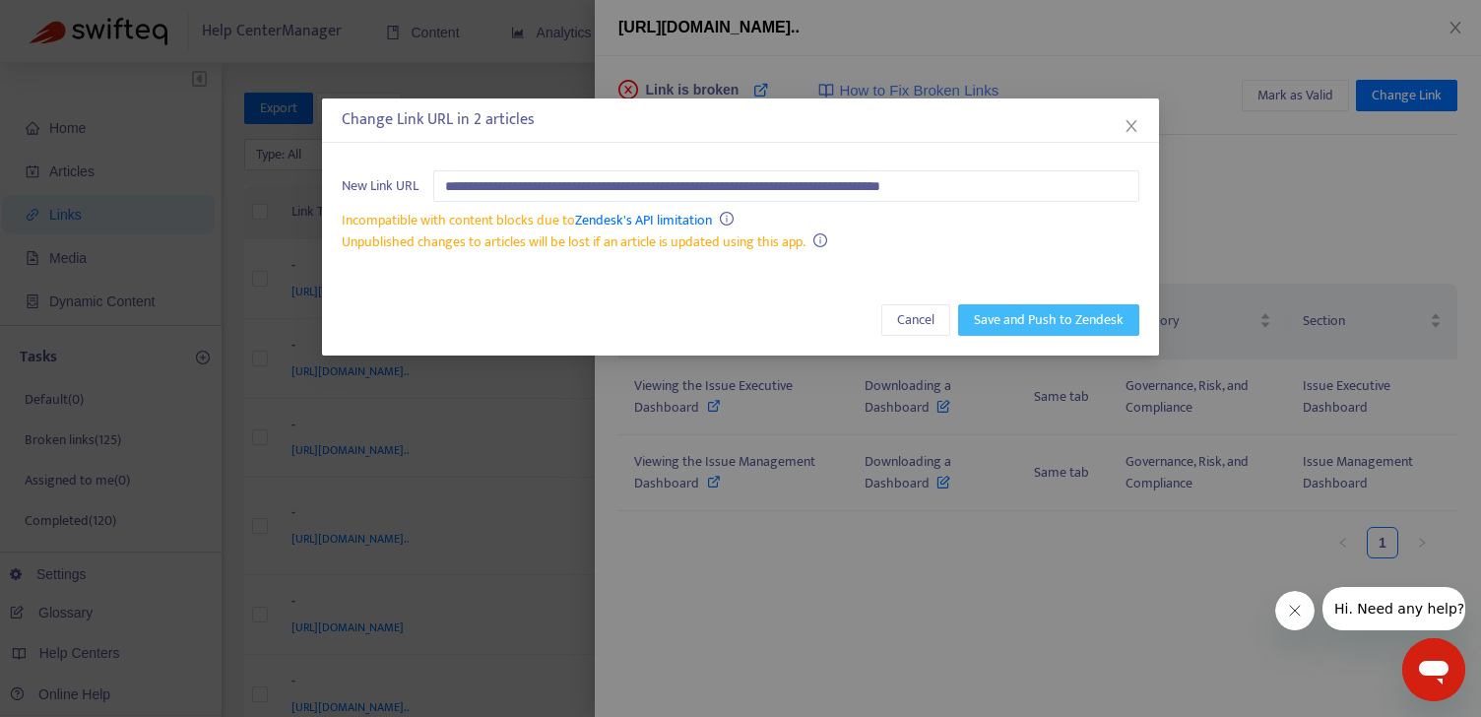
click at [1068, 309] on span "Save and Push to Zendesk" at bounding box center [1049, 320] width 150 height 22
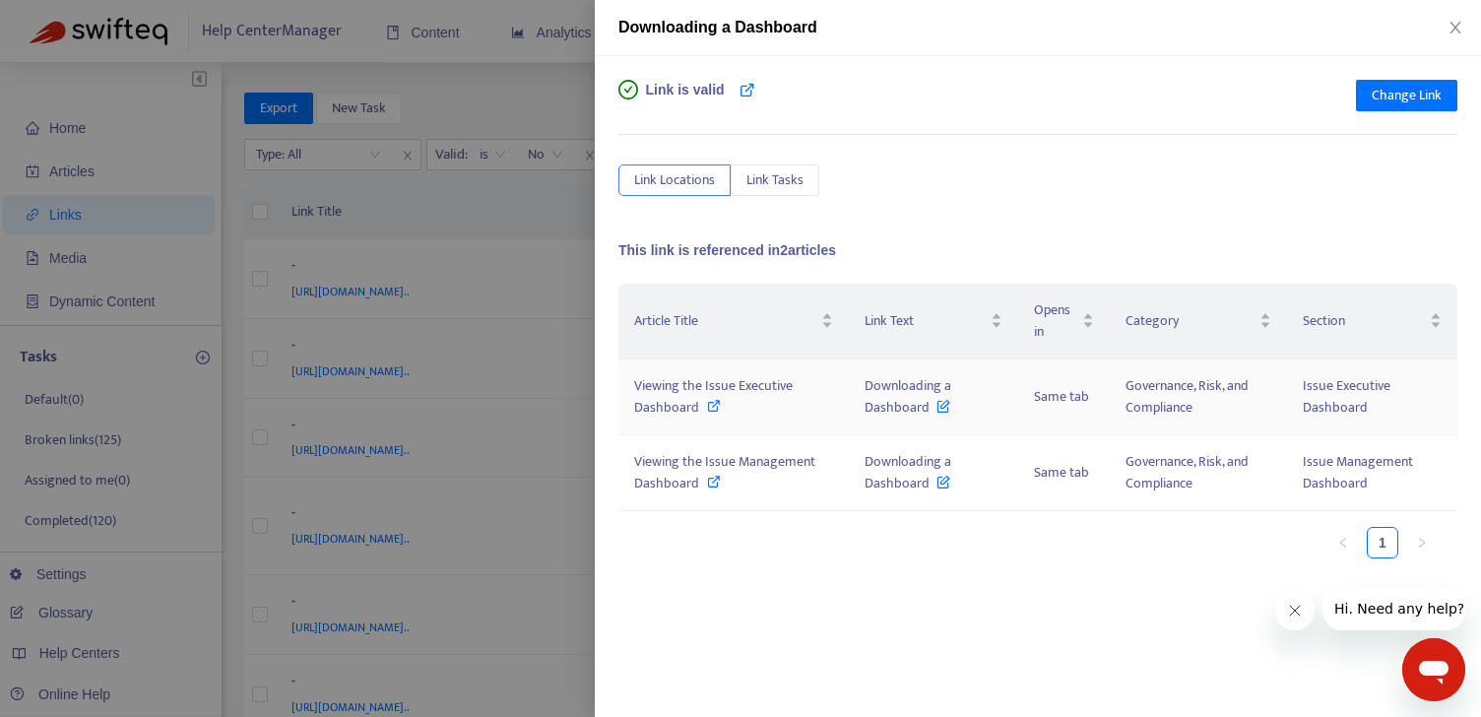
click at [697, 409] on div "Viewing the Issue Executive Dashboard" at bounding box center [733, 396] width 199 height 43
click at [707, 478] on icon at bounding box center [714, 482] width 14 height 14
click at [1457, 30] on icon "close" at bounding box center [1455, 28] width 11 height 12
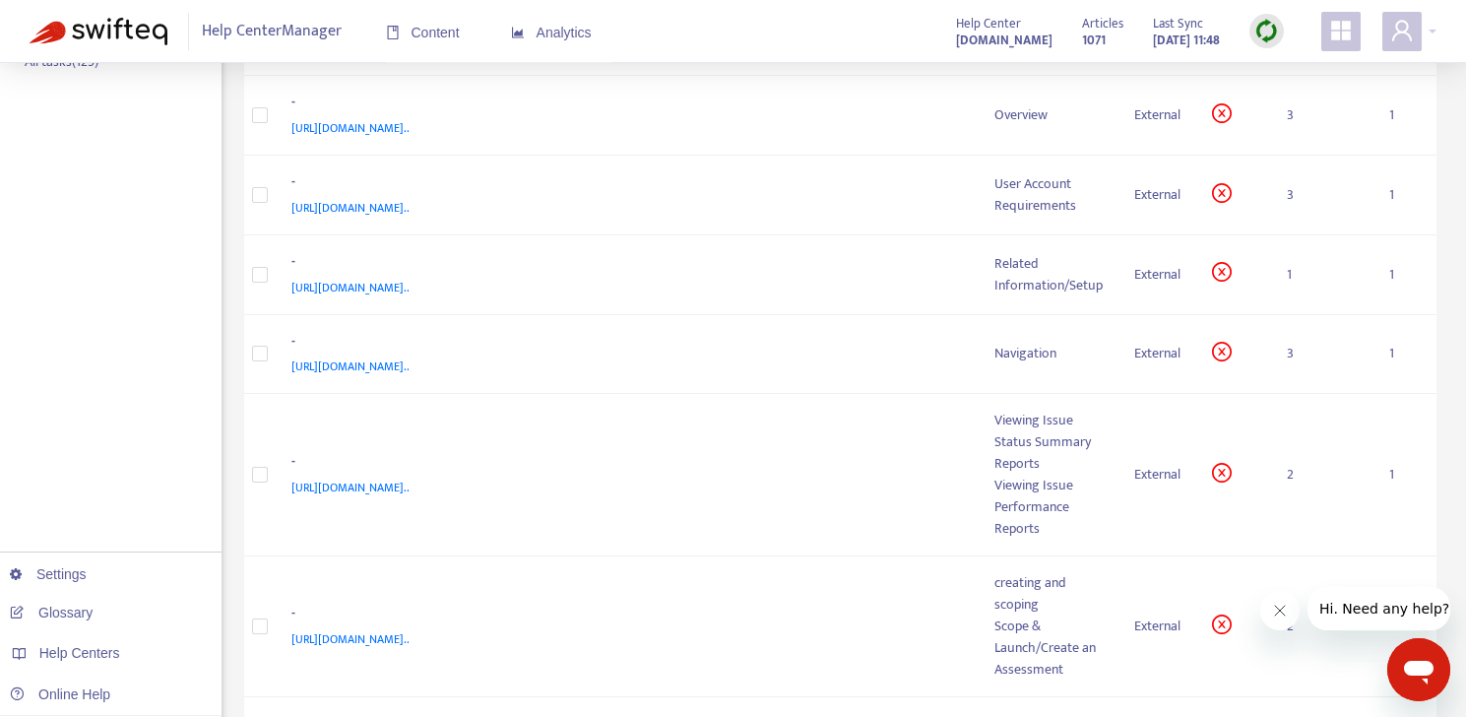
scroll to position [509, 0]
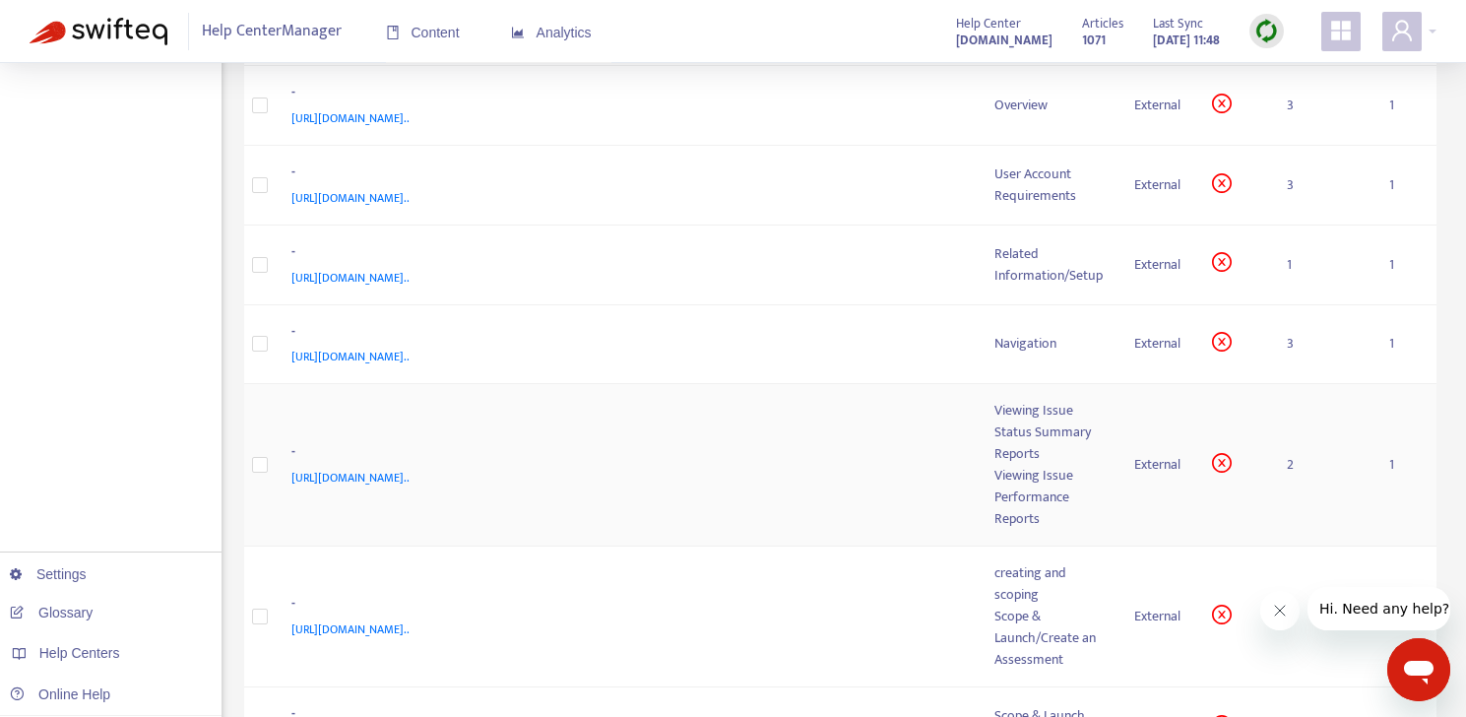
click at [828, 501] on td "- https://customer-resource-hub.zendesk.com/hc/en-ca/articles/39630695716628#h_…" at bounding box center [628, 465] width 704 height 162
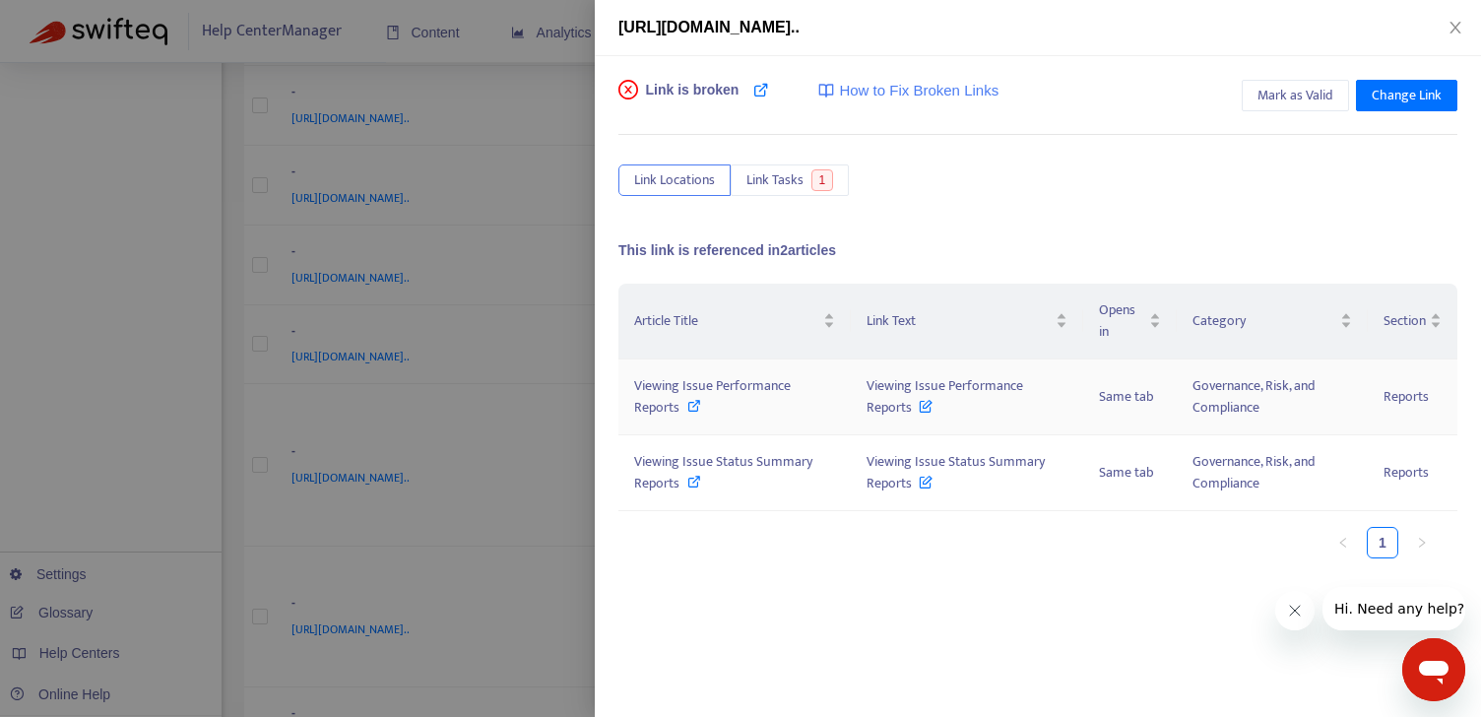
click at [679, 403] on div "Viewing Issue Performance Reports" at bounding box center [734, 396] width 201 height 43
click at [697, 480] on icon at bounding box center [694, 482] width 14 height 14
click at [1458, 25] on icon "close" at bounding box center [1456, 28] width 16 height 16
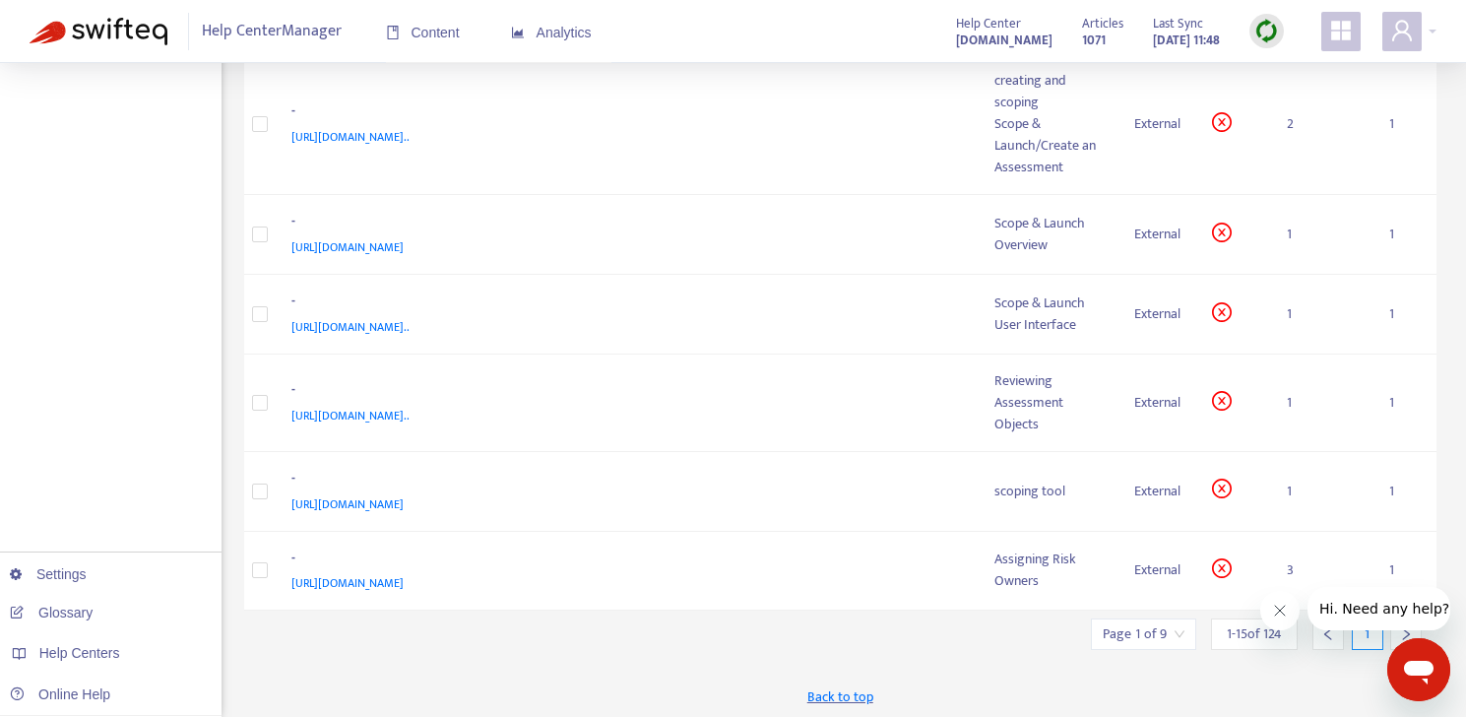
scroll to position [1005, 0]
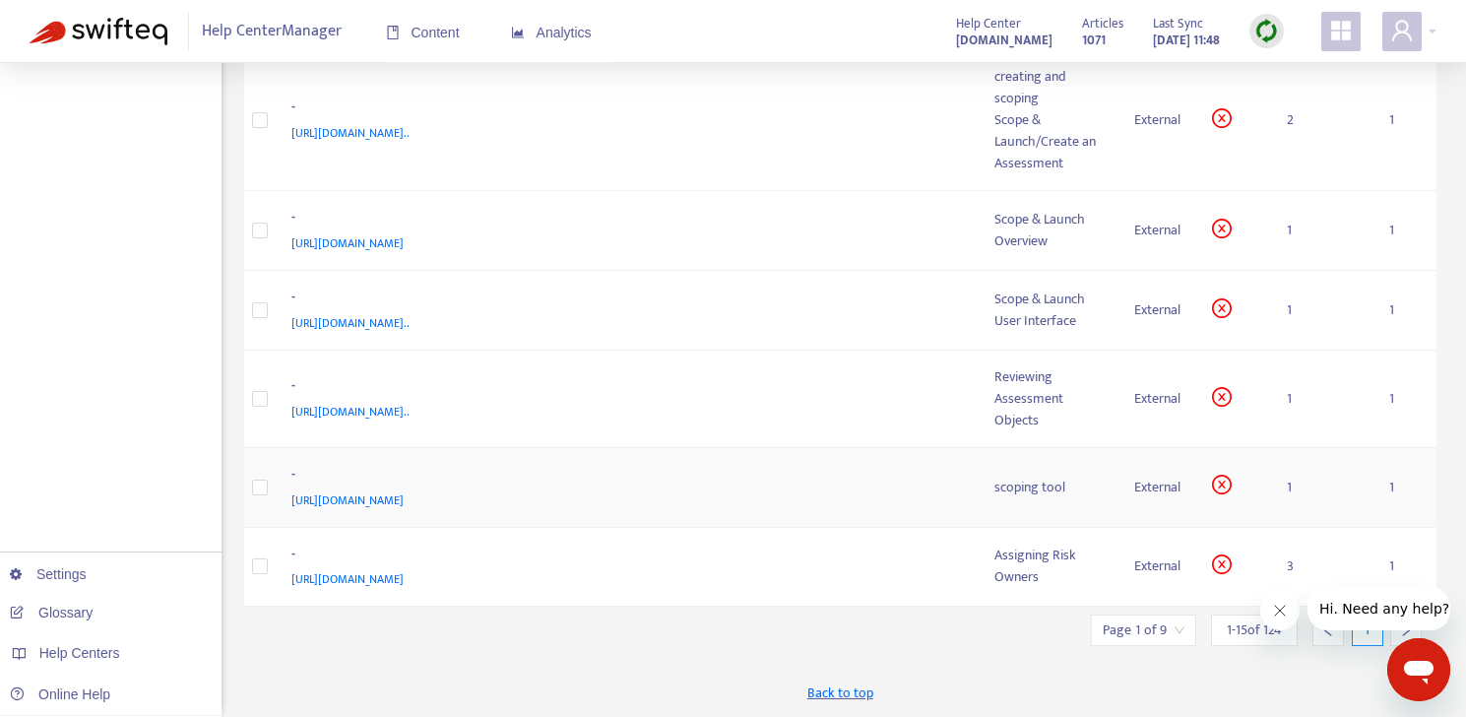
click at [1030, 488] on div "scoping tool" at bounding box center [1049, 488] width 108 height 22
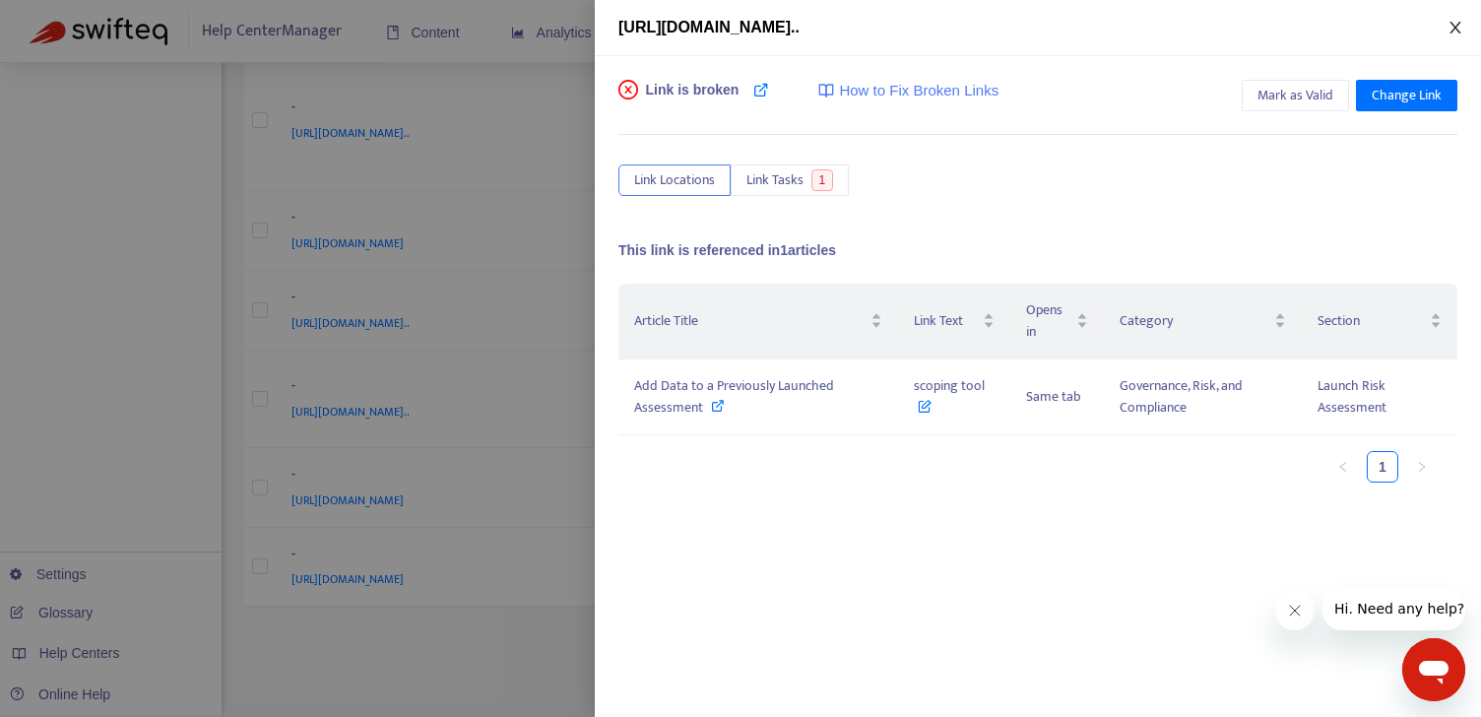
click at [1463, 29] on button "Close" at bounding box center [1456, 28] width 28 height 19
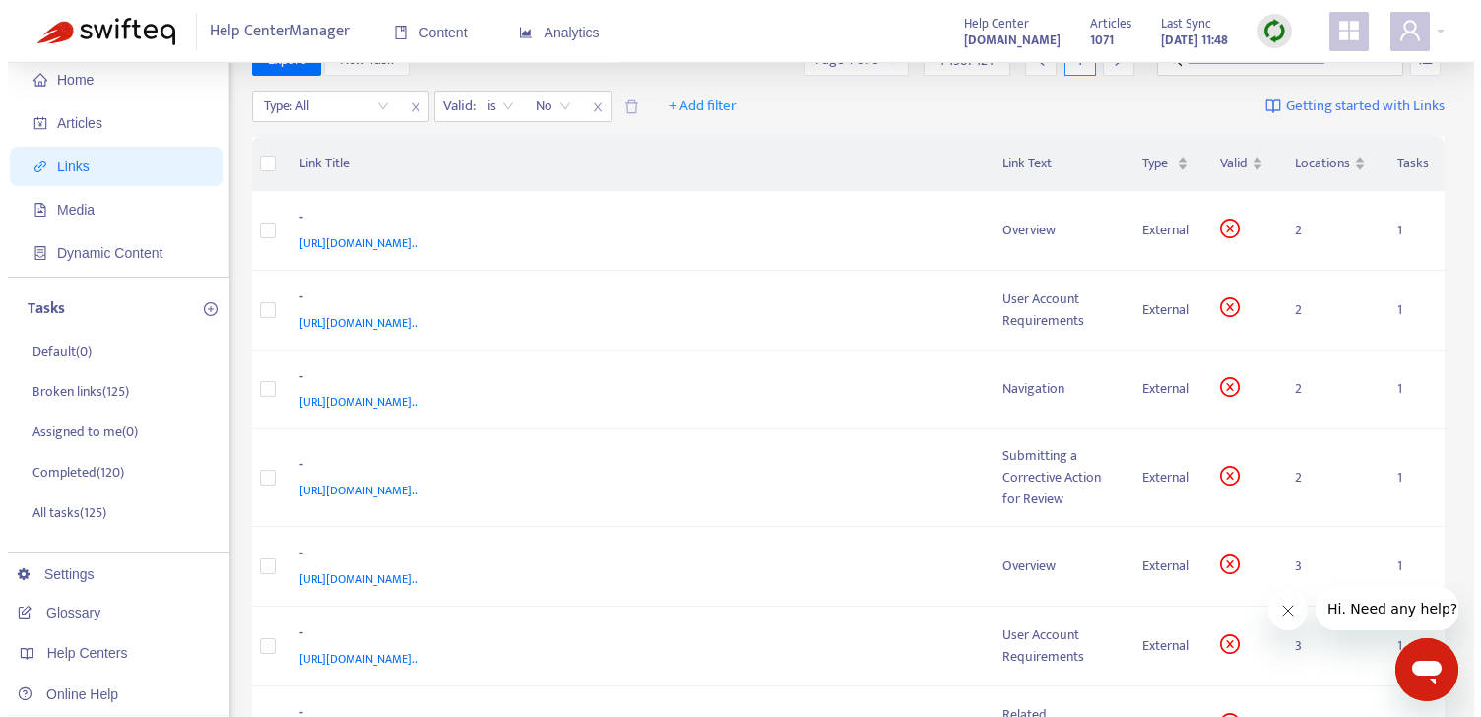
scroll to position [46, 0]
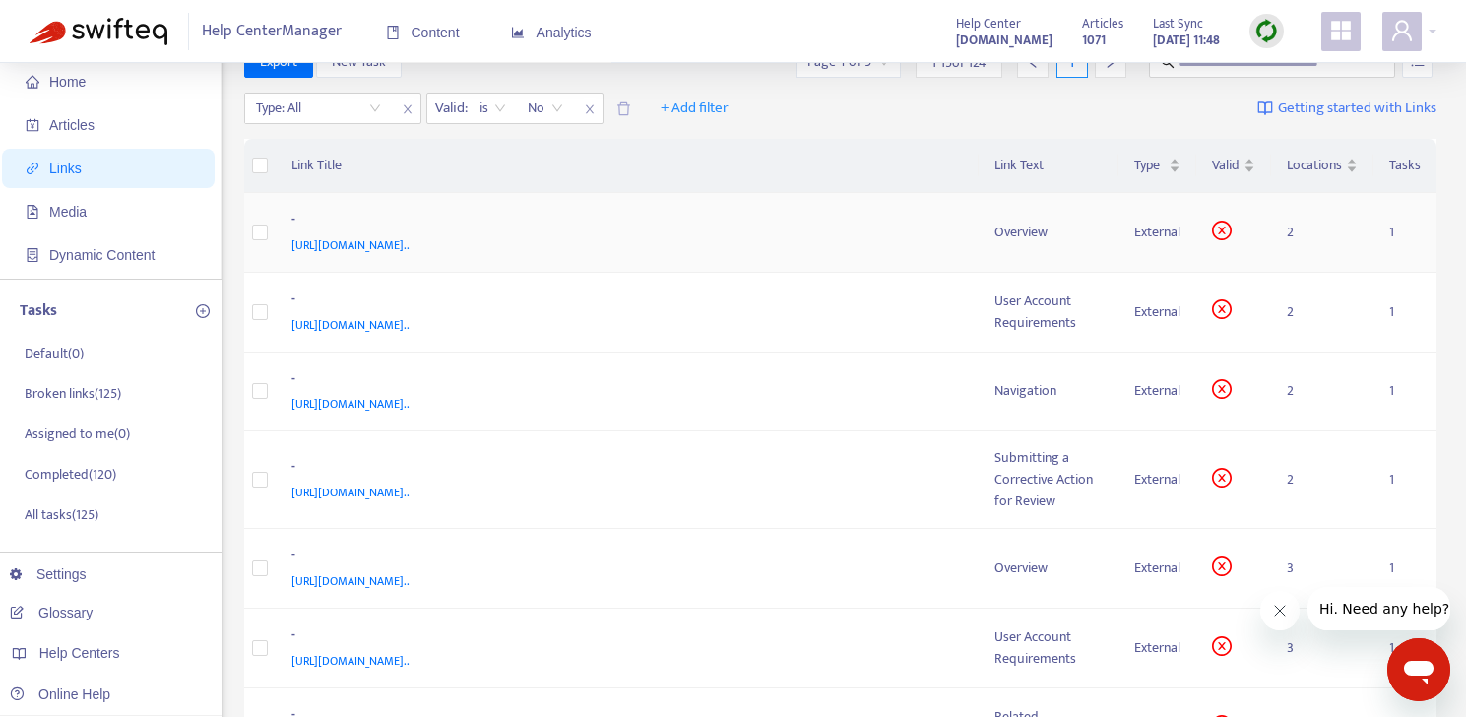
click at [900, 247] on div "[URL][DOMAIN_NAME].." at bounding box center [623, 245] width 665 height 22
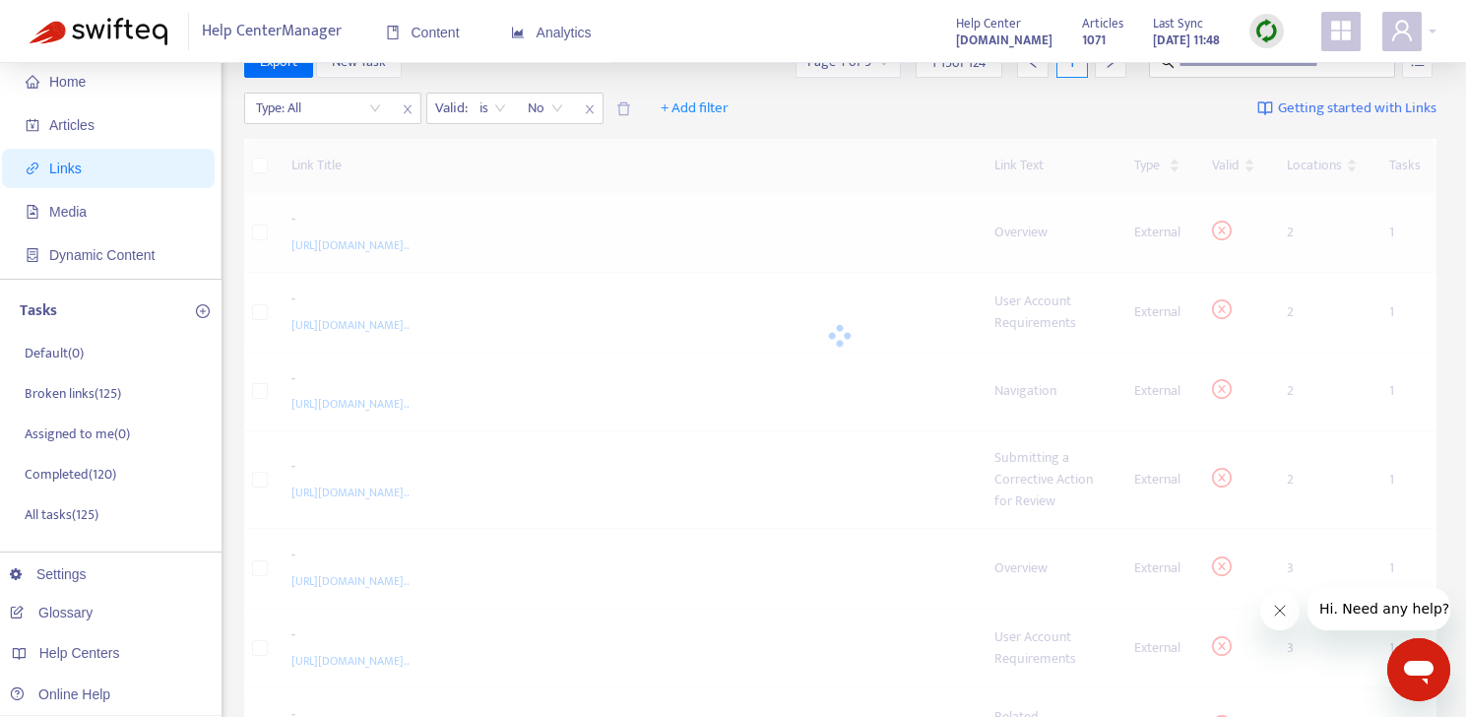
click at [807, 255] on div at bounding box center [841, 336] width 1194 height 394
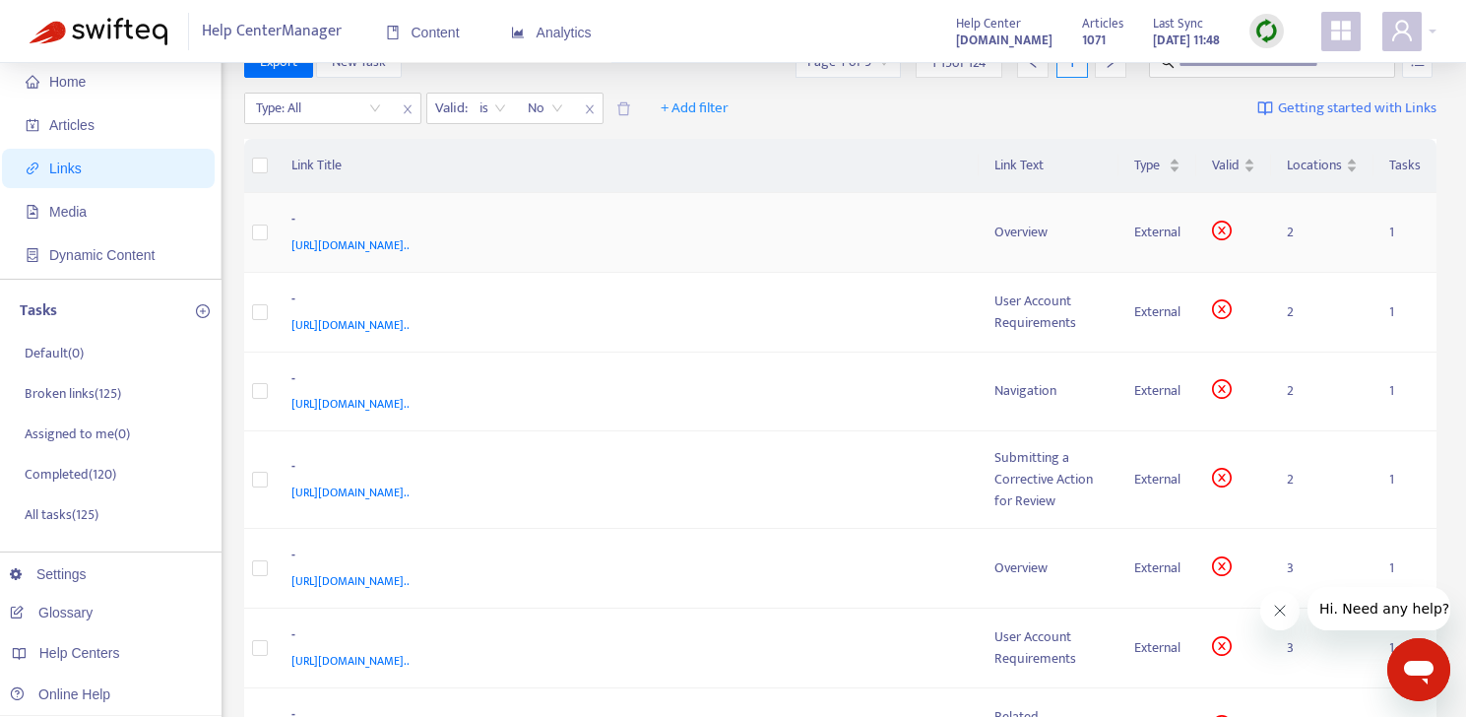
click at [410, 255] on span "[URL][DOMAIN_NAME].." at bounding box center [350, 245] width 118 height 20
click at [1023, 230] on div "Overview" at bounding box center [1049, 233] width 108 height 22
